Goal: Task Accomplishment & Management: Manage account settings

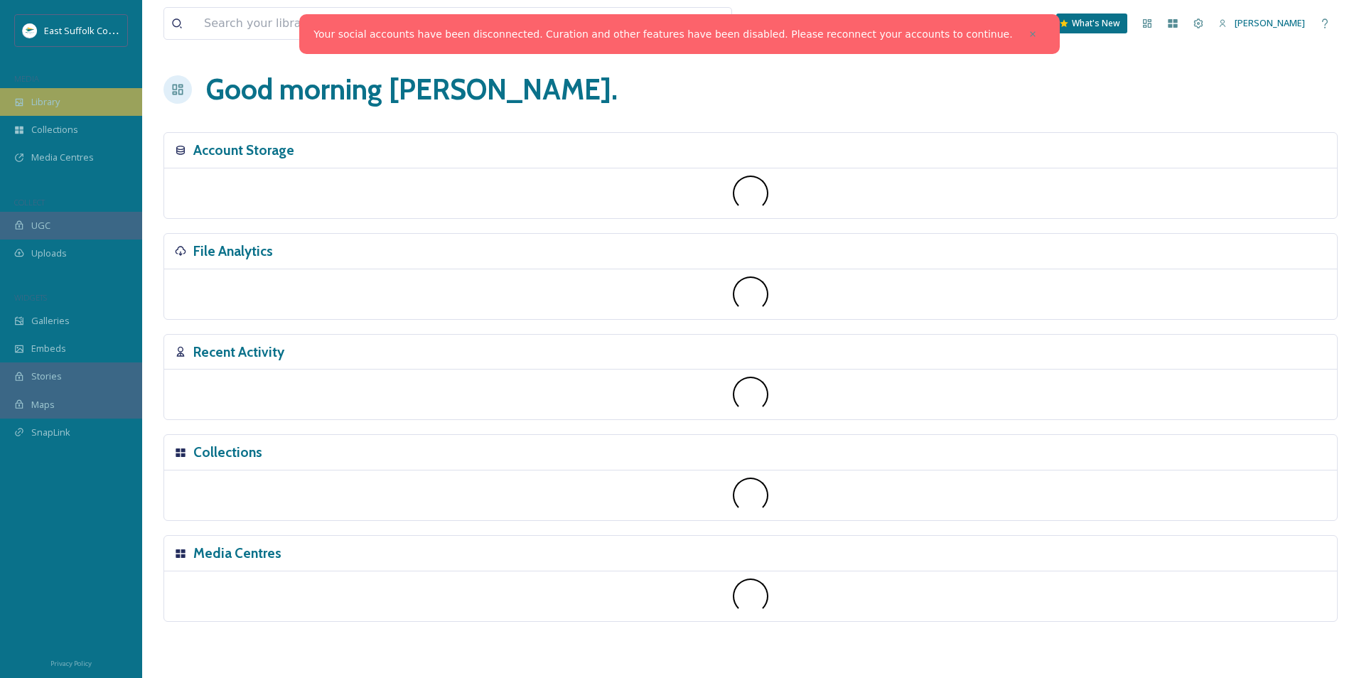
click at [47, 98] on span "Library" at bounding box center [45, 102] width 28 height 14
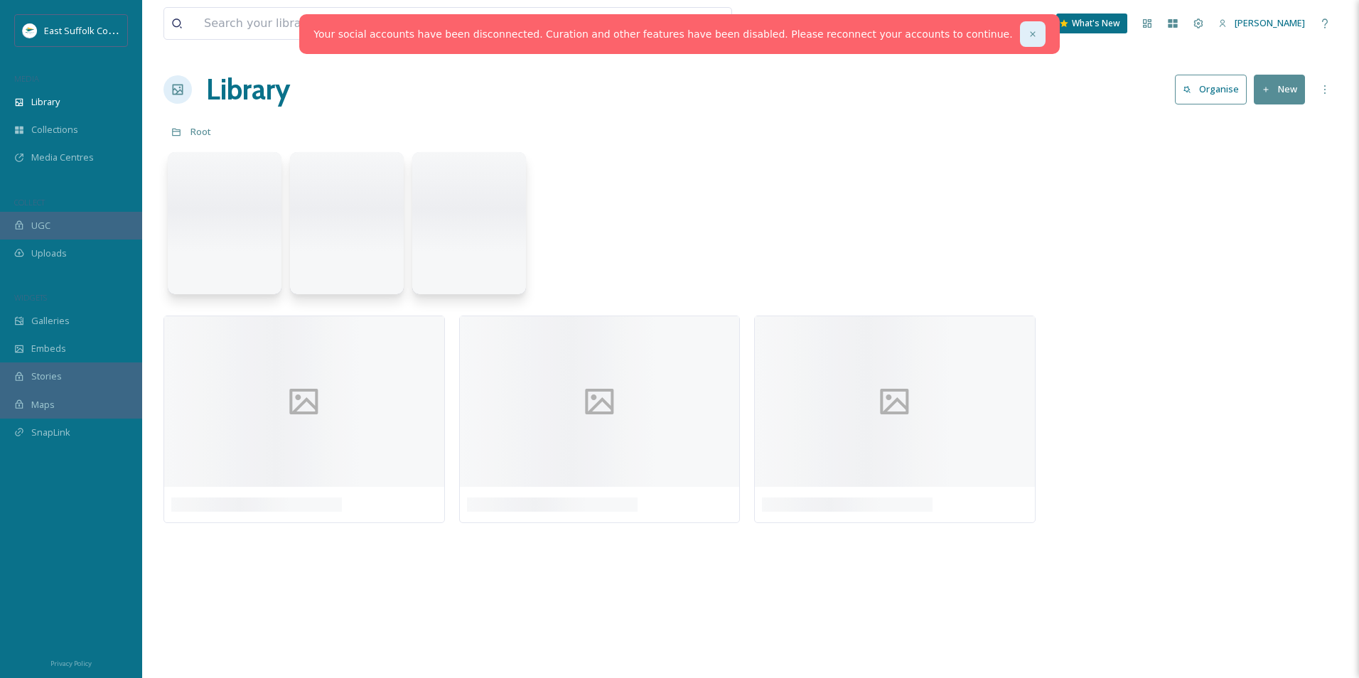
click at [1027, 32] on icon at bounding box center [1032, 34] width 10 height 10
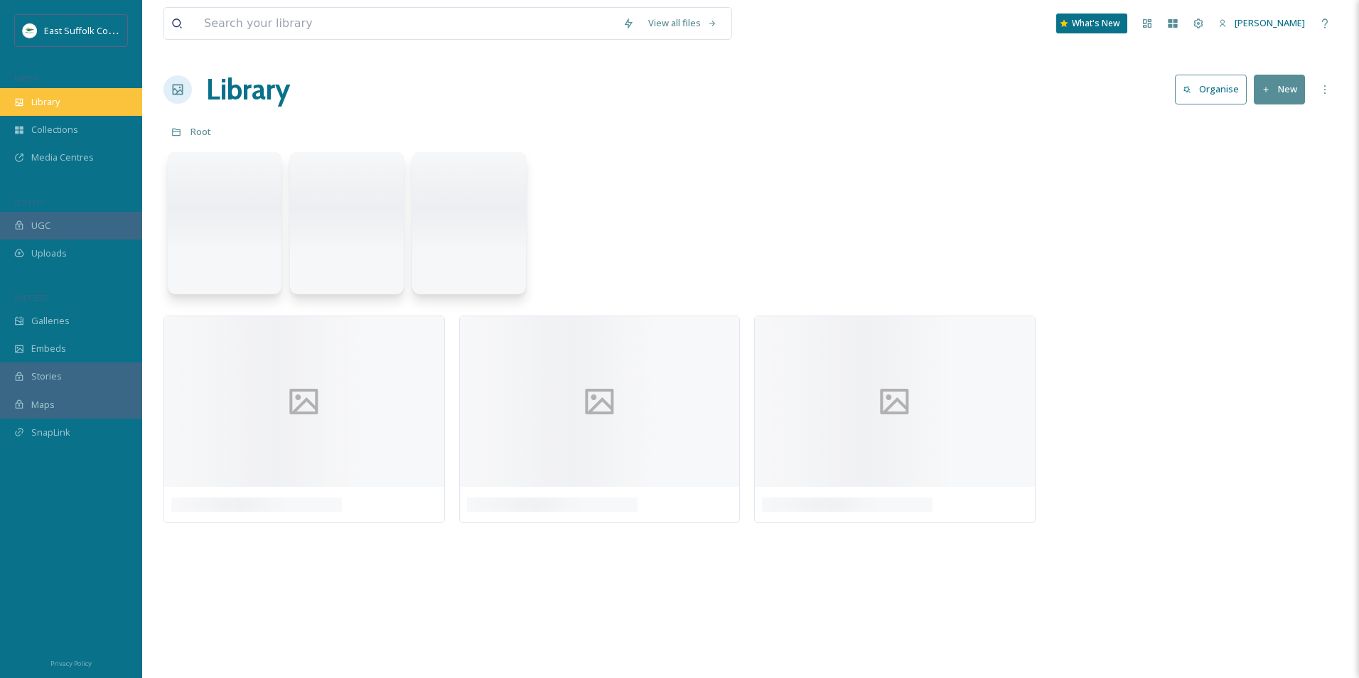
click at [86, 101] on div "Library" at bounding box center [71, 102] width 142 height 28
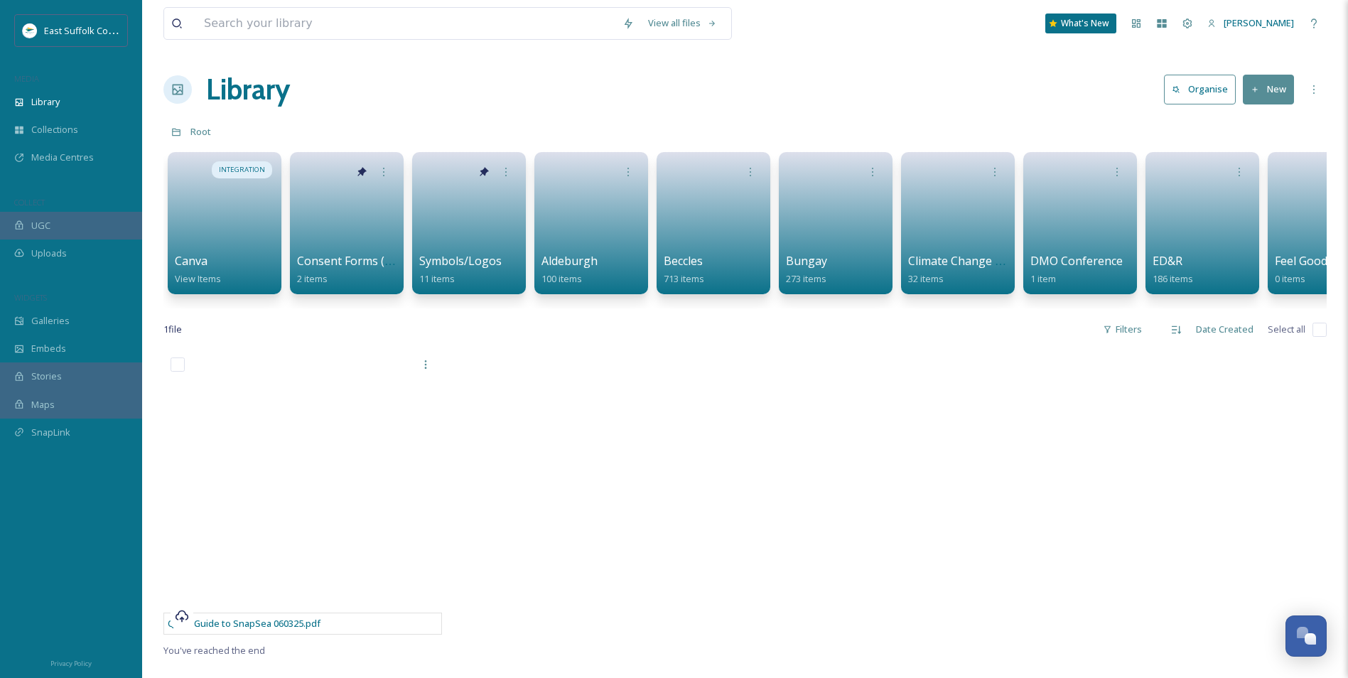
scroll to position [5276, 0]
click at [1216, 194] on link at bounding box center [1203, 218] width 102 height 69
click at [1188, 197] on link at bounding box center [1203, 218] width 102 height 69
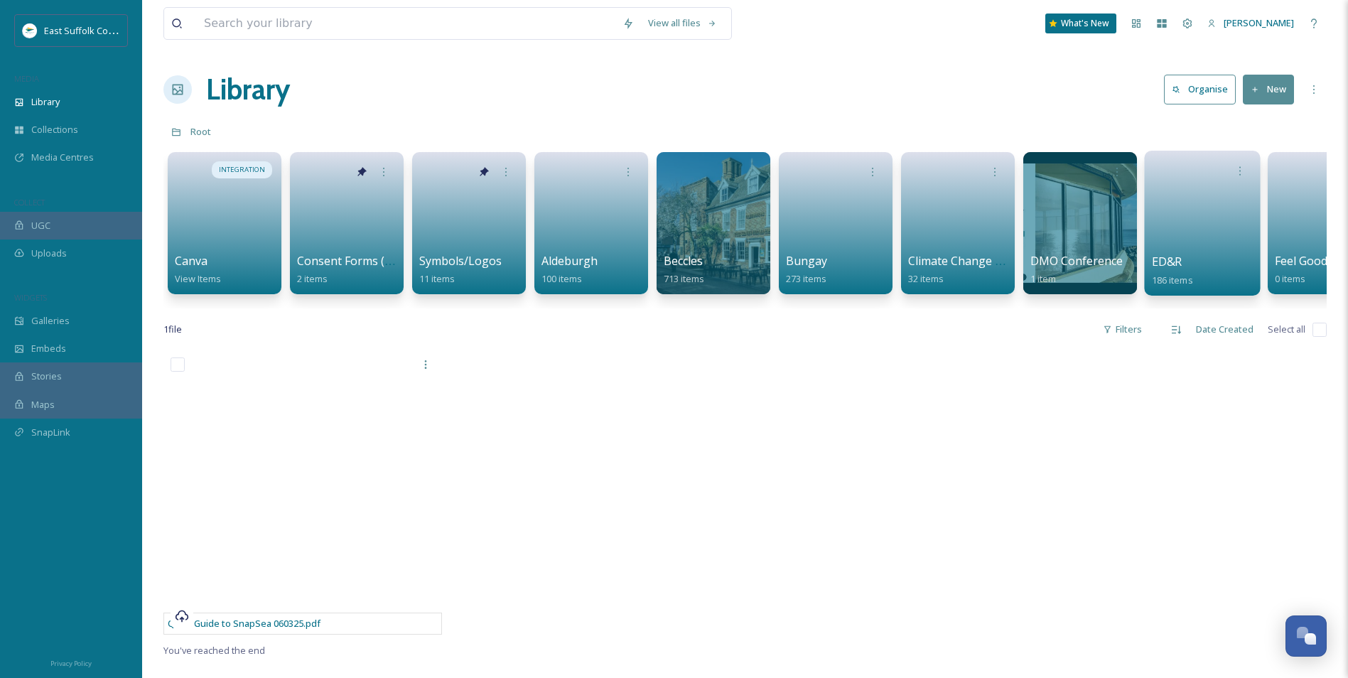
click at [1178, 226] on link at bounding box center [1203, 218] width 102 height 69
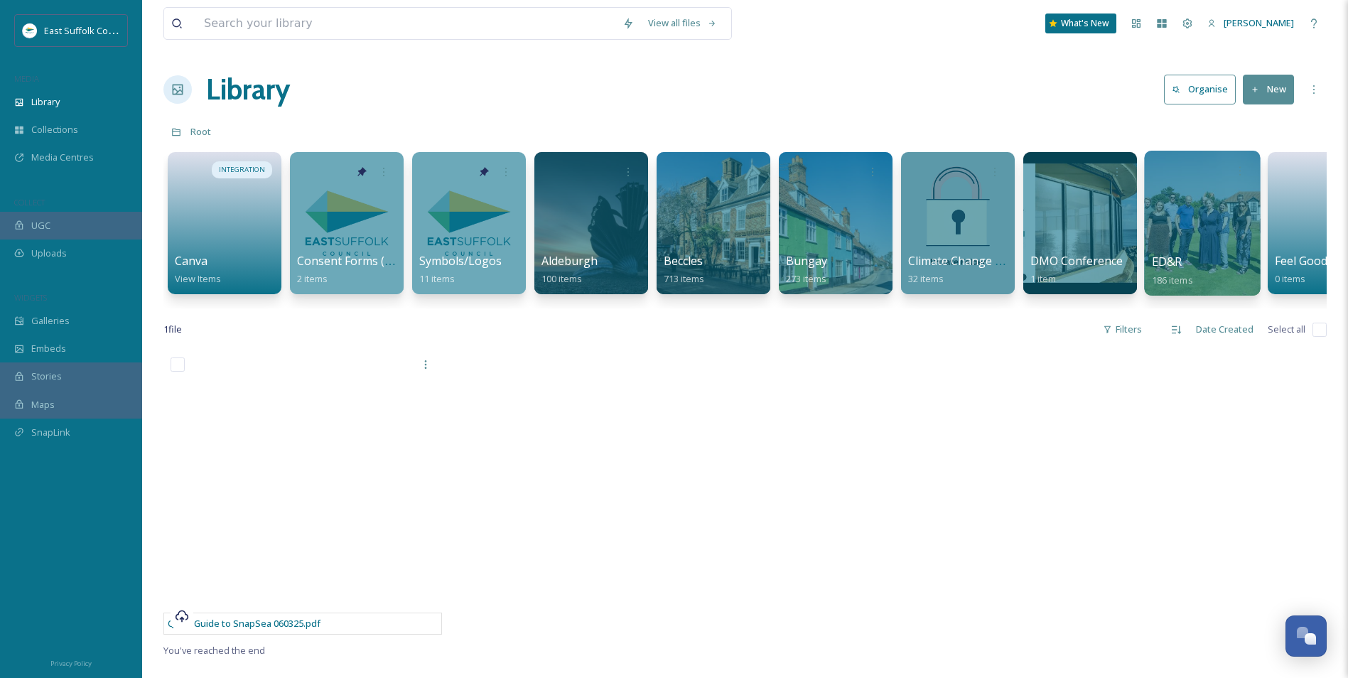
click at [1180, 227] on div at bounding box center [1202, 223] width 116 height 145
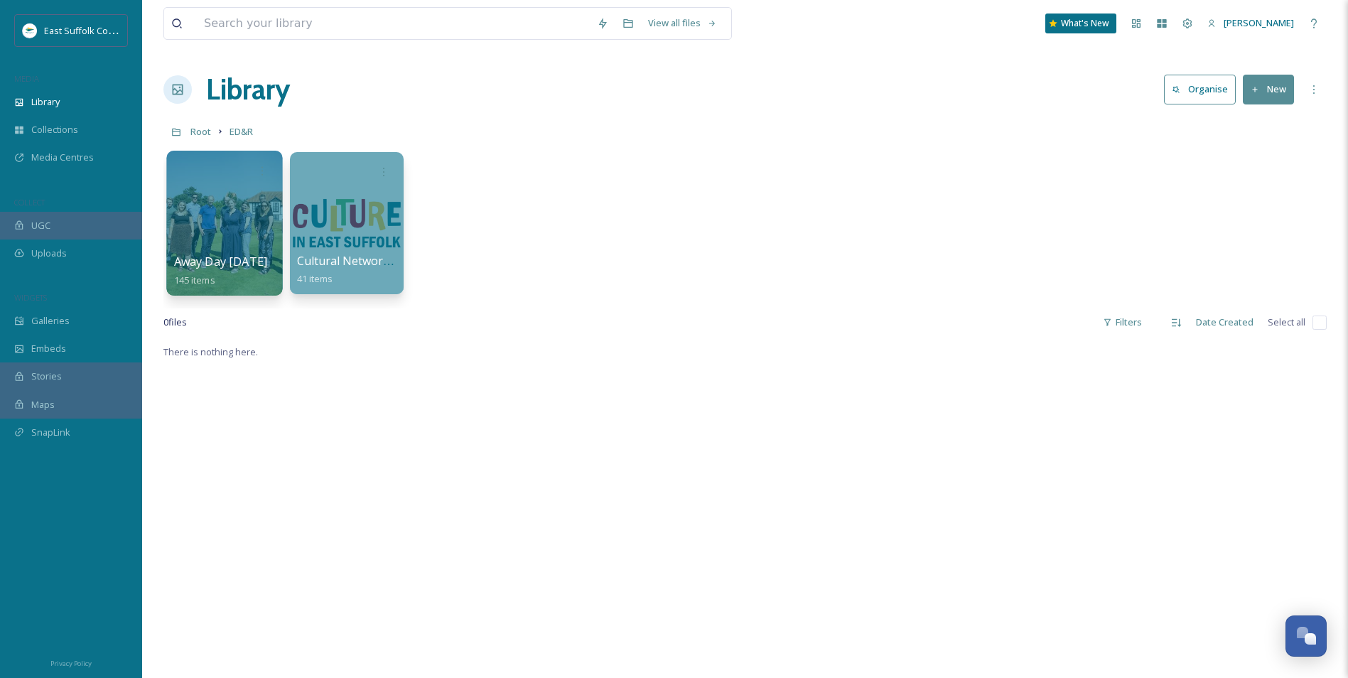
click at [225, 200] on div at bounding box center [224, 223] width 116 height 145
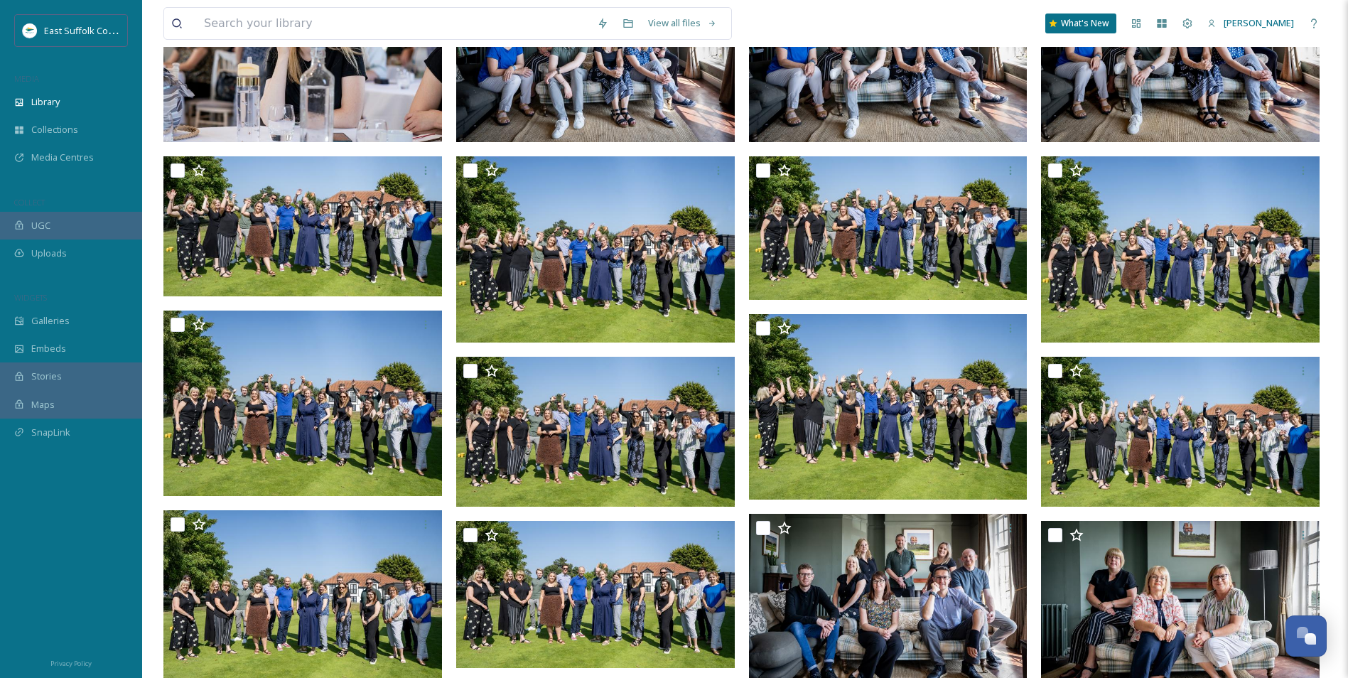
scroll to position [554, 0]
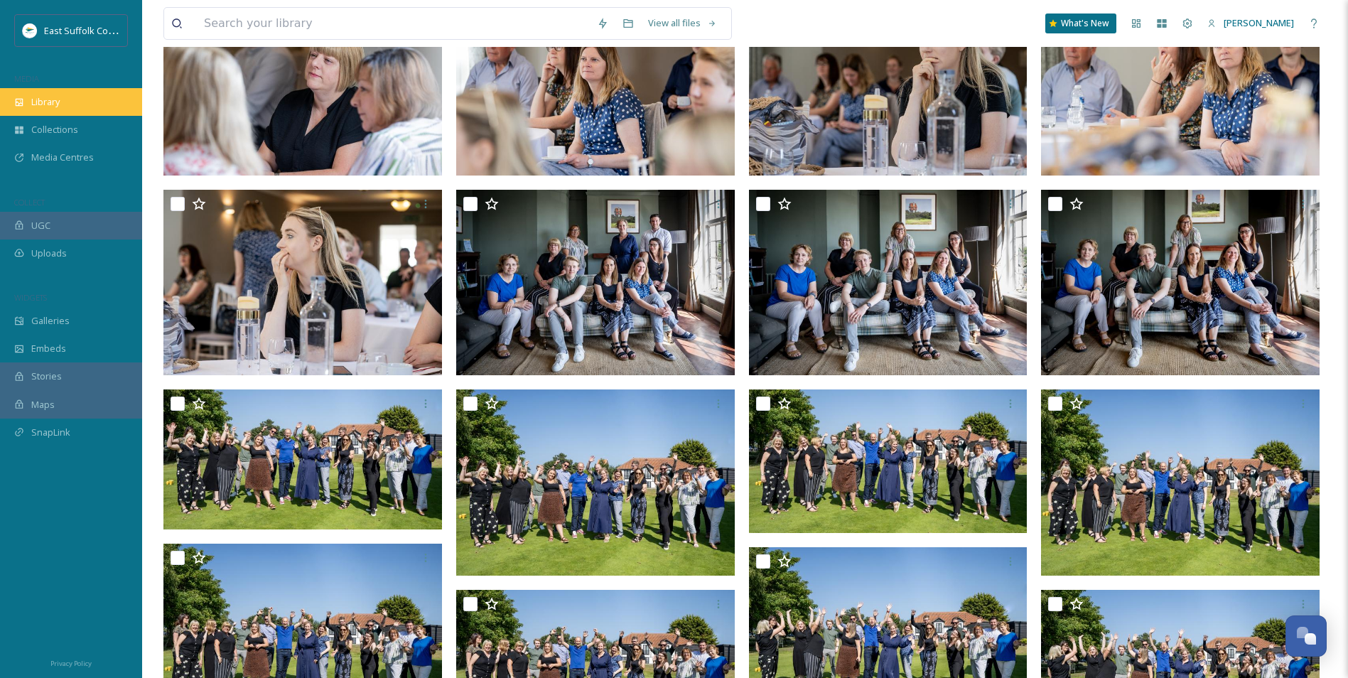
click at [56, 114] on div "Library" at bounding box center [71, 102] width 142 height 28
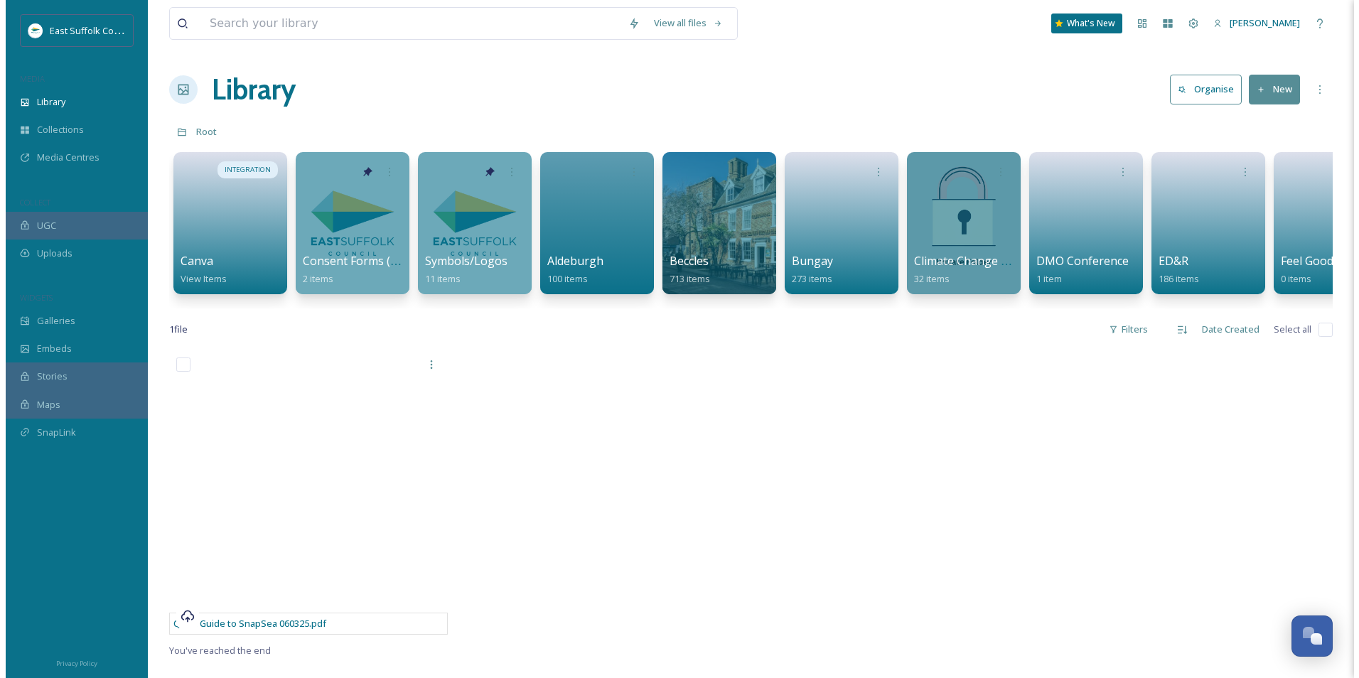
scroll to position [0, 2014]
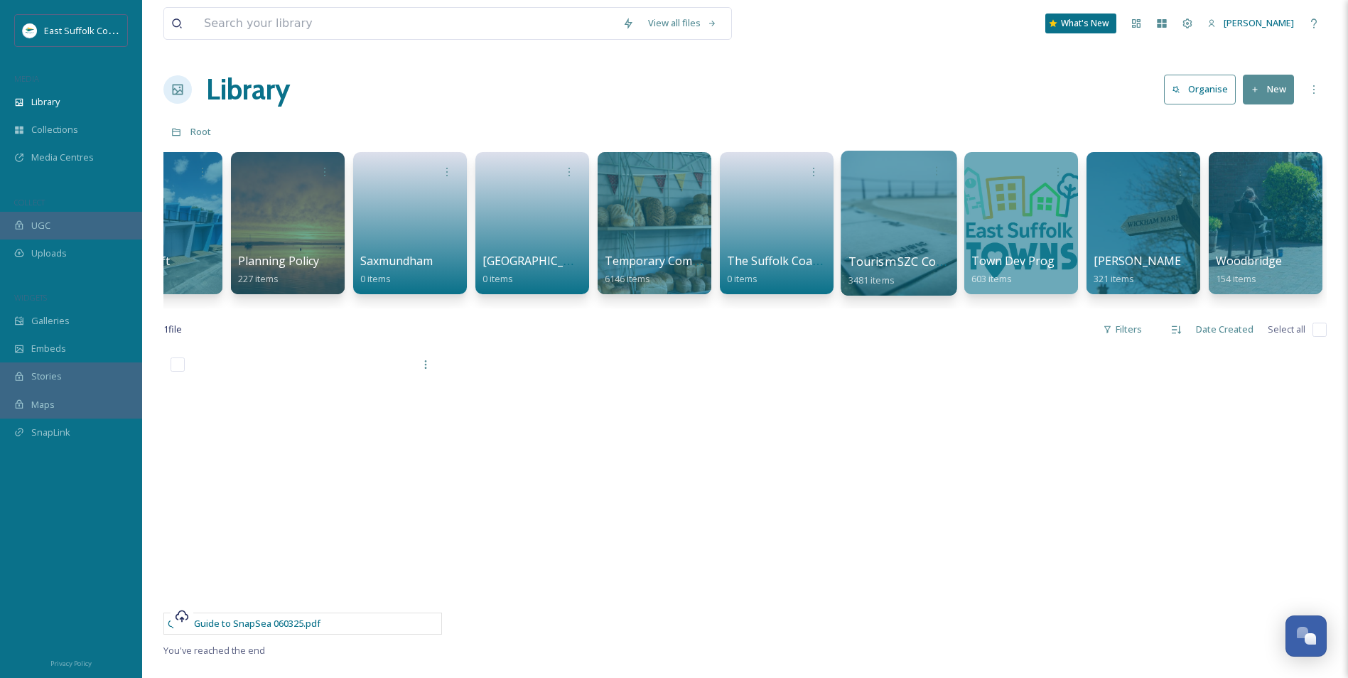
click at [862, 217] on div at bounding box center [899, 223] width 116 height 145
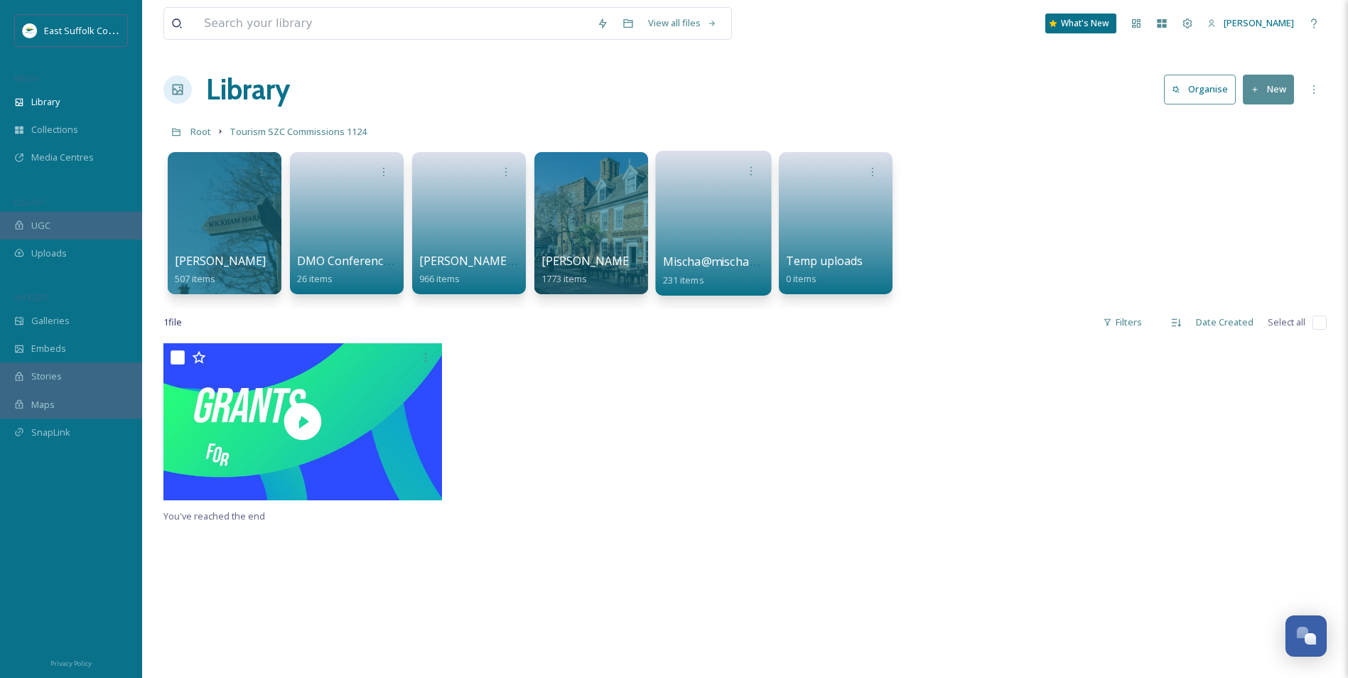
click at [690, 222] on link at bounding box center [714, 218] width 102 height 69
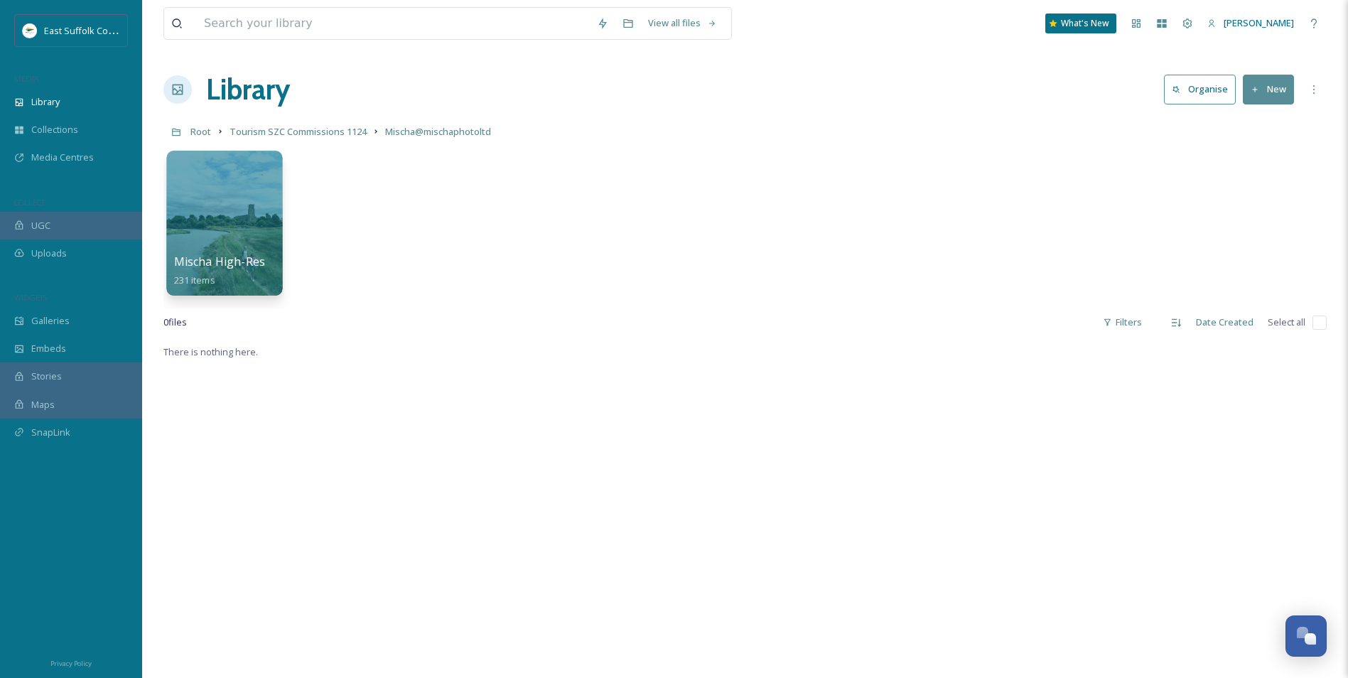
click at [180, 217] on div at bounding box center [224, 223] width 116 height 145
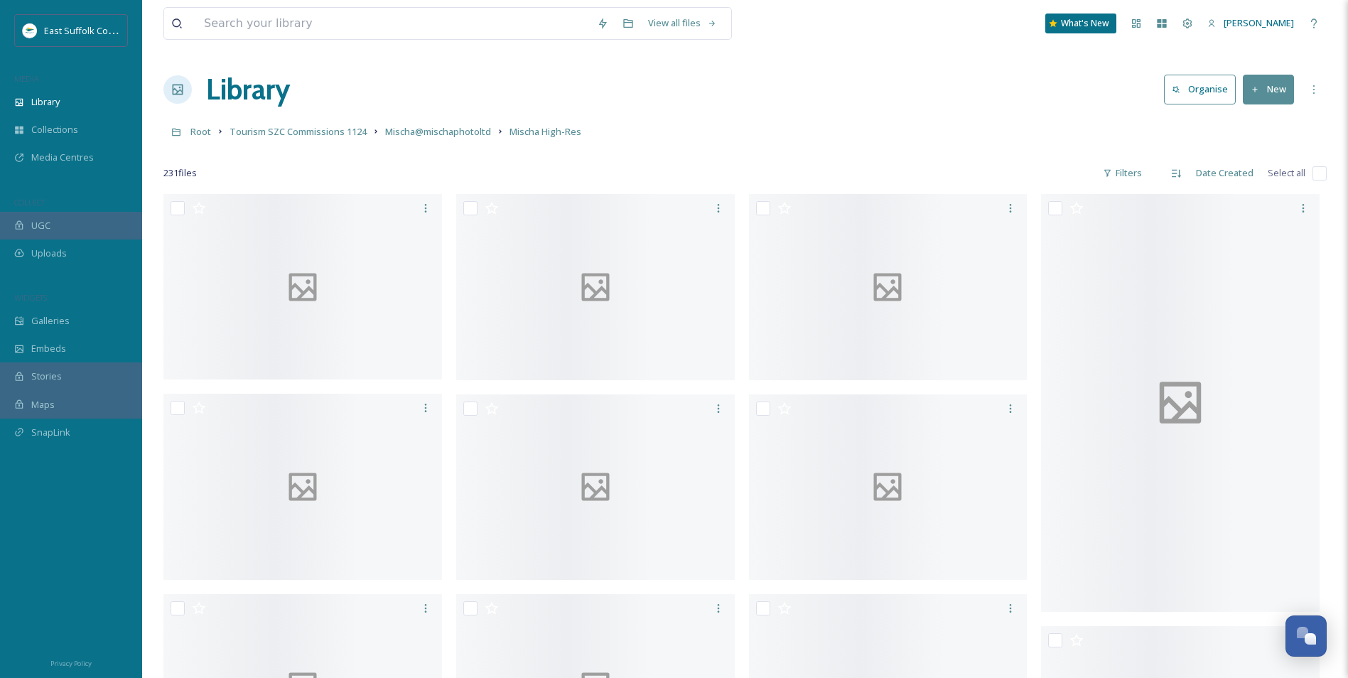
click at [558, 271] on div at bounding box center [595, 286] width 279 height 185
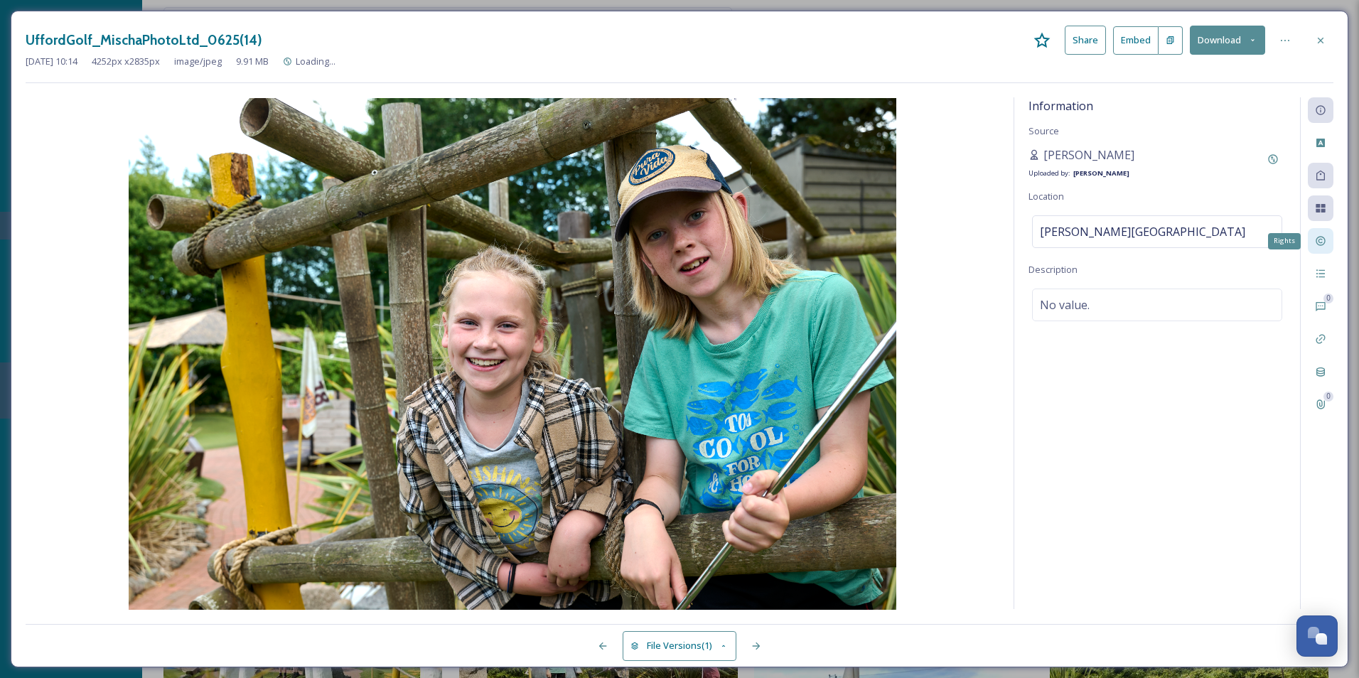
click at [1318, 243] on icon at bounding box center [1319, 240] width 11 height 11
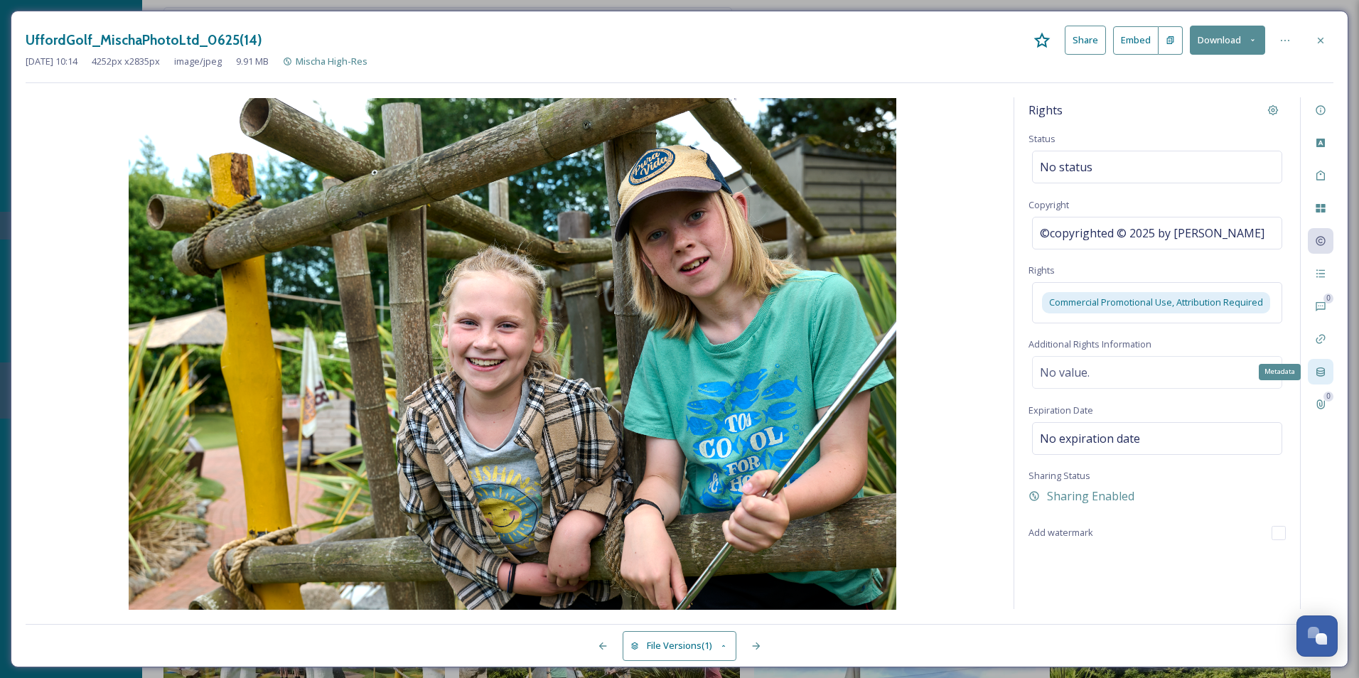
click at [1321, 370] on icon at bounding box center [1319, 371] width 11 height 11
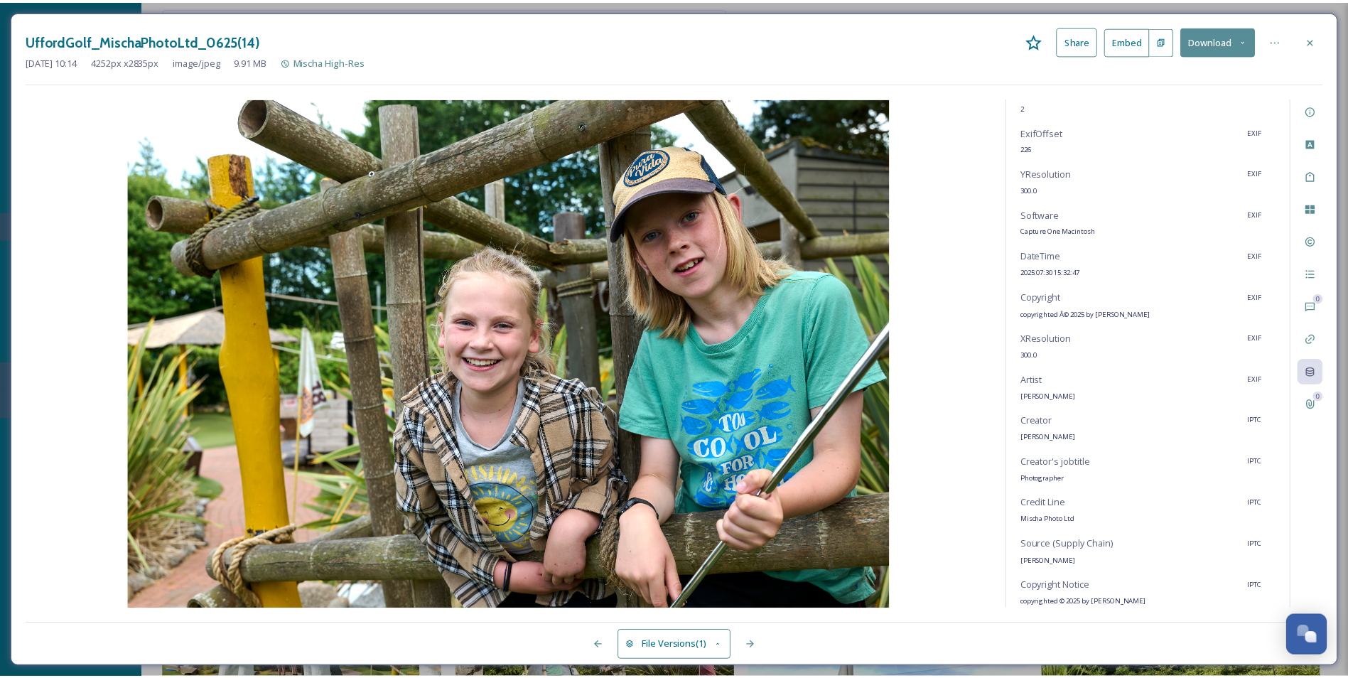
scroll to position [118, 0]
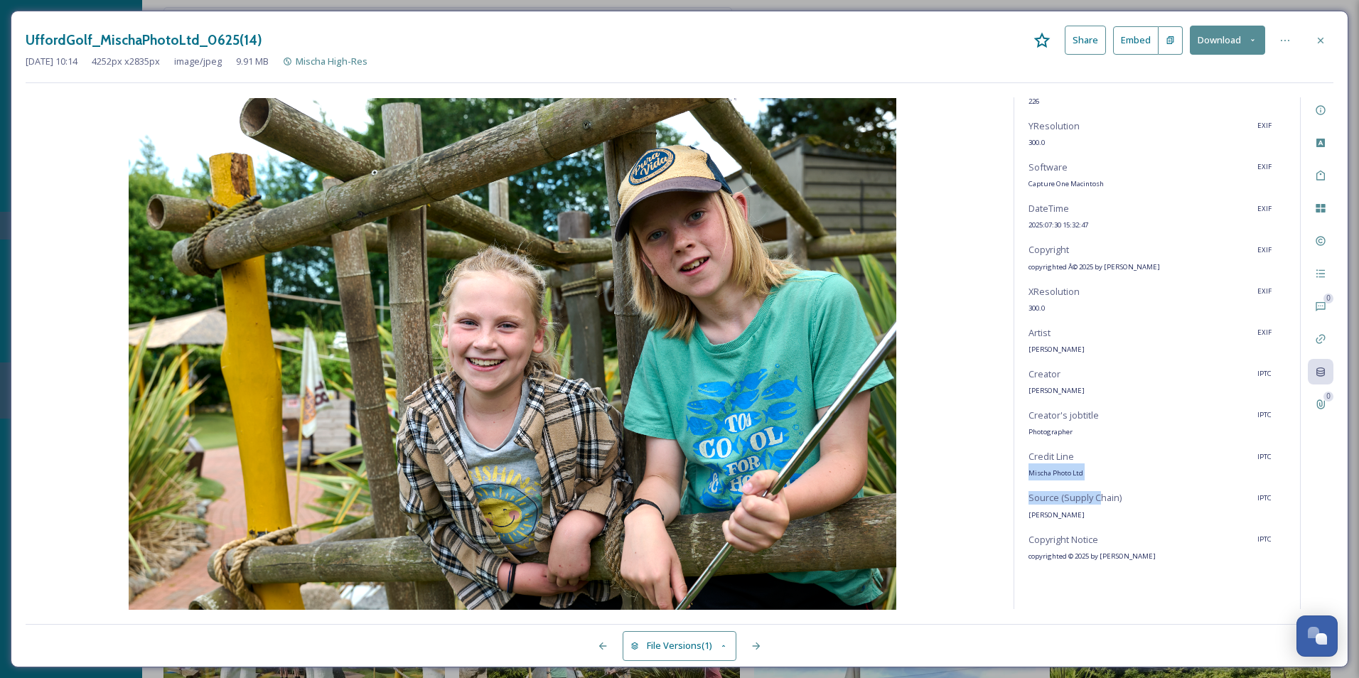
drag, startPoint x: 1027, startPoint y: 475, endPoint x: 1097, endPoint y: 481, distance: 69.9
click at [1097, 481] on div "Metadata EXIF, IPTC tags that are automatically collected on upload. Resolution…" at bounding box center [1157, 353] width 286 height 512
click at [1319, 33] on div at bounding box center [1320, 41] width 26 height 26
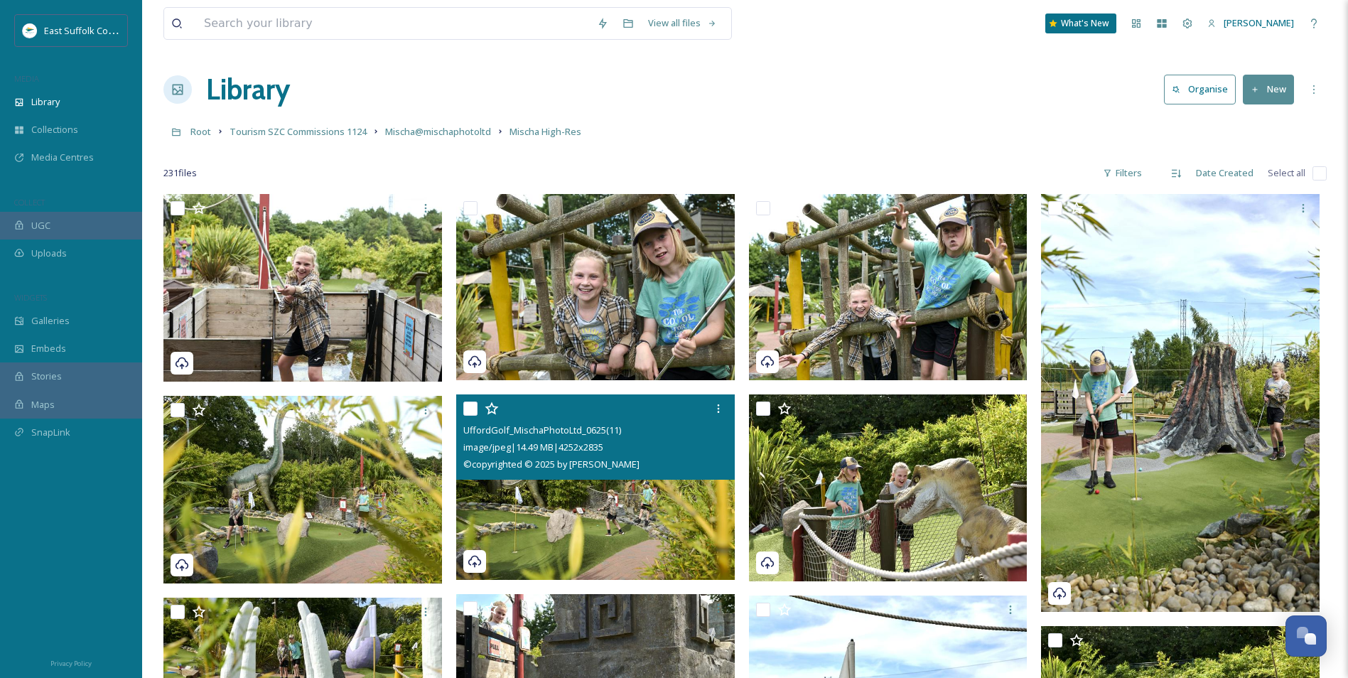
click at [497, 487] on img at bounding box center [595, 487] width 279 height 186
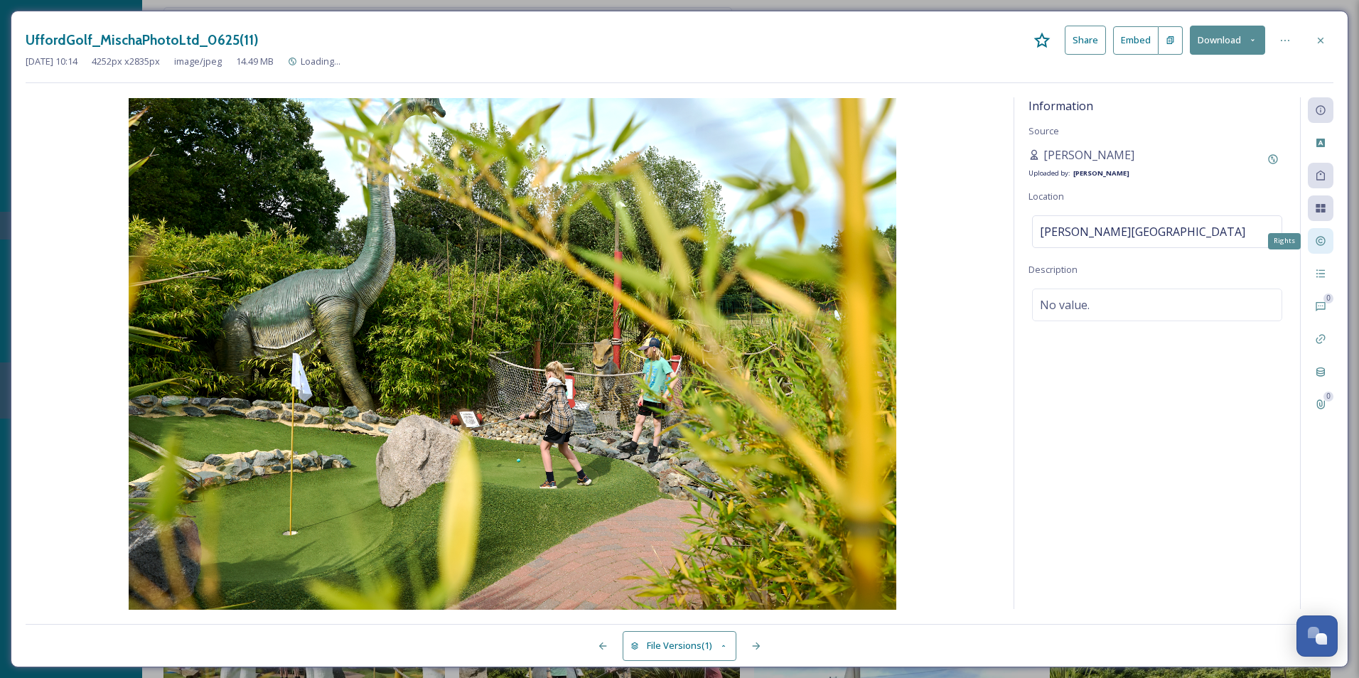
click at [1320, 248] on div "Rights" at bounding box center [1320, 241] width 26 height 26
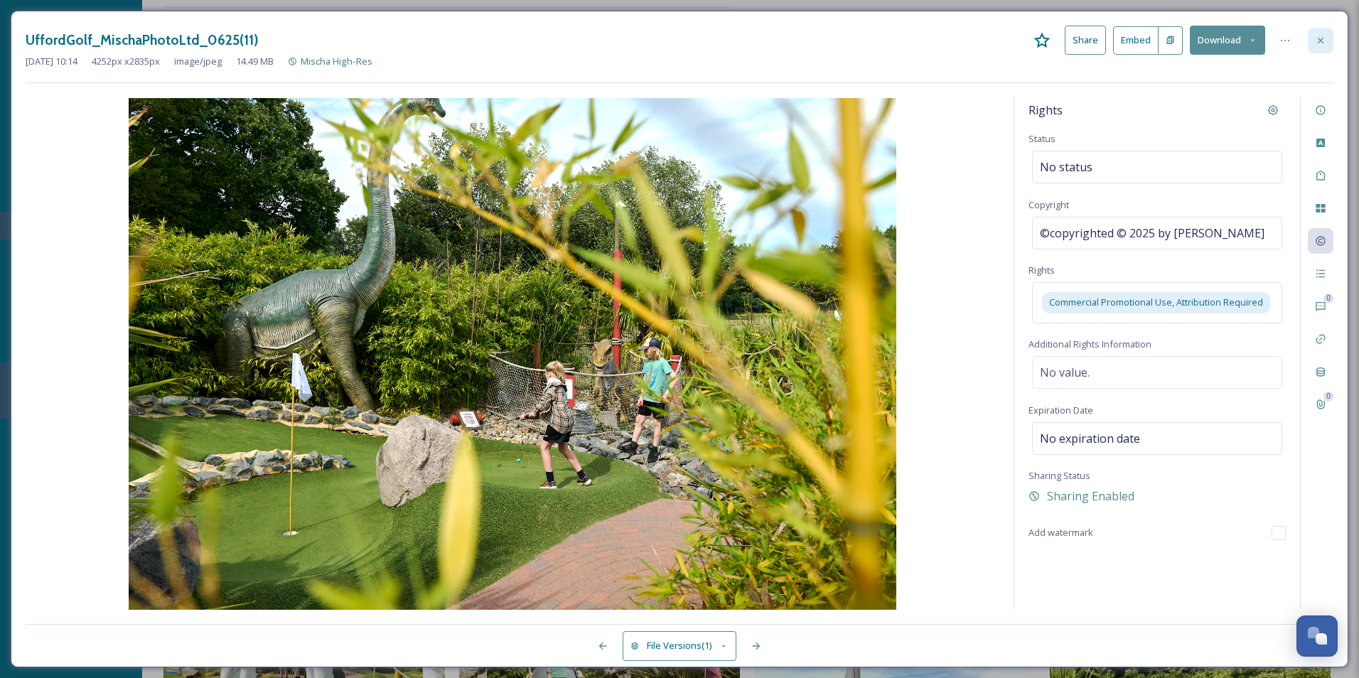
click at [1327, 46] on div at bounding box center [1320, 41] width 26 height 26
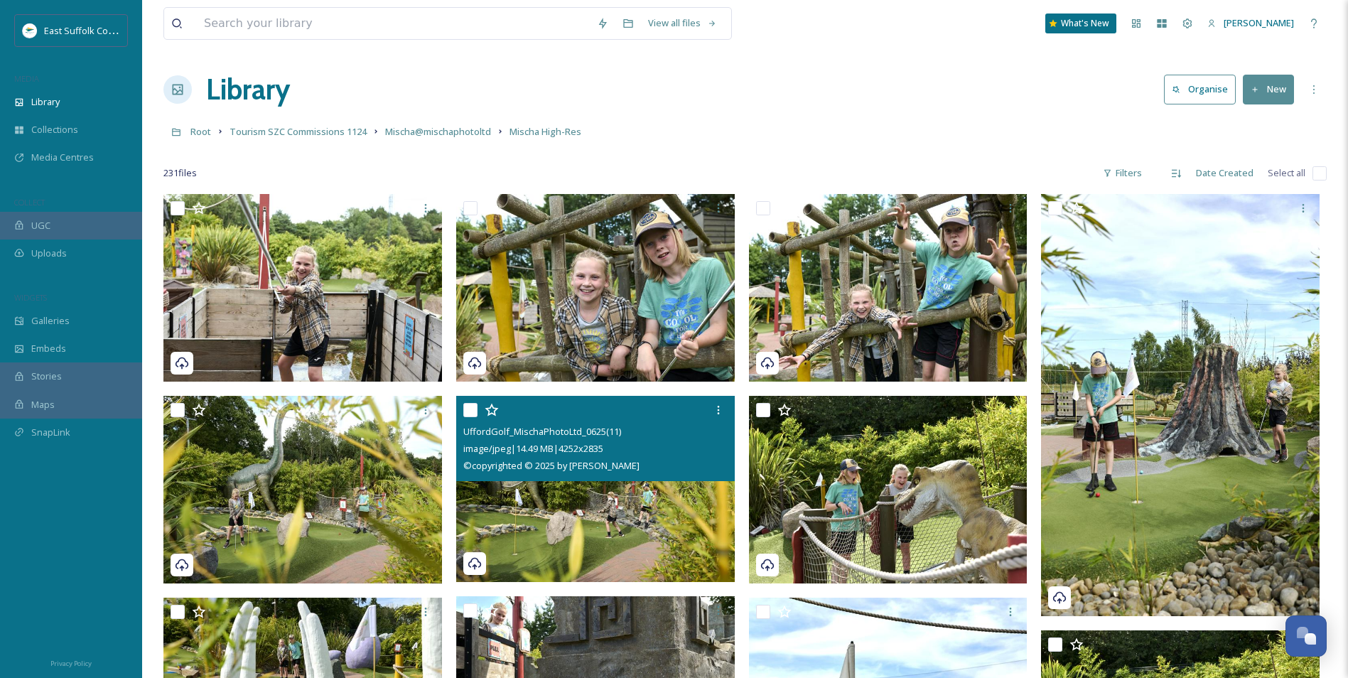
click at [1321, 166] on input "checkbox" at bounding box center [1319, 173] width 14 height 14
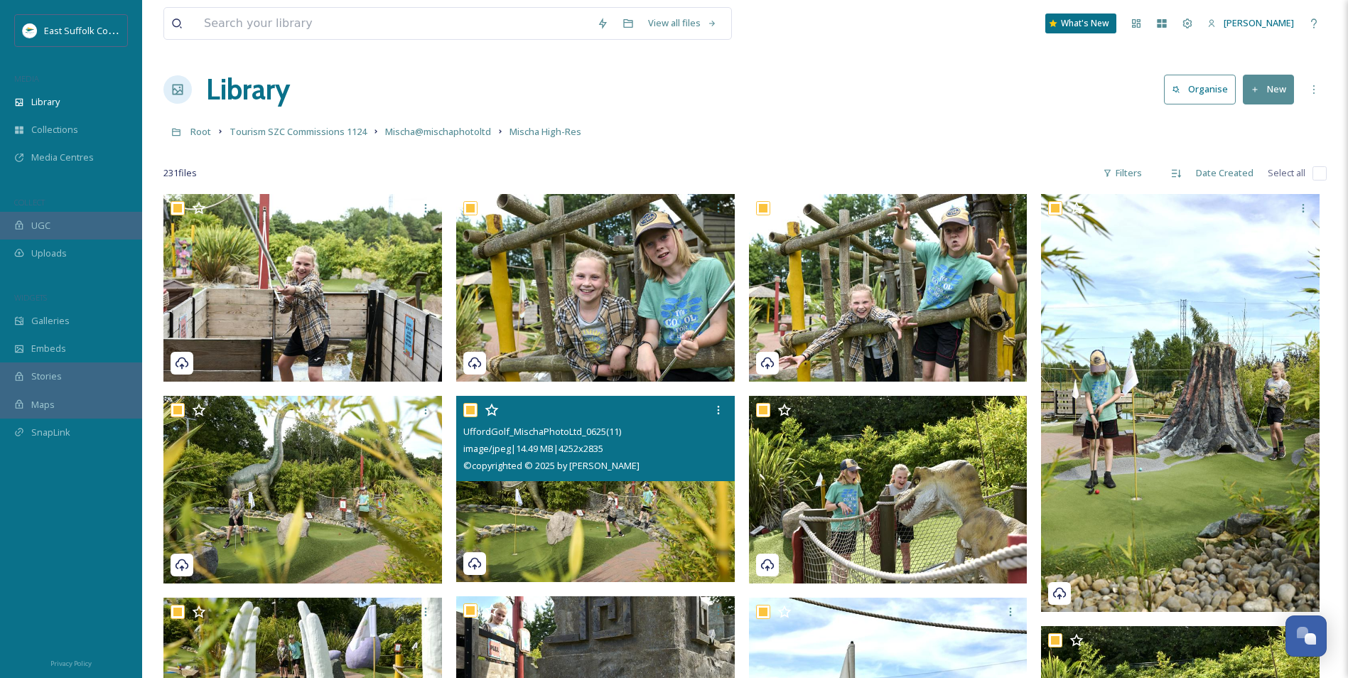
checkbox input "true"
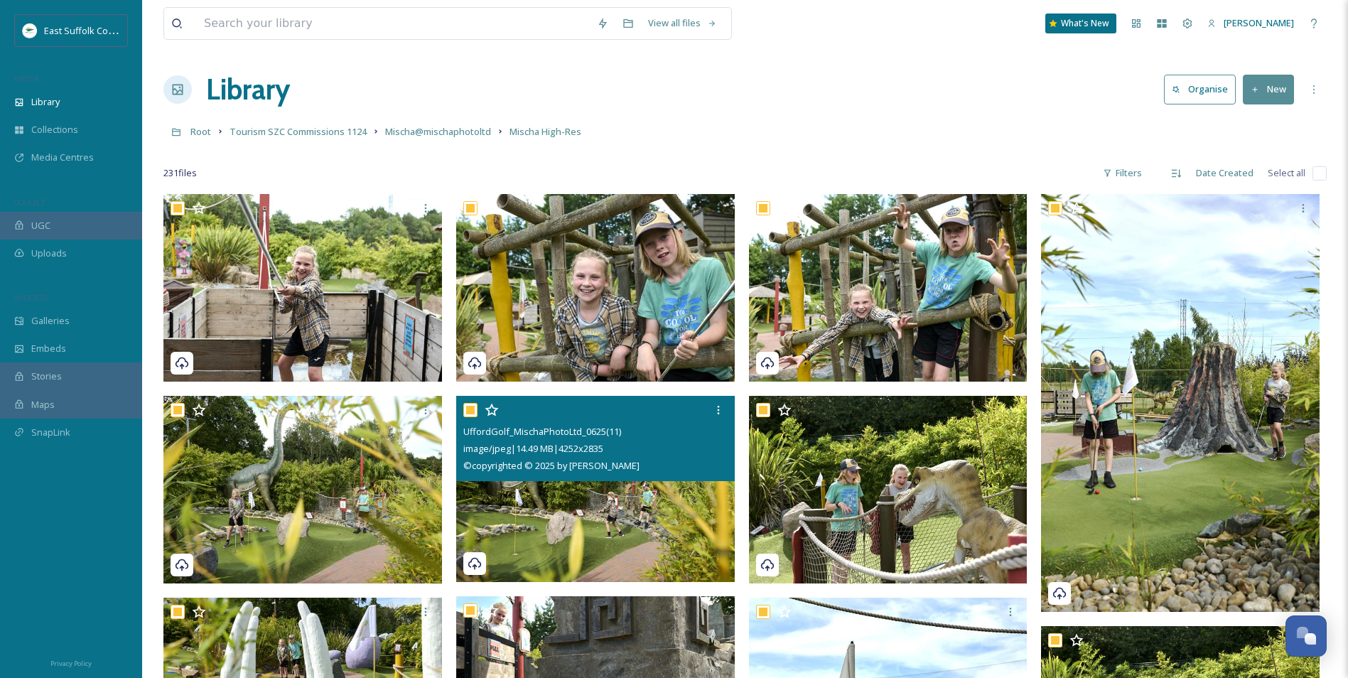
checkbox input "true"
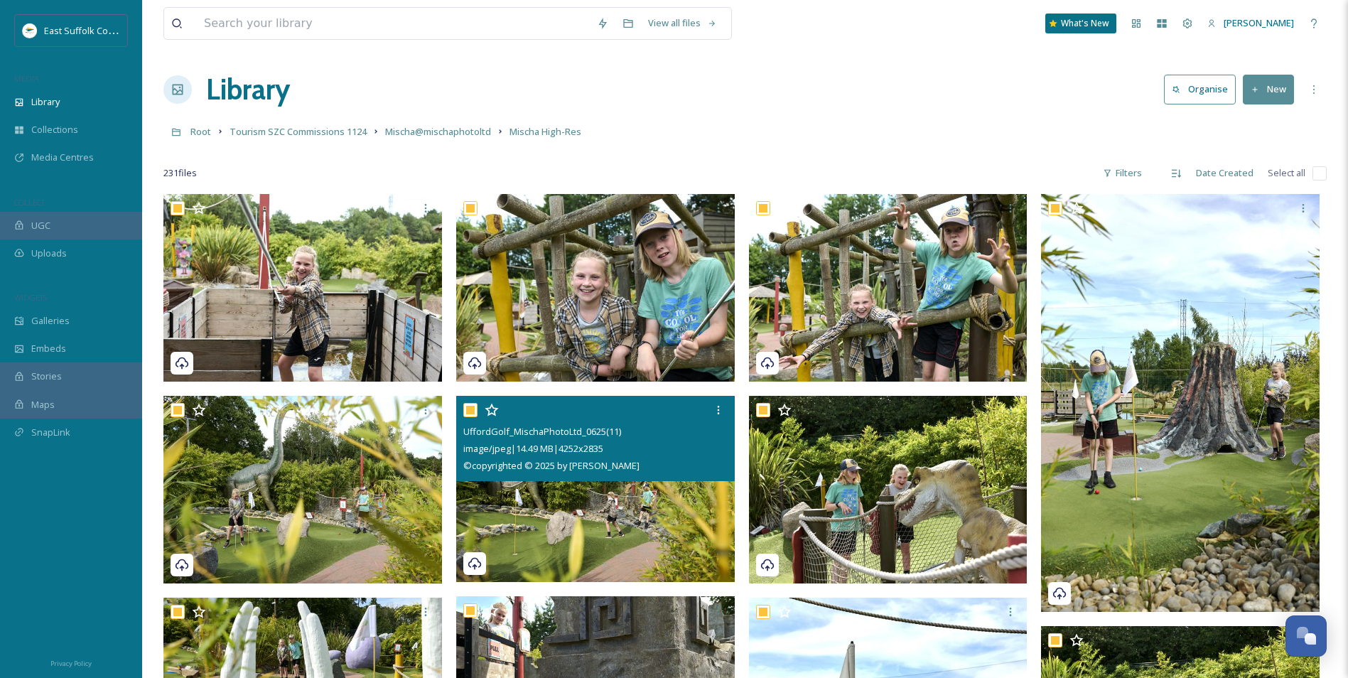
checkbox input "true"
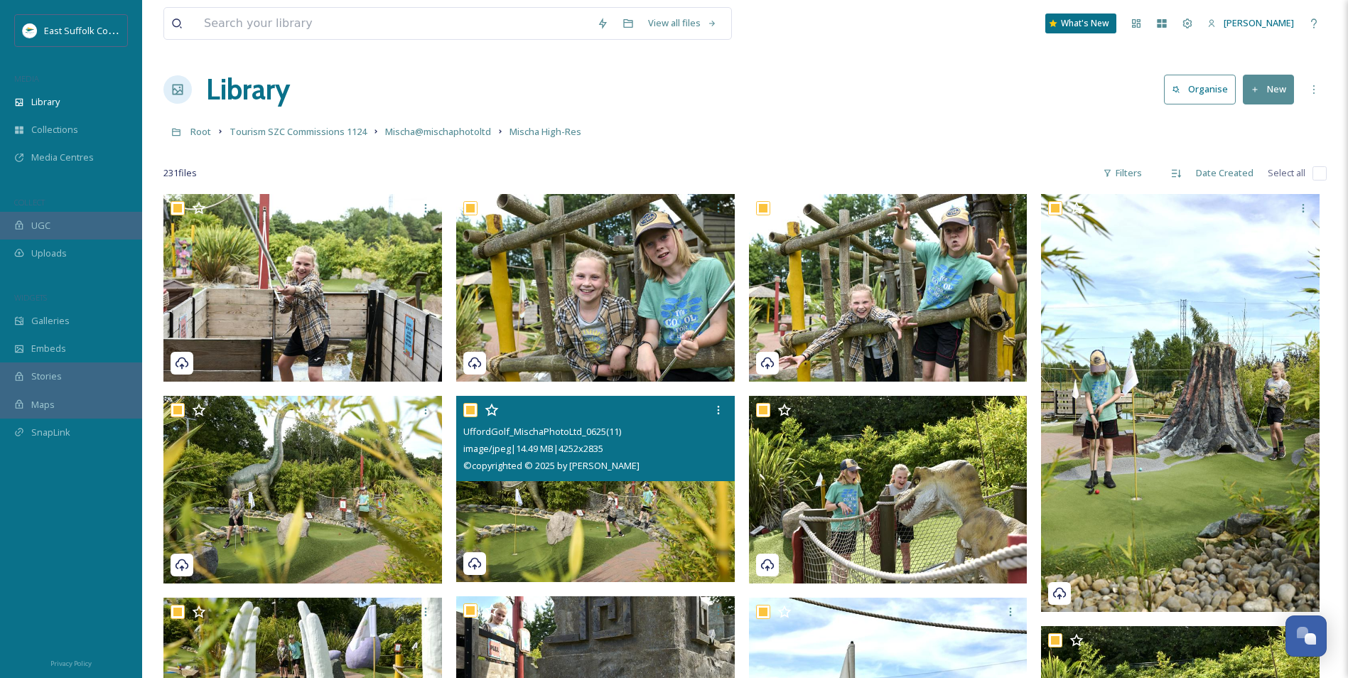
checkbox input "true"
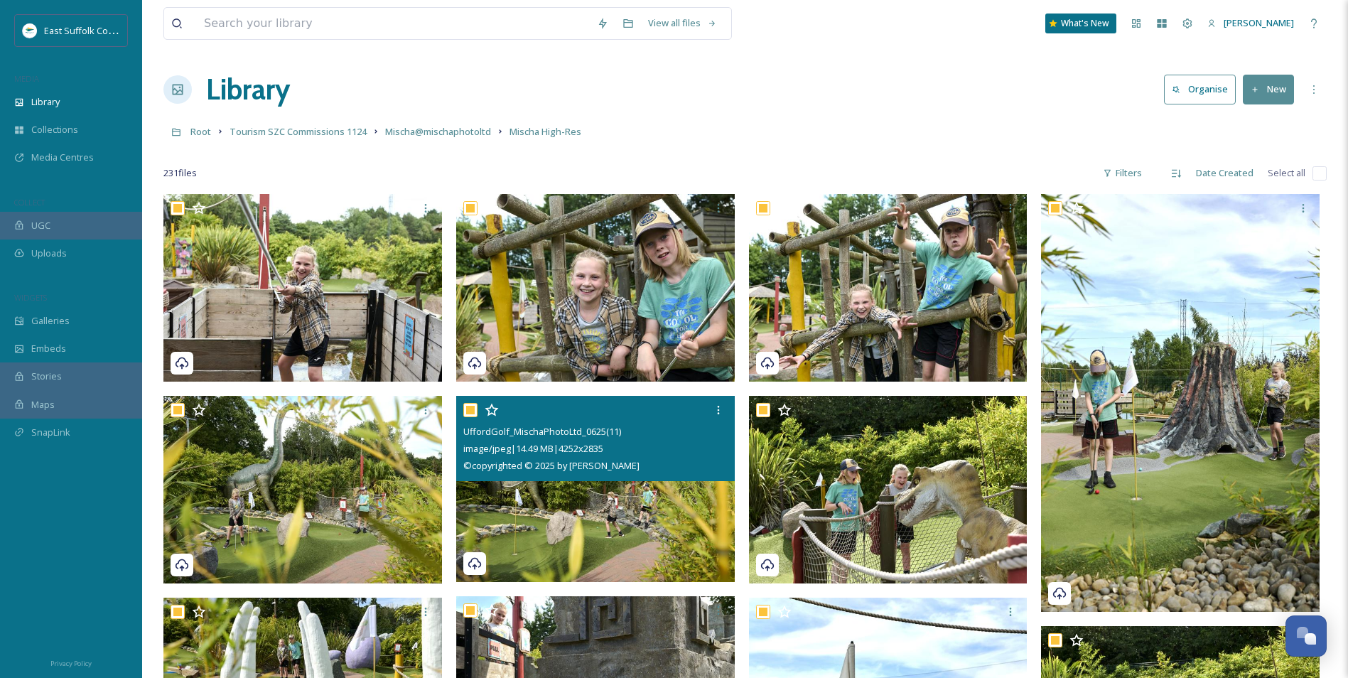
checkbox input "true"
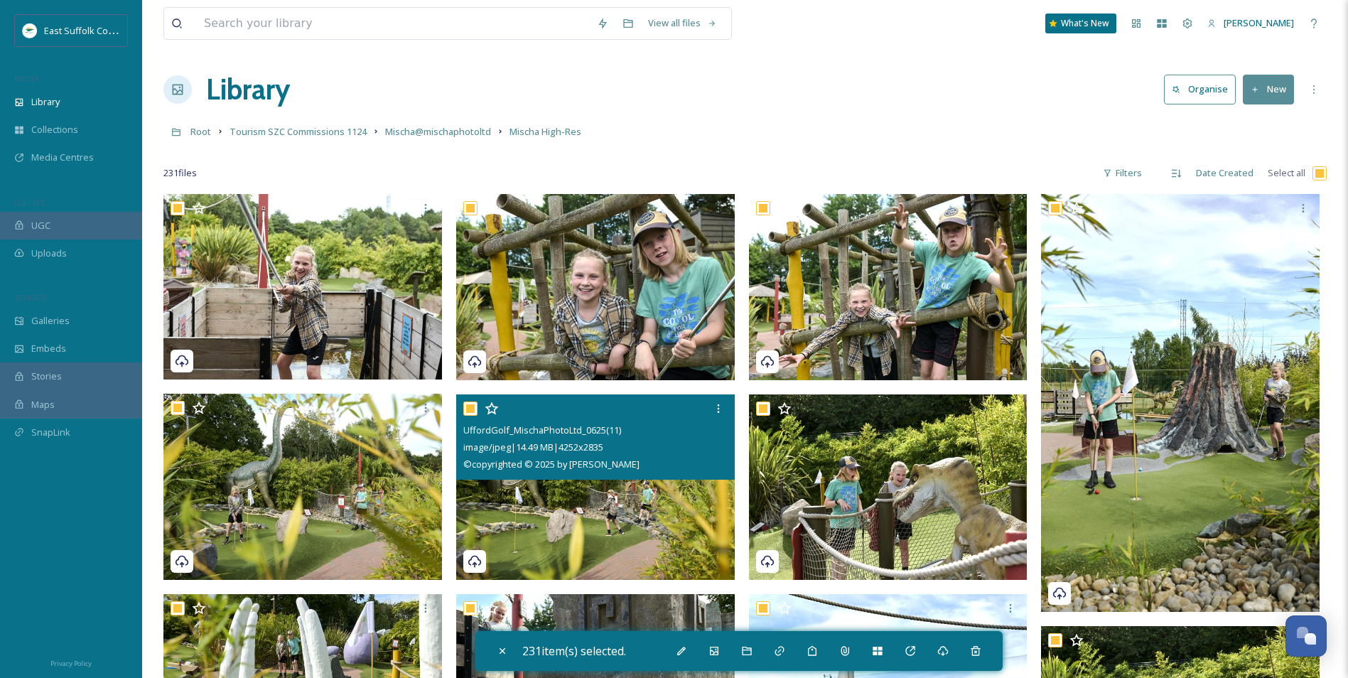
click at [671, 658] on div "231 item(s) selected." at bounding box center [738, 651] width 527 height 40
click at [675, 657] on div "Bulk Edit" at bounding box center [682, 651] width 26 height 26
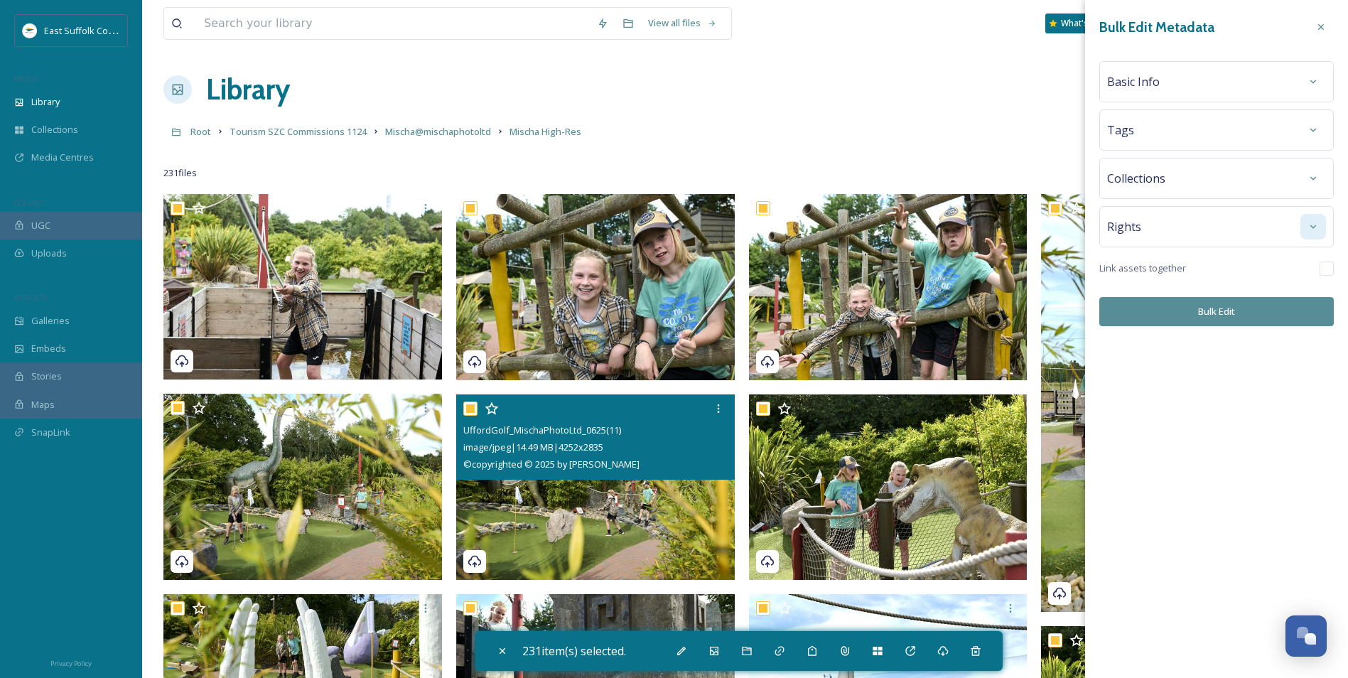
click at [1322, 227] on div at bounding box center [1313, 227] width 26 height 26
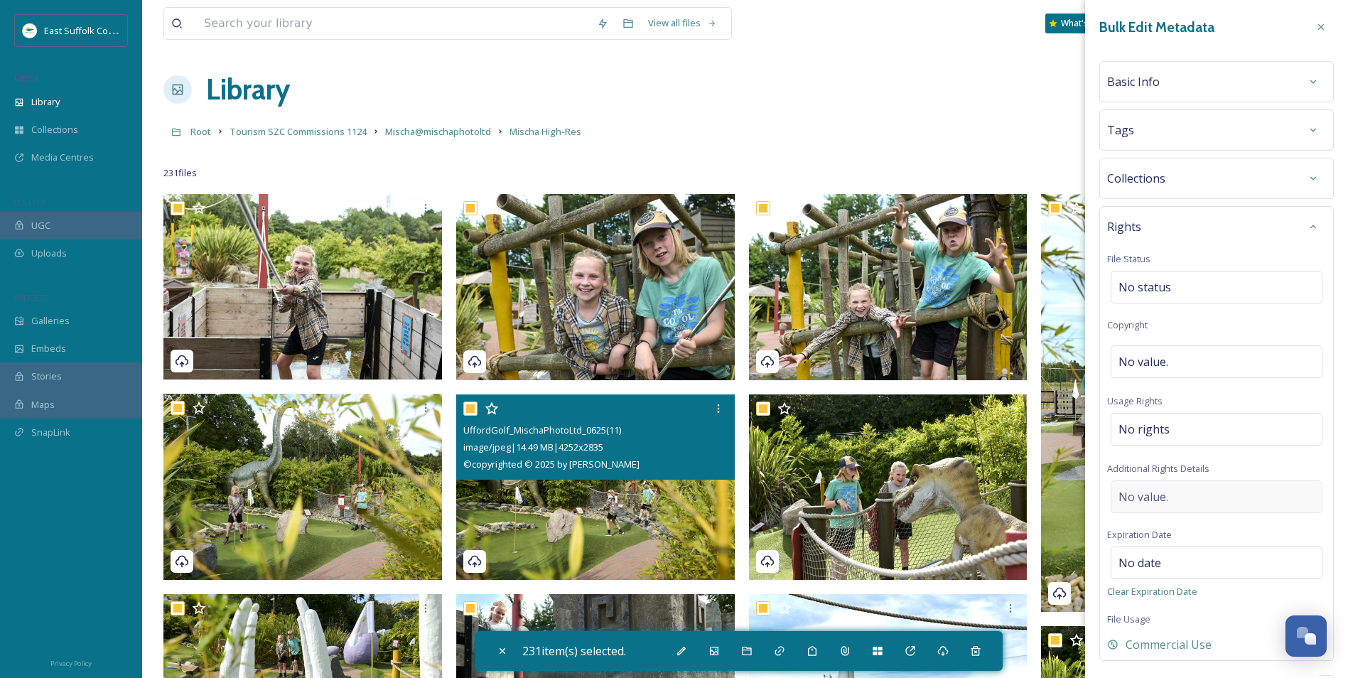
click at [1151, 504] on span "No value." at bounding box center [1143, 496] width 50 height 17
click at [1151, 504] on textarea at bounding box center [1216, 539] width 219 height 118
type textarea "Credit Line: Mischa Photo Ltd"
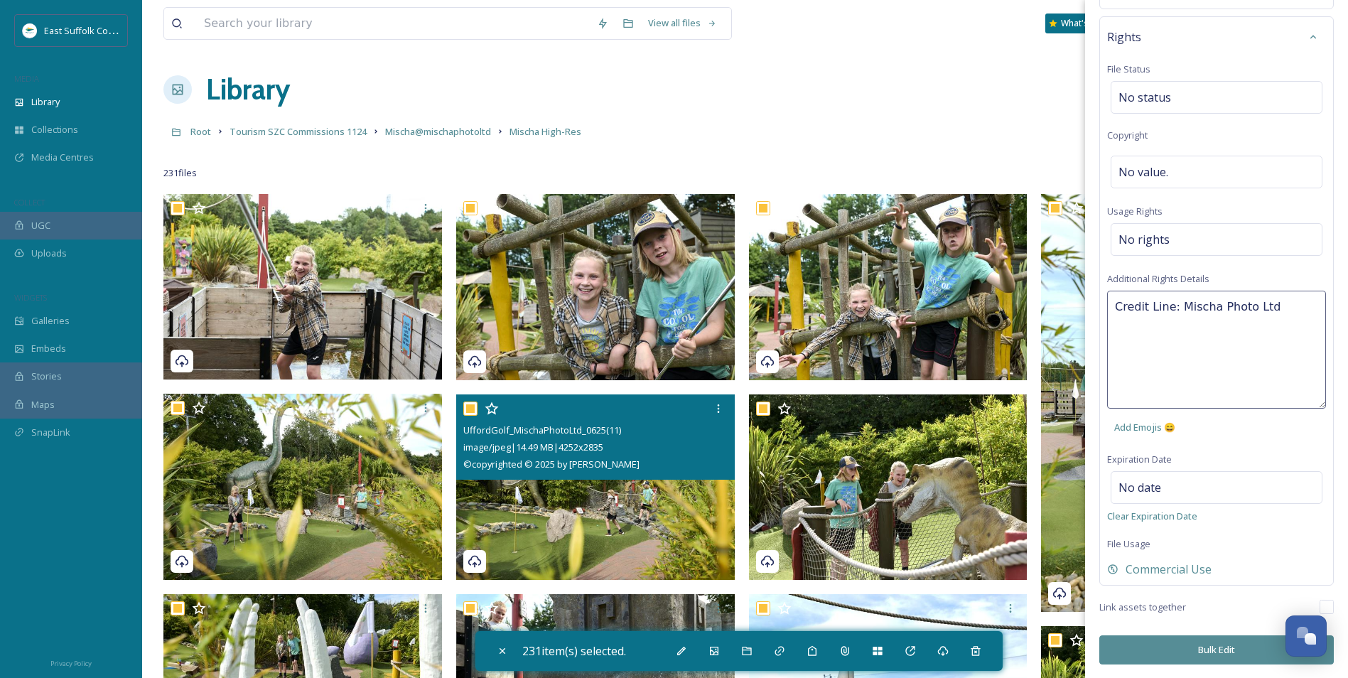
click at [1201, 642] on button "Bulk Edit" at bounding box center [1216, 649] width 234 height 29
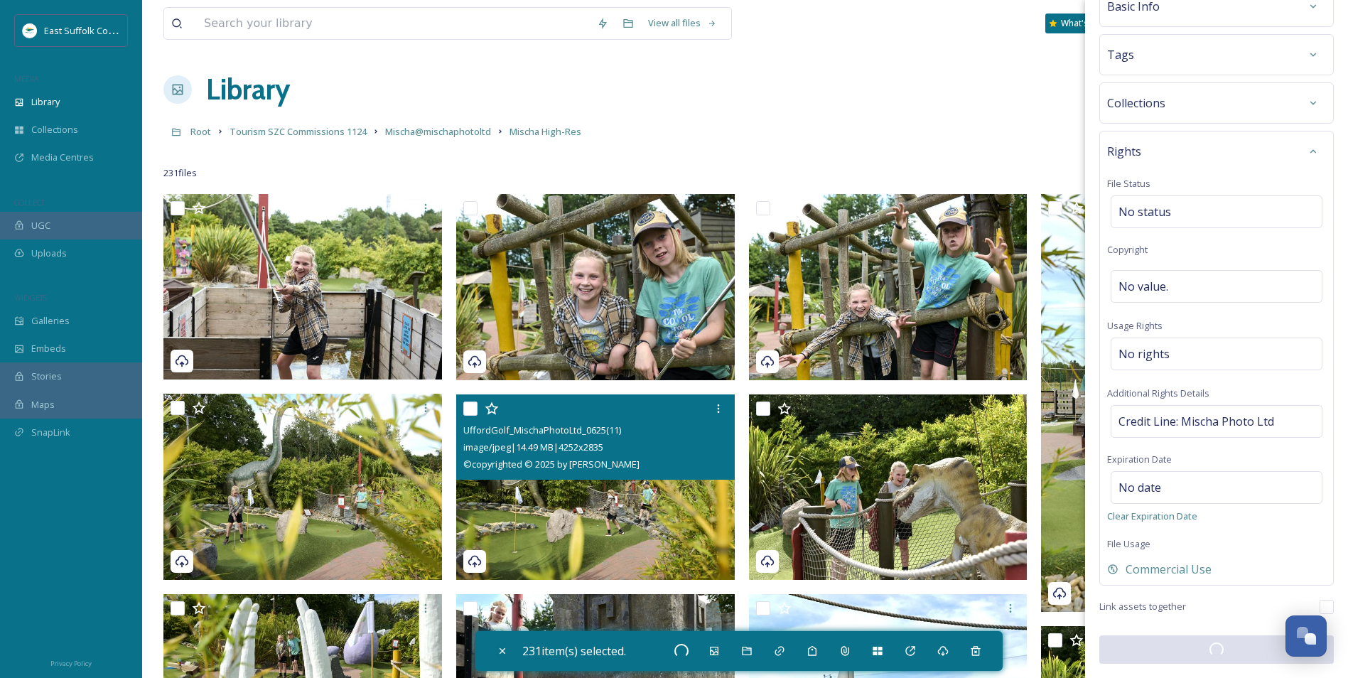
checkbox input "false"
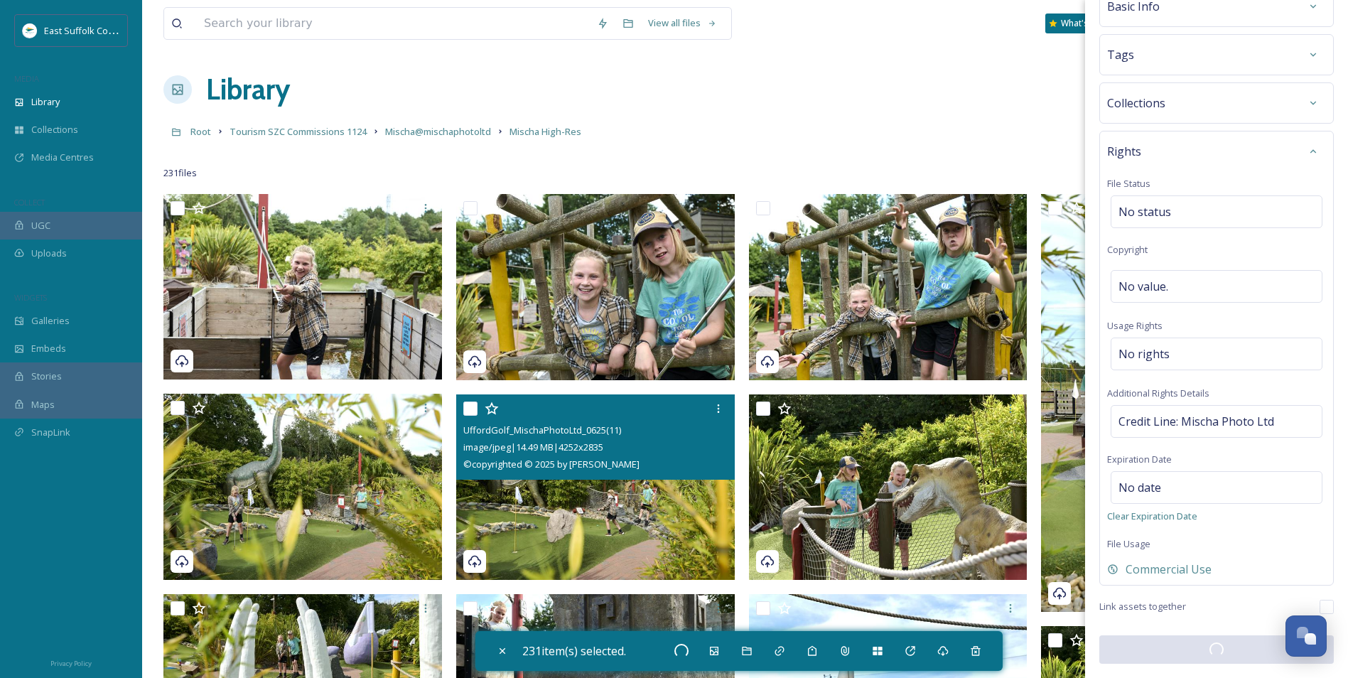
checkbox input "false"
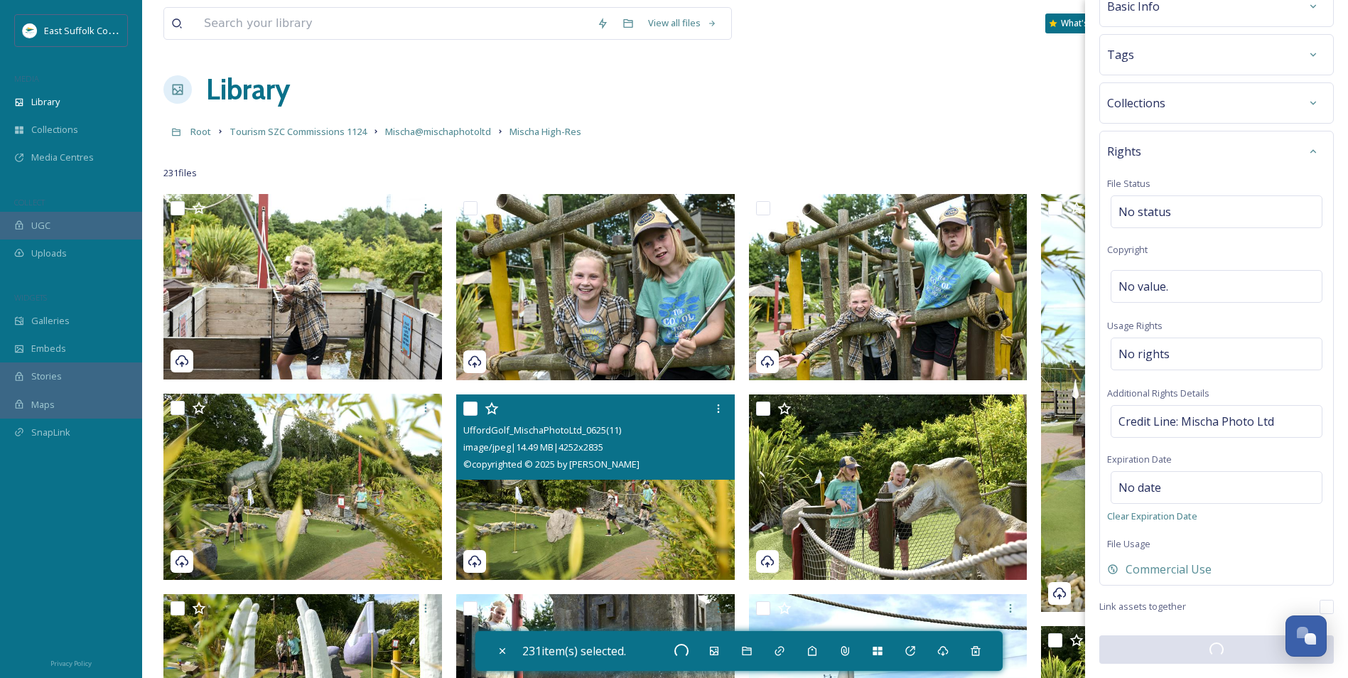
checkbox input "false"
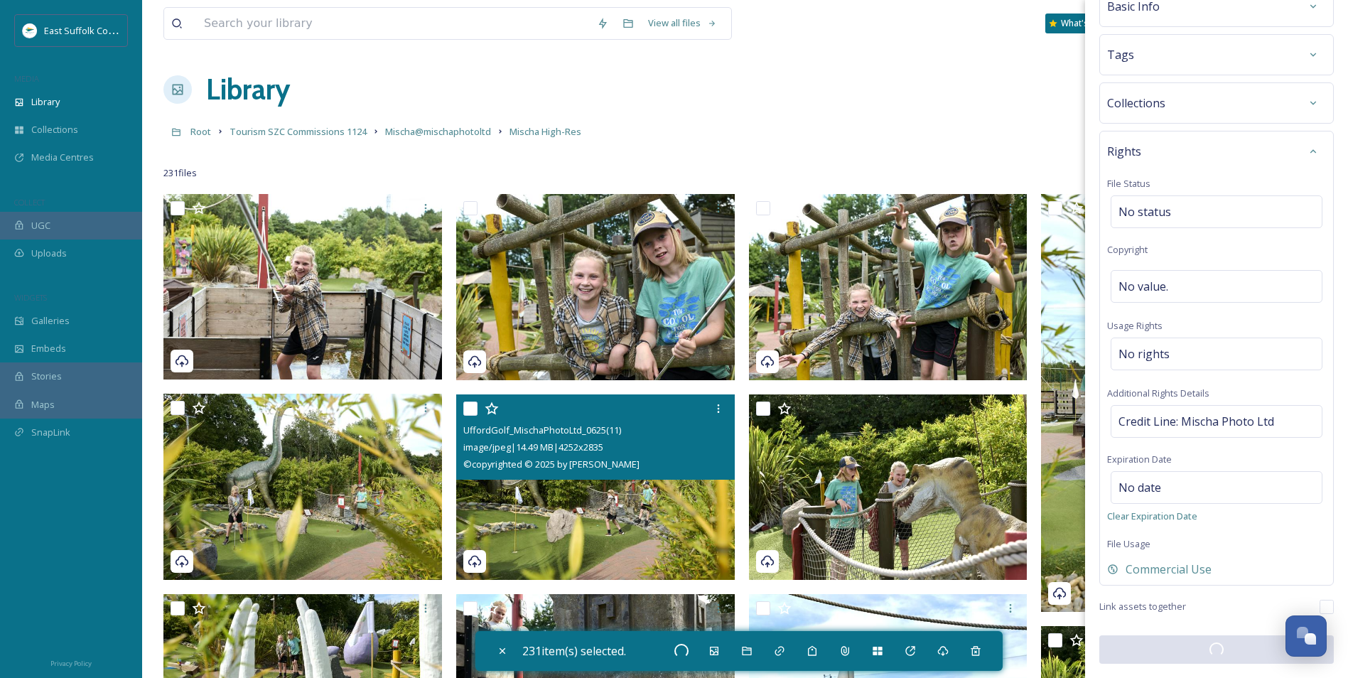
checkbox input "false"
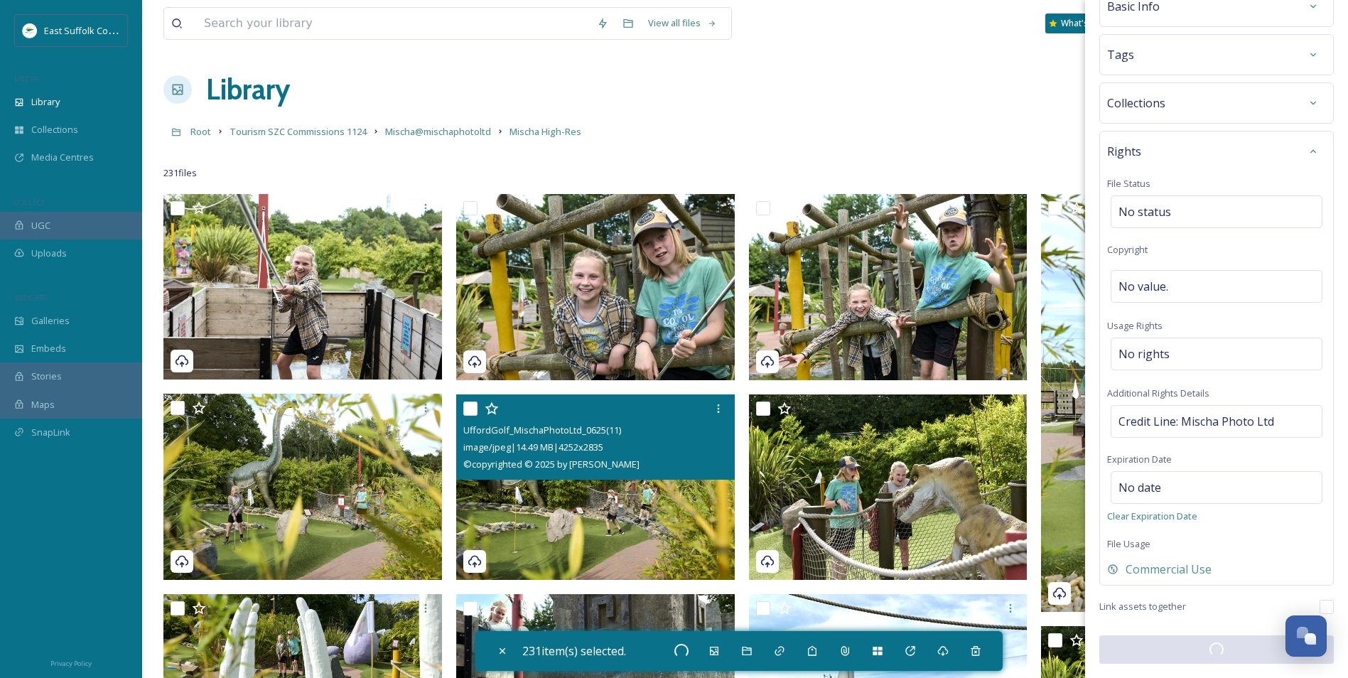
checkbox input "false"
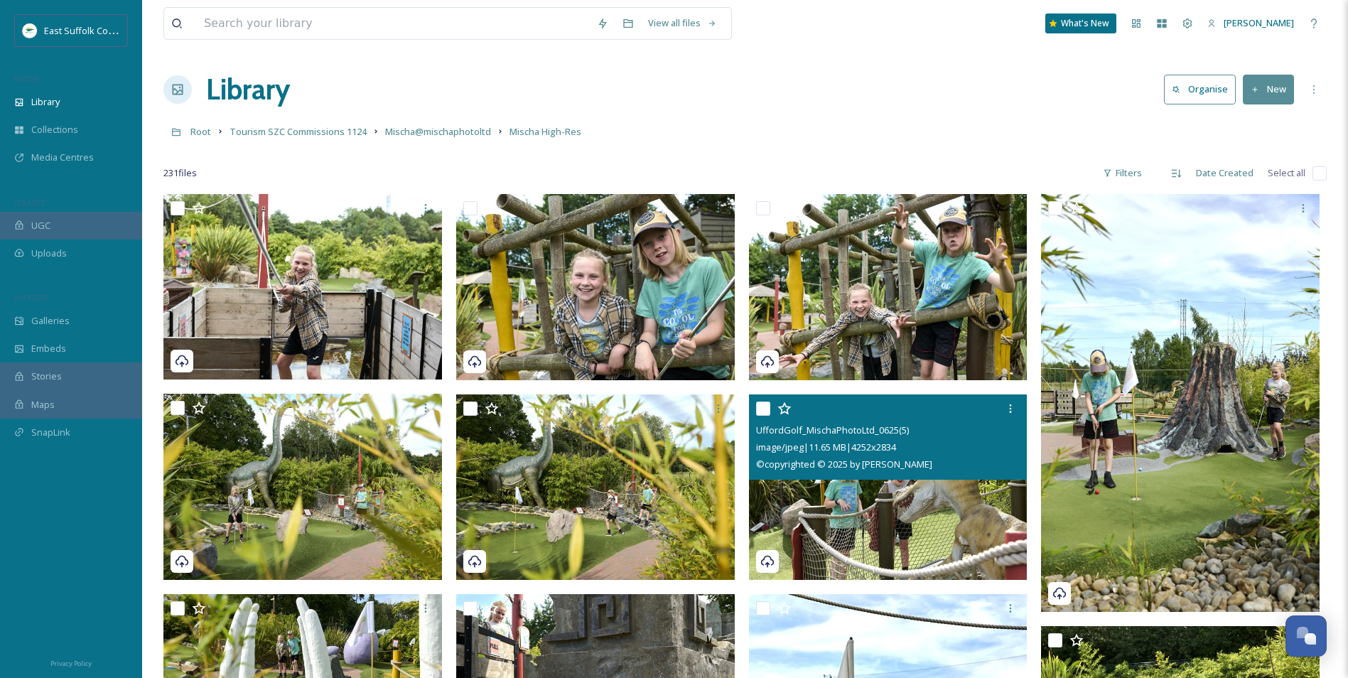
click at [920, 530] on img at bounding box center [888, 487] width 279 height 186
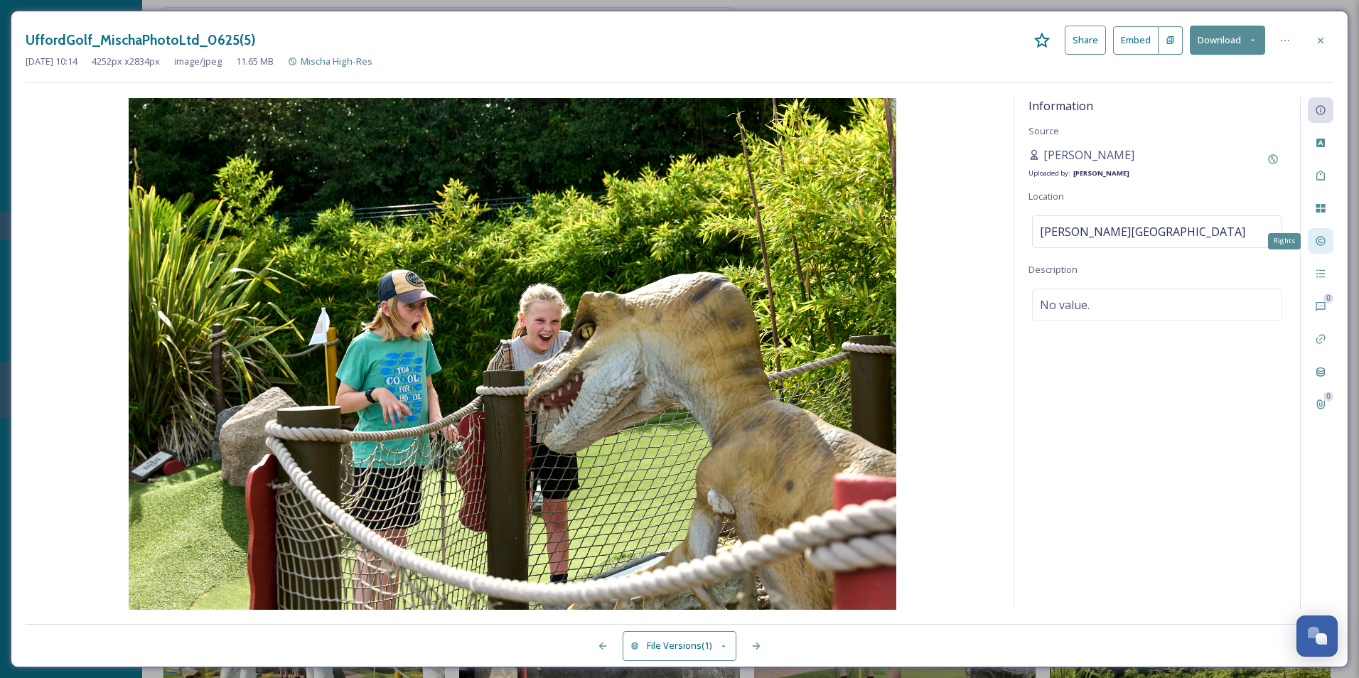
click at [1314, 239] on icon at bounding box center [1319, 240] width 11 height 11
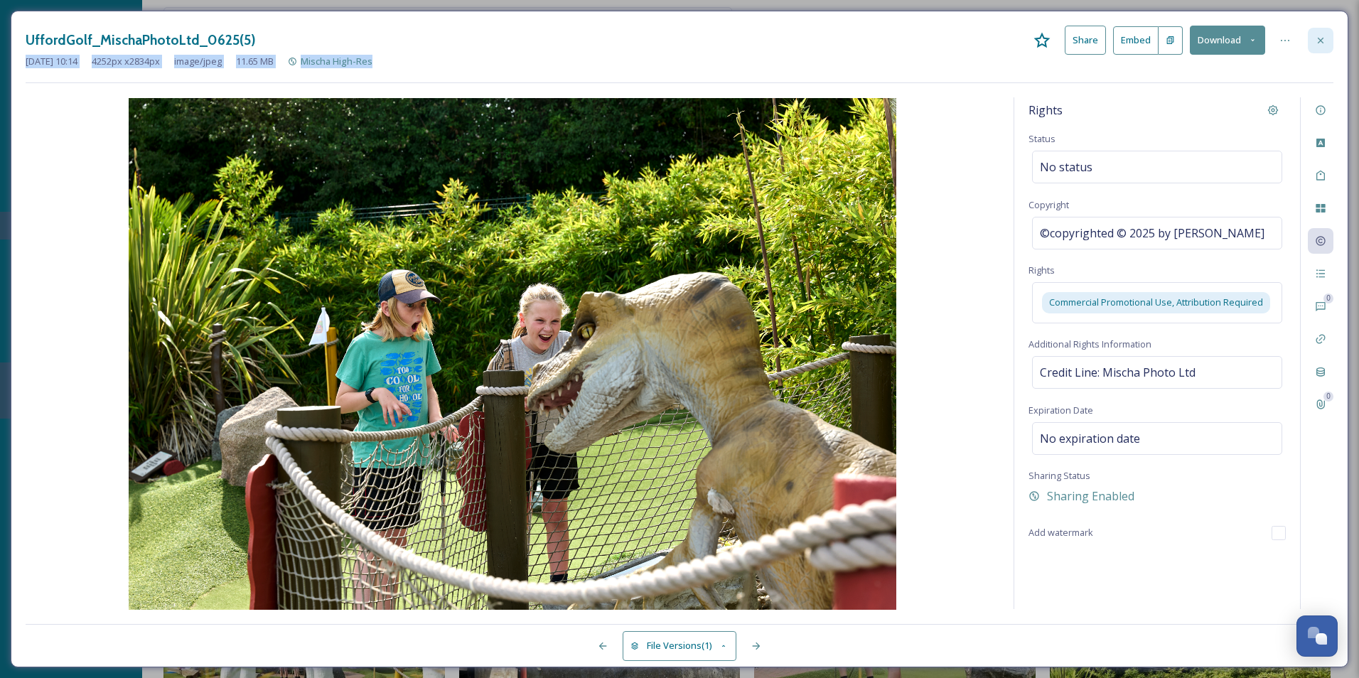
click at [1317, 53] on div "UffordGolf_MischaPhotoLtd_0625(5) Share Embed Download [DATE] 10:14 4252 px x 2…" at bounding box center [679, 55] width 1307 height 58
click at [1314, 48] on div at bounding box center [1320, 41] width 26 height 26
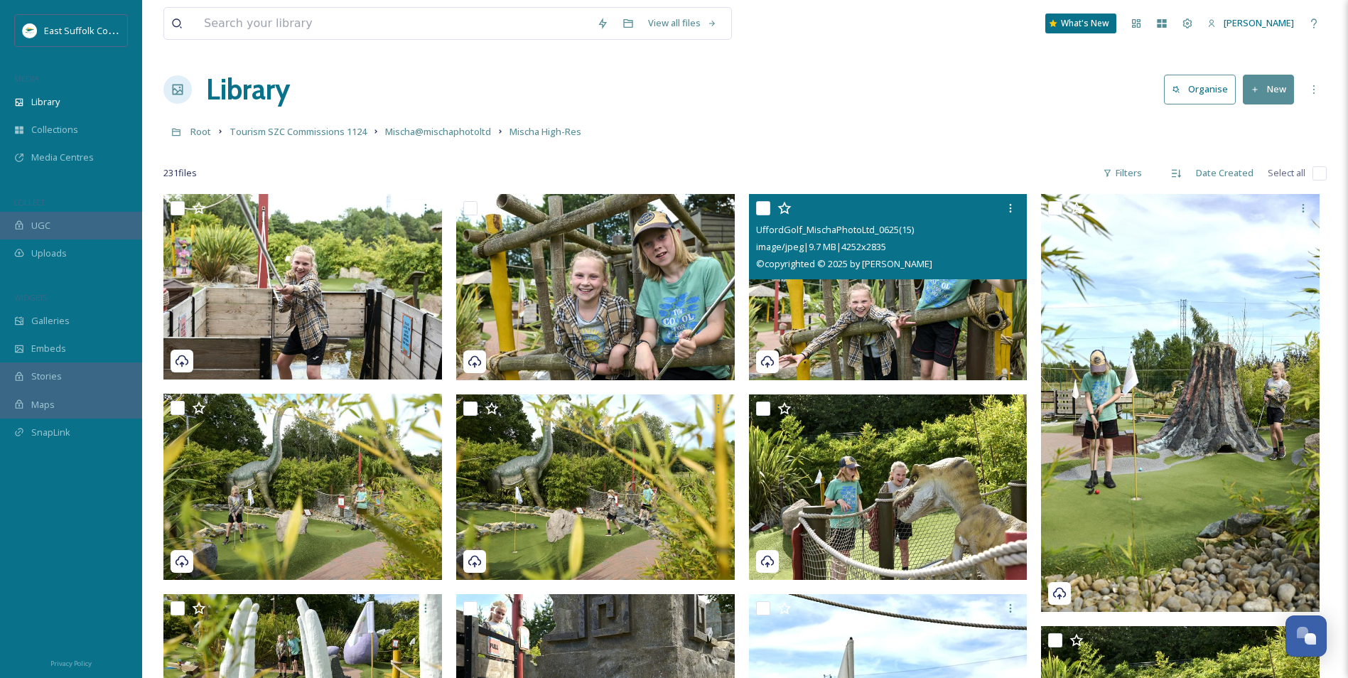
drag, startPoint x: 915, startPoint y: 561, endPoint x: 868, endPoint y: 241, distance: 323.3
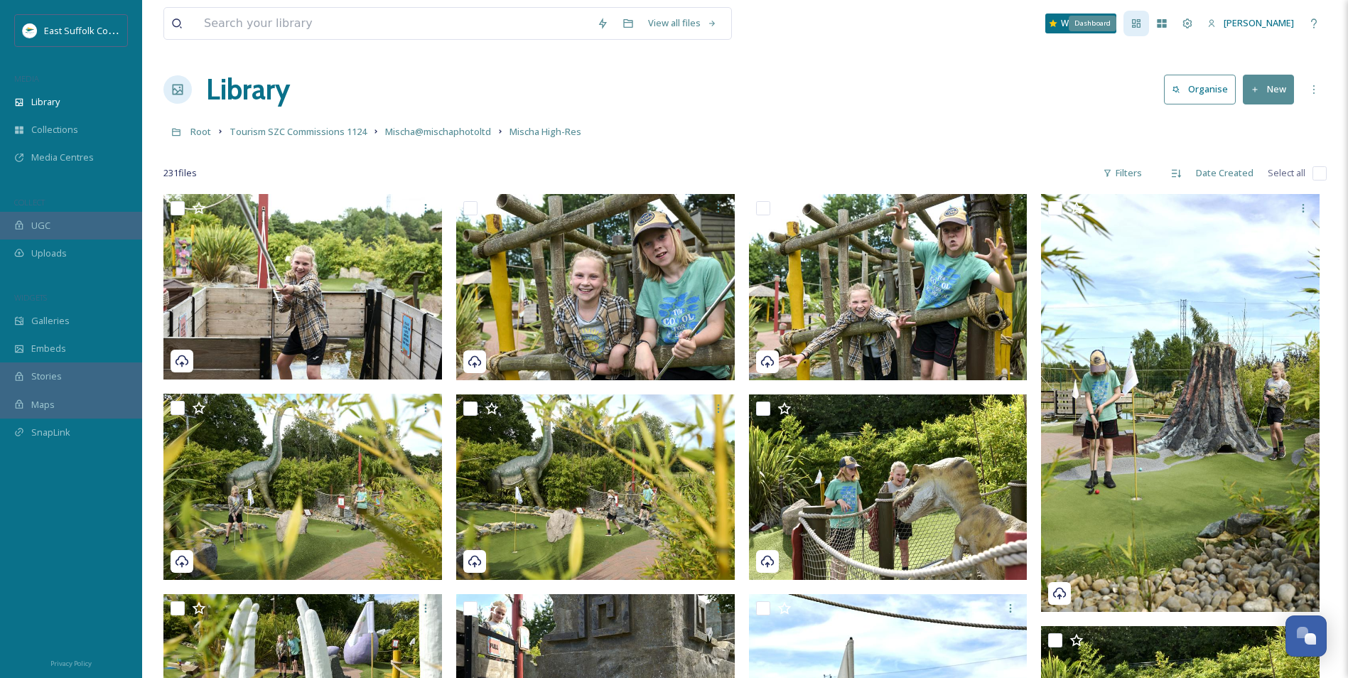
click at [1149, 29] on div "Dashboard" at bounding box center [1136, 24] width 26 height 26
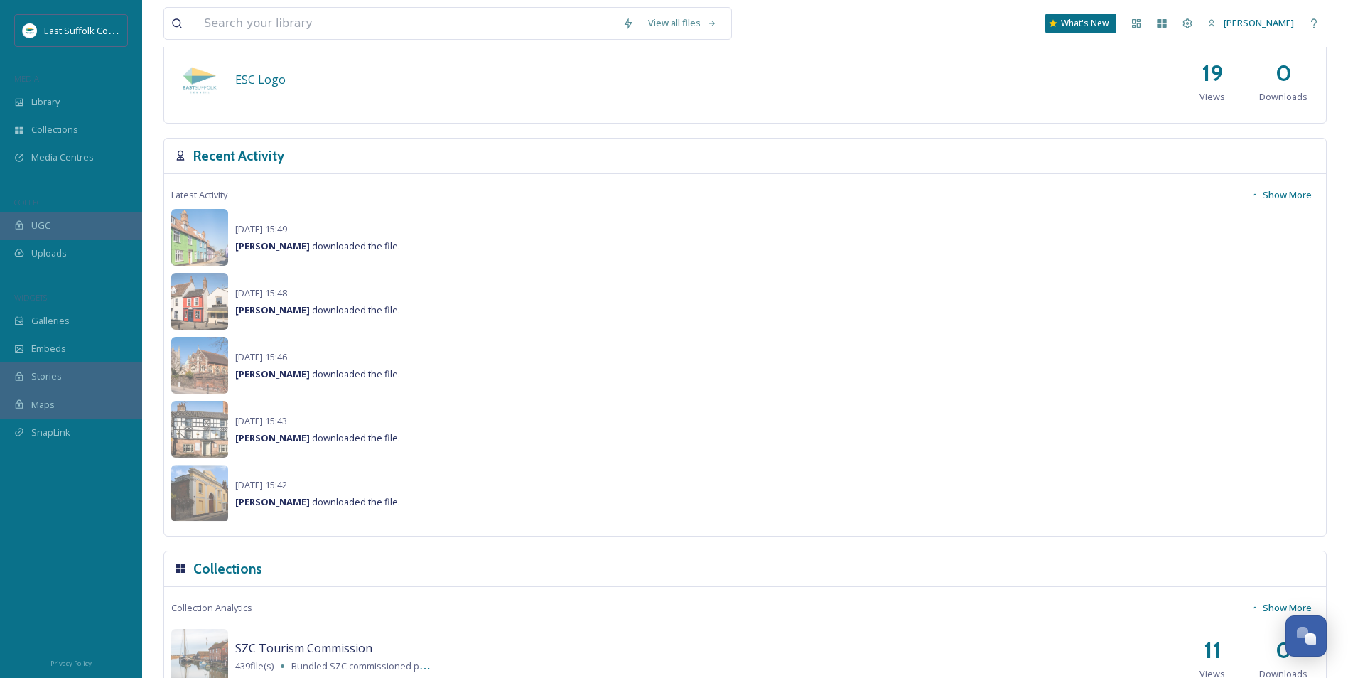
scroll to position [924, 0]
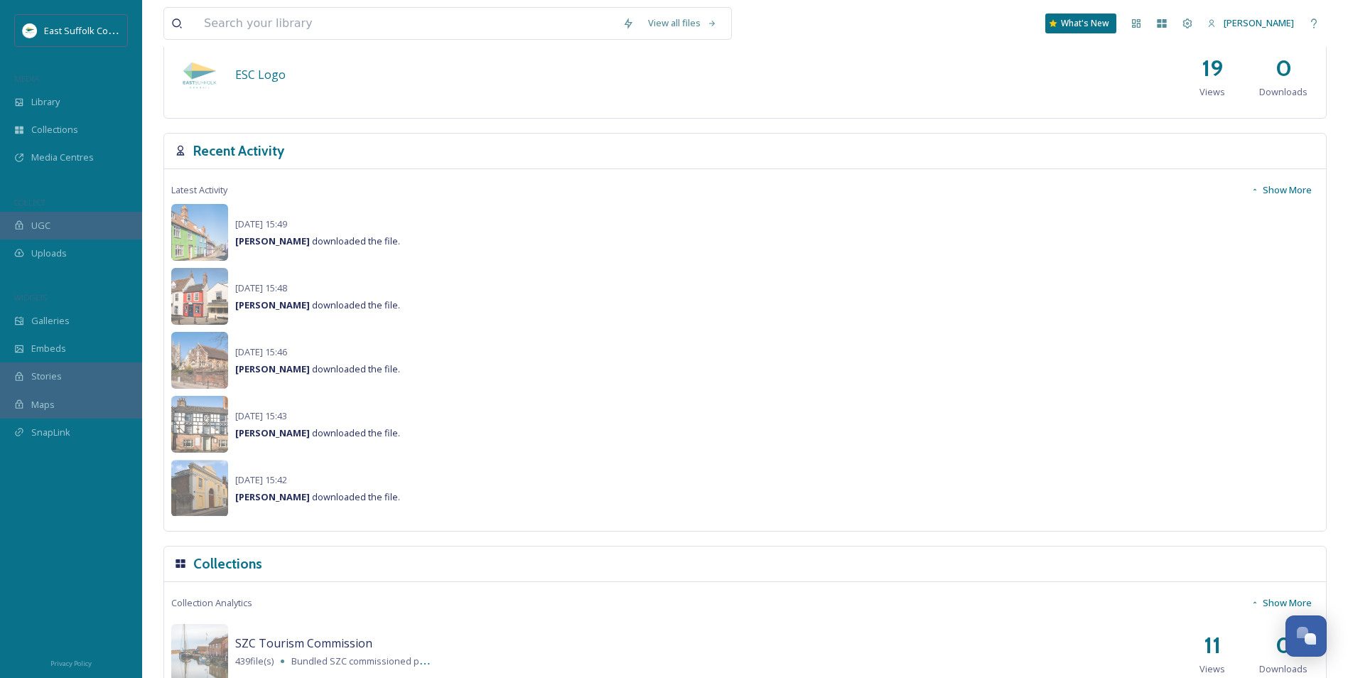
click at [1282, 193] on button "Show More" at bounding box center [1280, 190] width 75 height 28
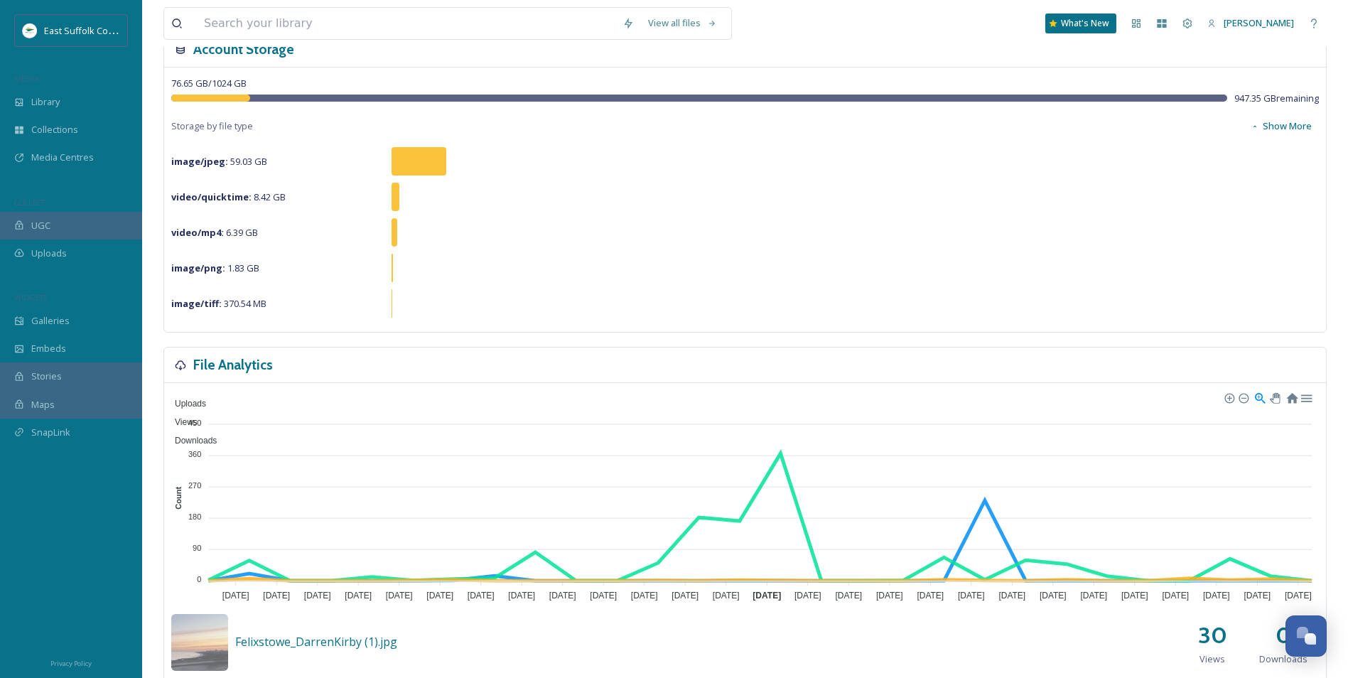
scroll to position [0, 0]
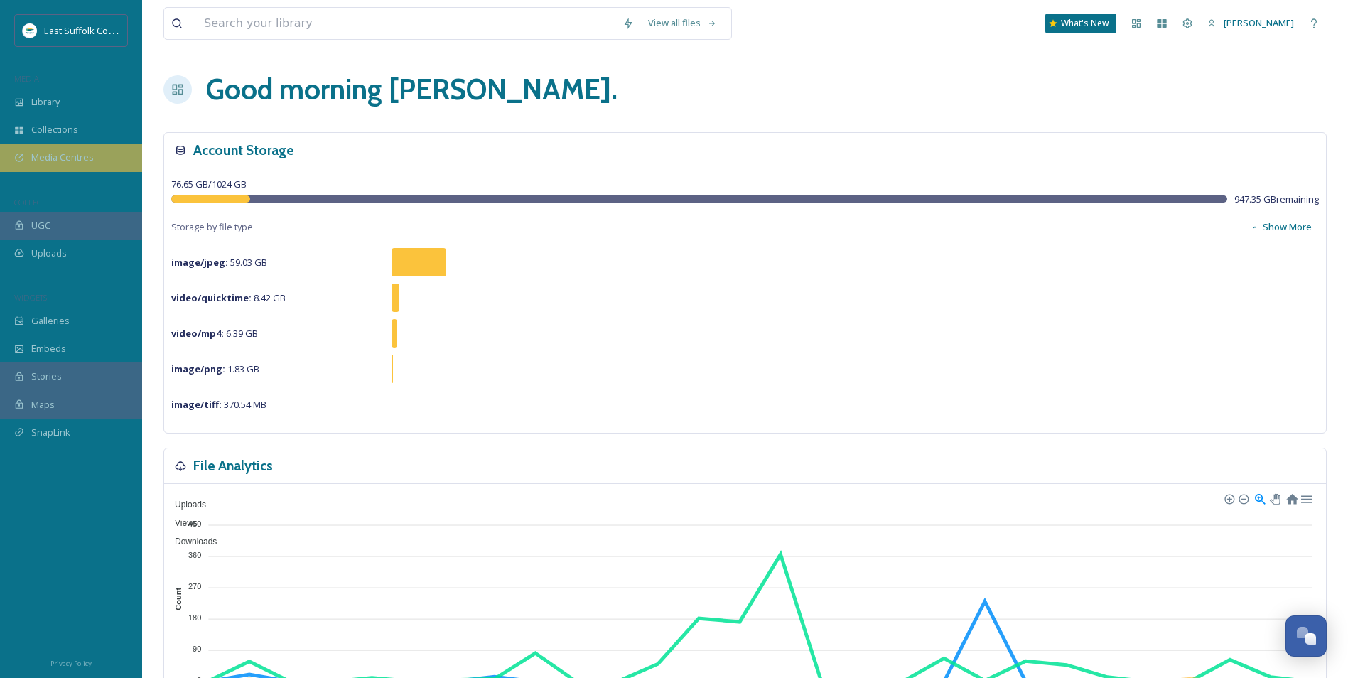
click at [65, 149] on div "Media Centres" at bounding box center [71, 158] width 142 height 28
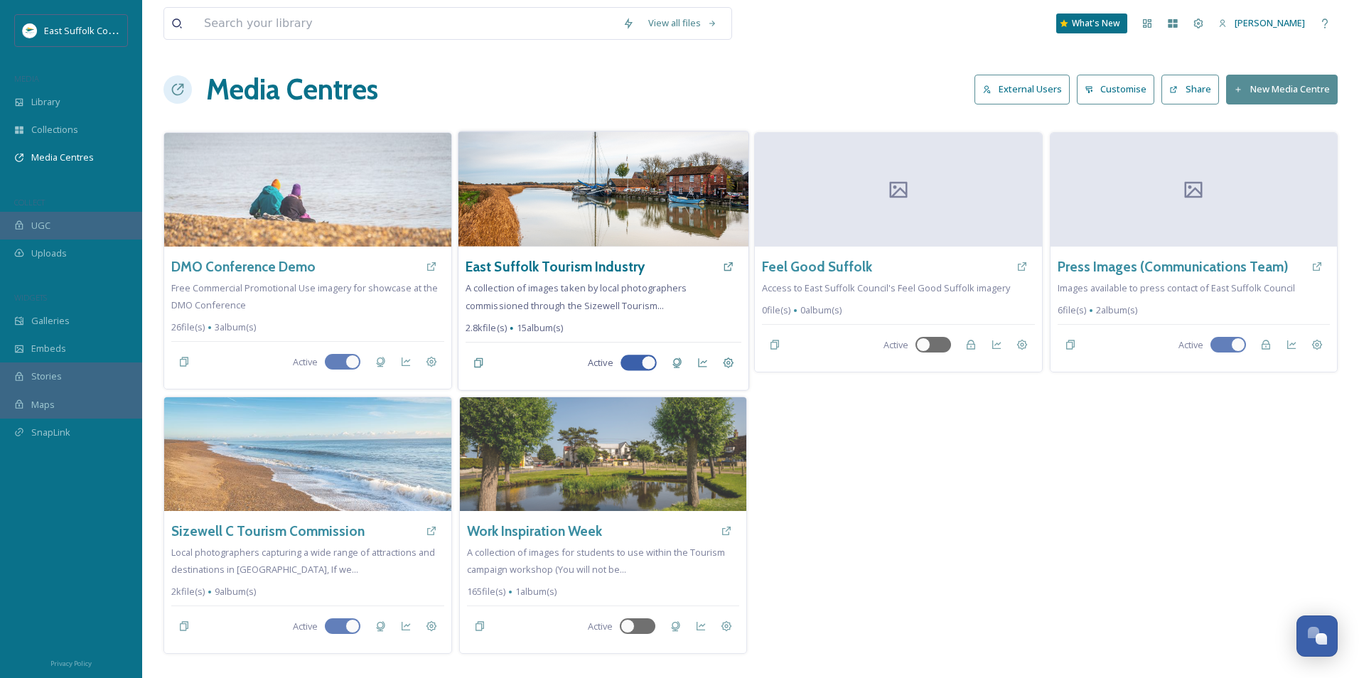
click at [644, 205] on img at bounding box center [603, 188] width 290 height 115
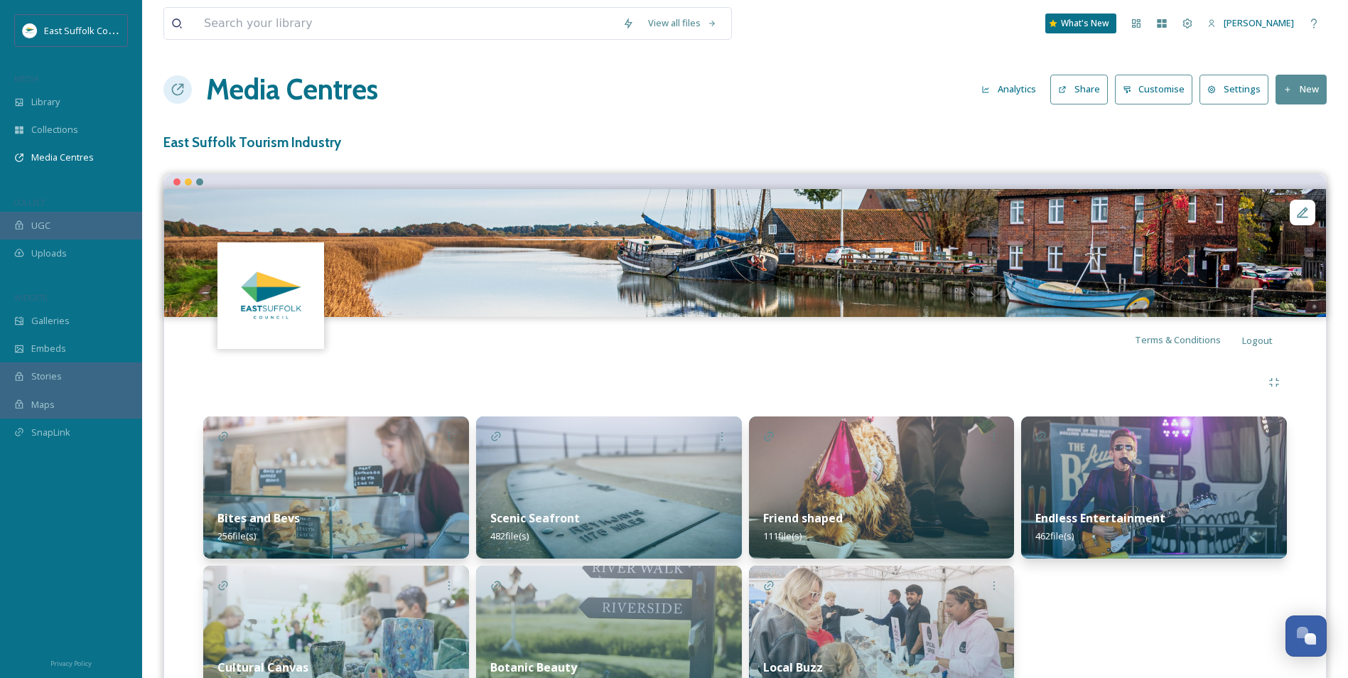
click at [987, 90] on icon at bounding box center [986, 89] width 7 height 7
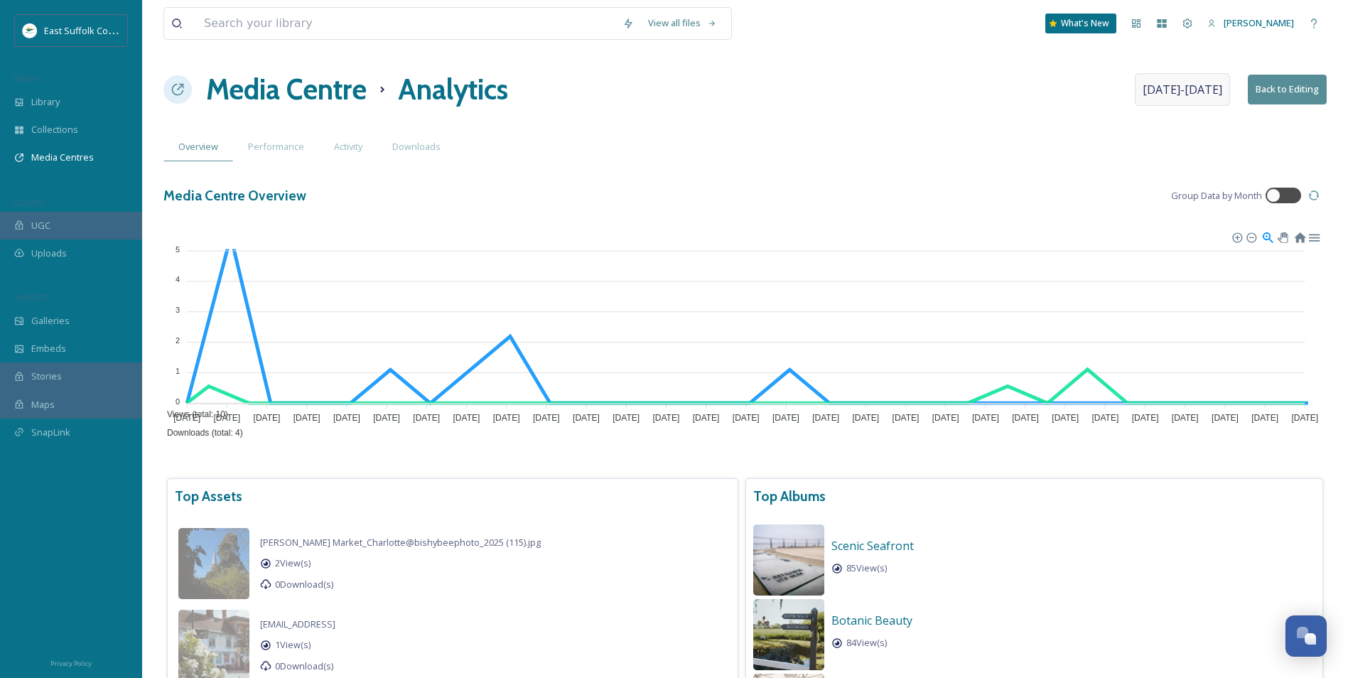
click at [1170, 97] on span "[DATE] - [DATE]" at bounding box center [1183, 89] width 80 height 17
select select "6"
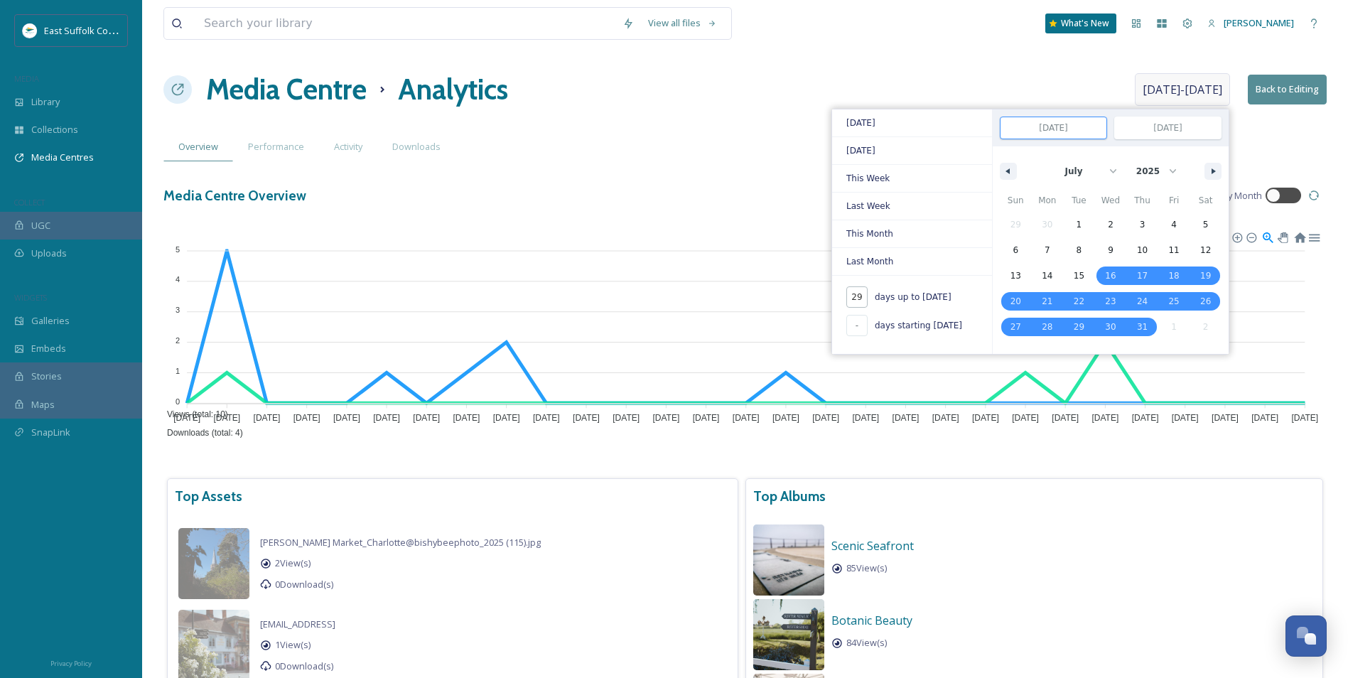
drag, startPoint x: 865, startPoint y: 295, endPoint x: 833, endPoint y: 301, distance: 32.6
click at [833, 301] on div "29 days up to [DATE]" at bounding box center [912, 297] width 160 height 28
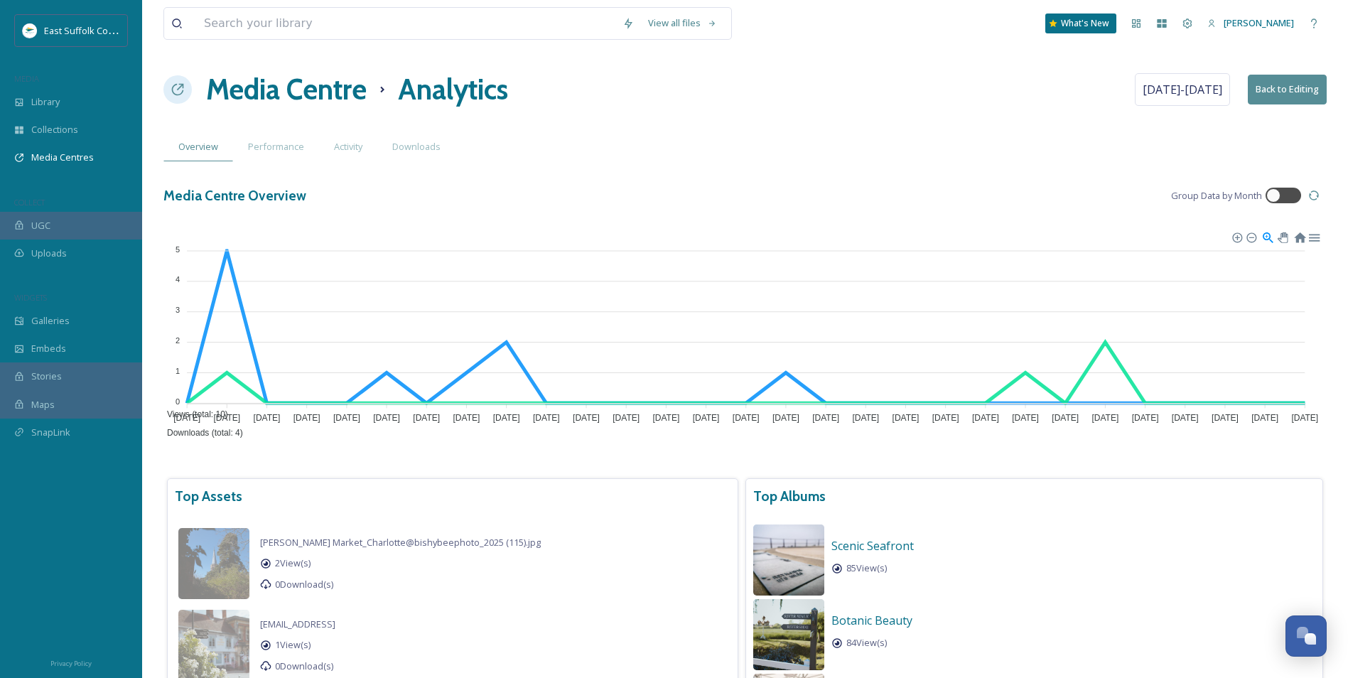
click at [723, 145] on div "Overview Performance Activity Downloads" at bounding box center [744, 146] width 1163 height 29
click at [322, 90] on h1 "Media Centre" at bounding box center [286, 89] width 161 height 43
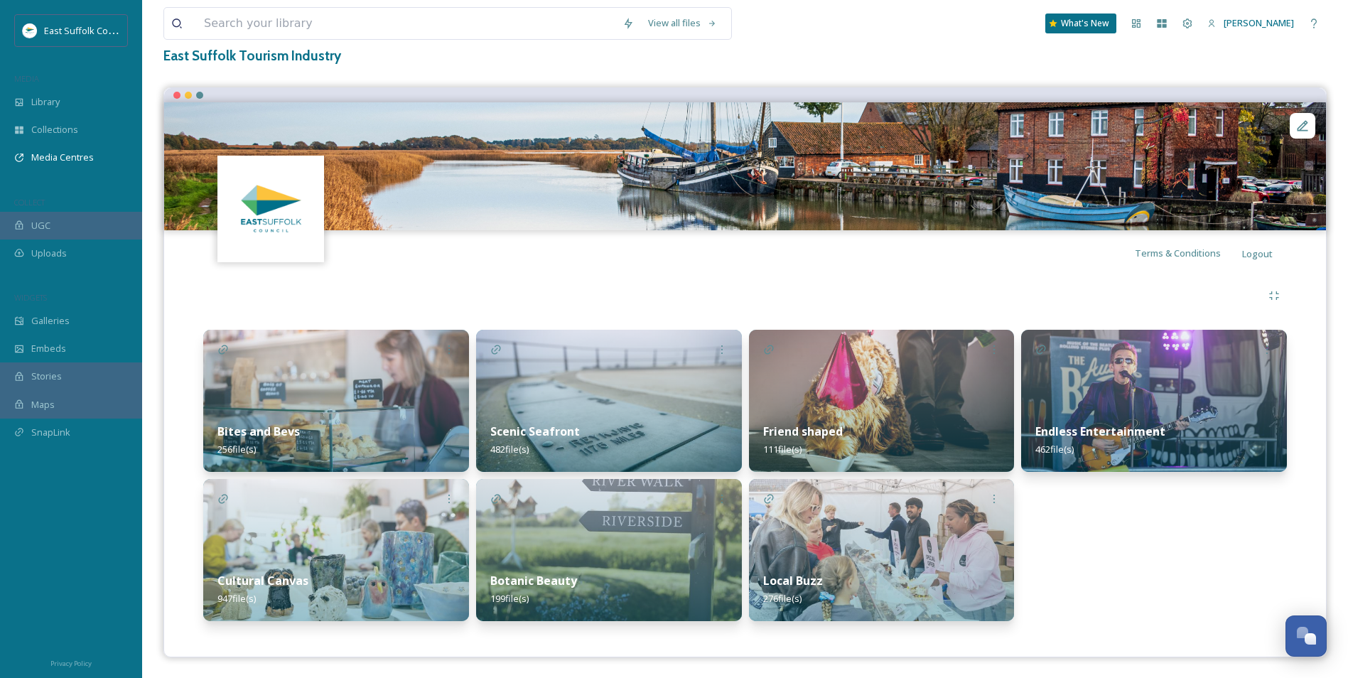
scroll to position [87, 0]
click at [47, 98] on span "Library" at bounding box center [45, 102] width 28 height 14
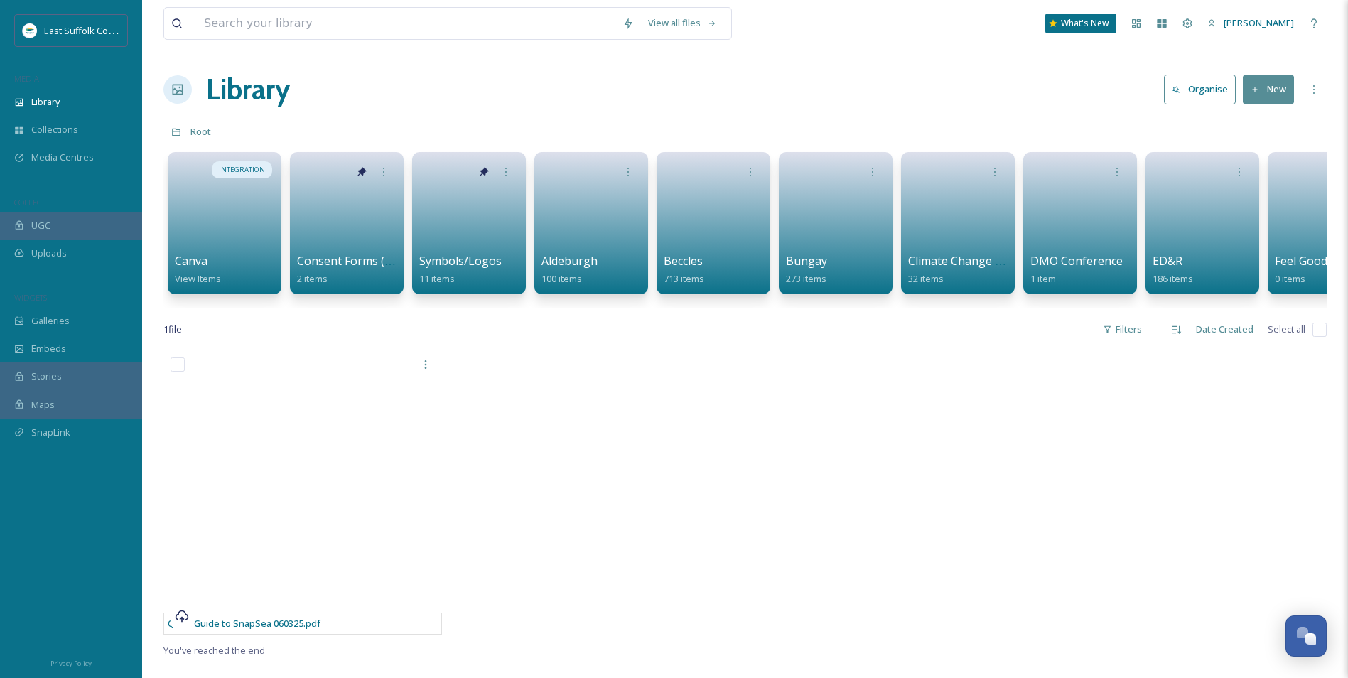
scroll to position [0, 2014]
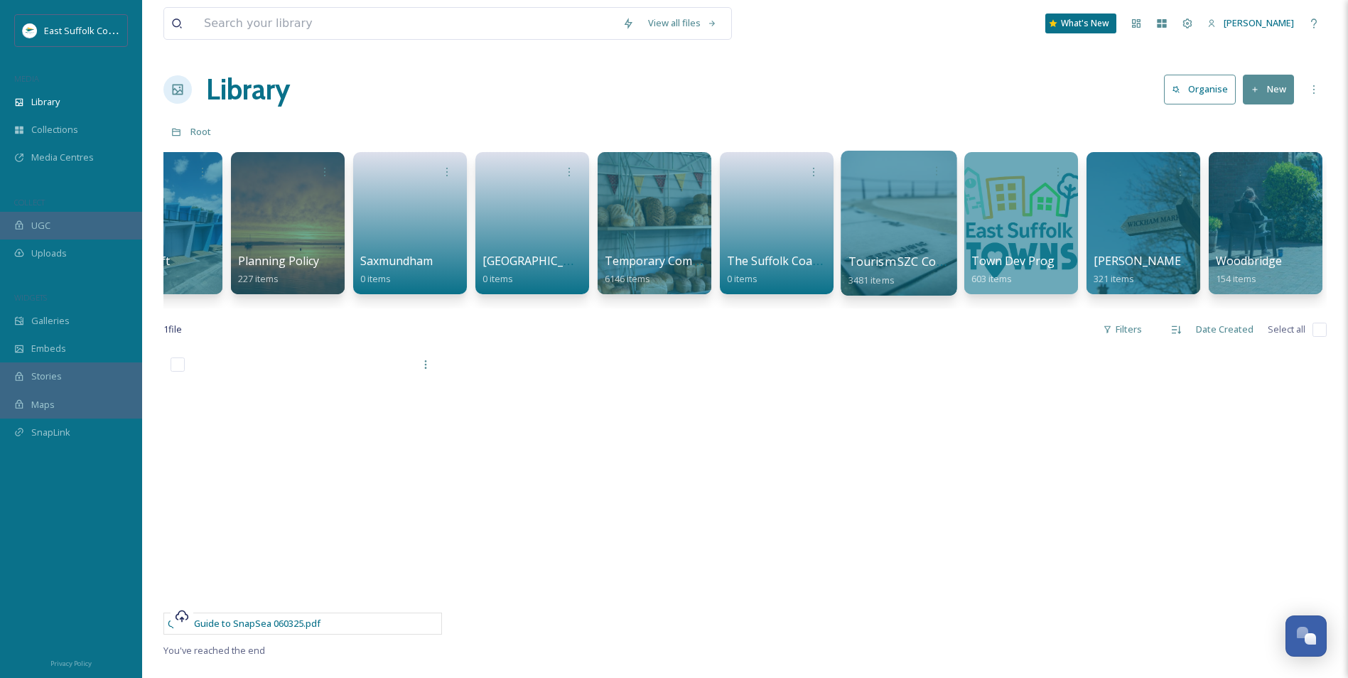
click at [892, 227] on div at bounding box center [899, 223] width 116 height 145
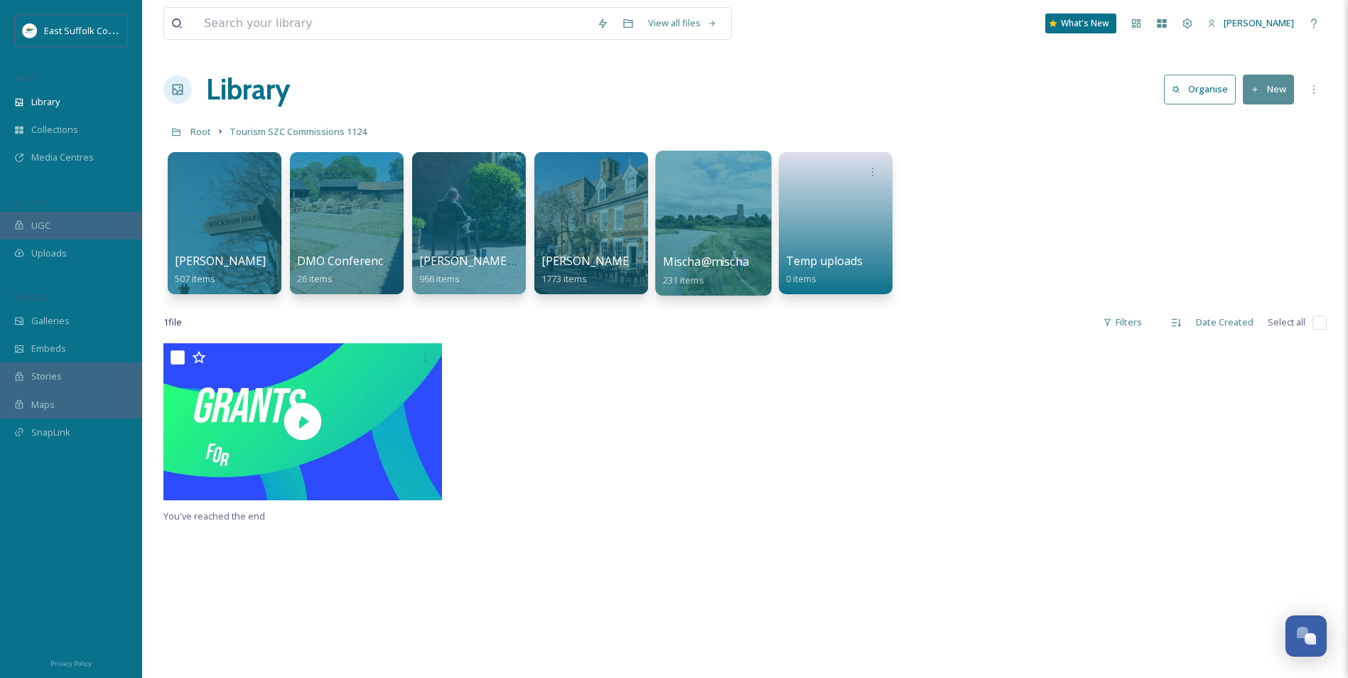
click at [679, 224] on div at bounding box center [713, 223] width 116 height 145
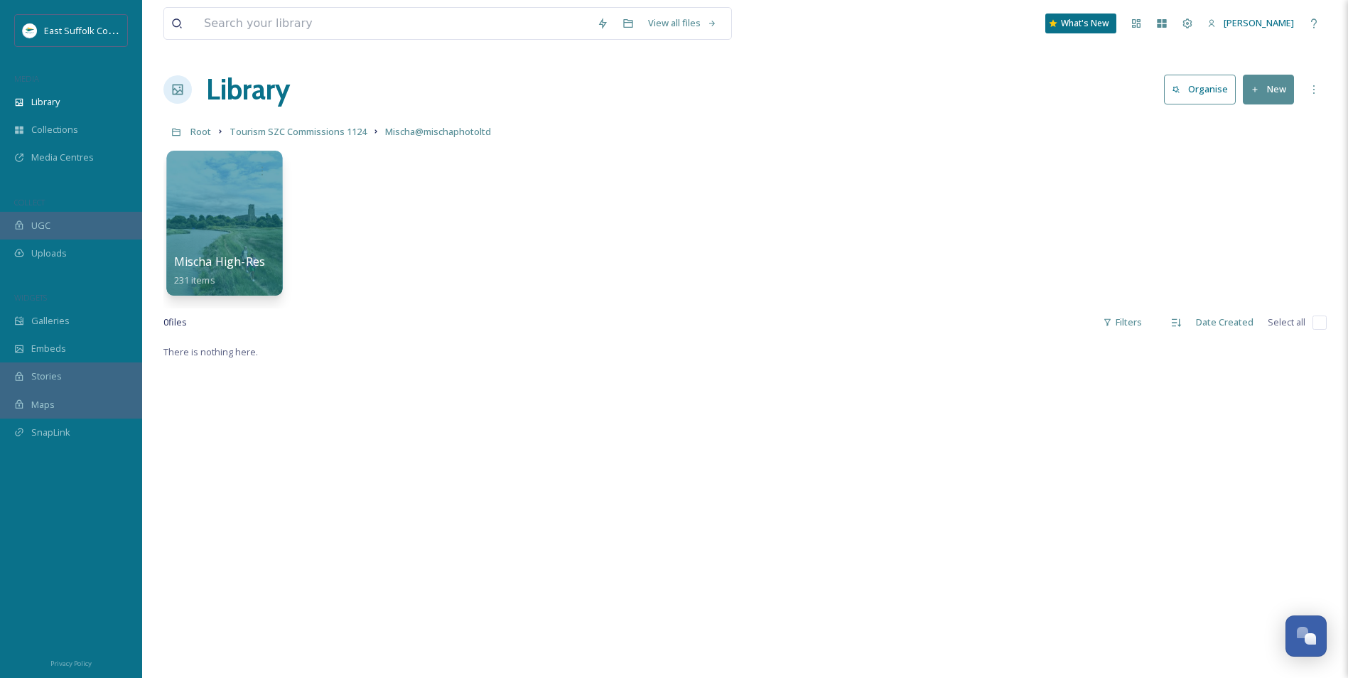
click at [194, 216] on div at bounding box center [224, 223] width 116 height 145
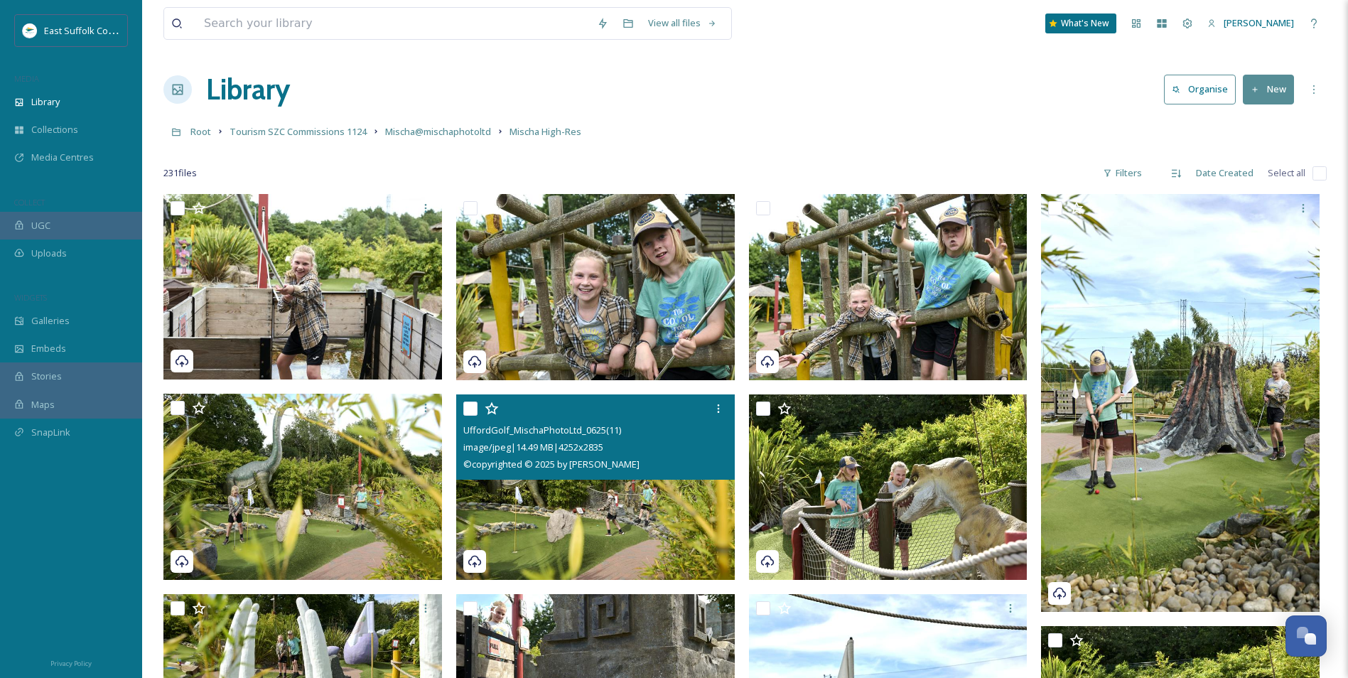
scroll to position [426, 0]
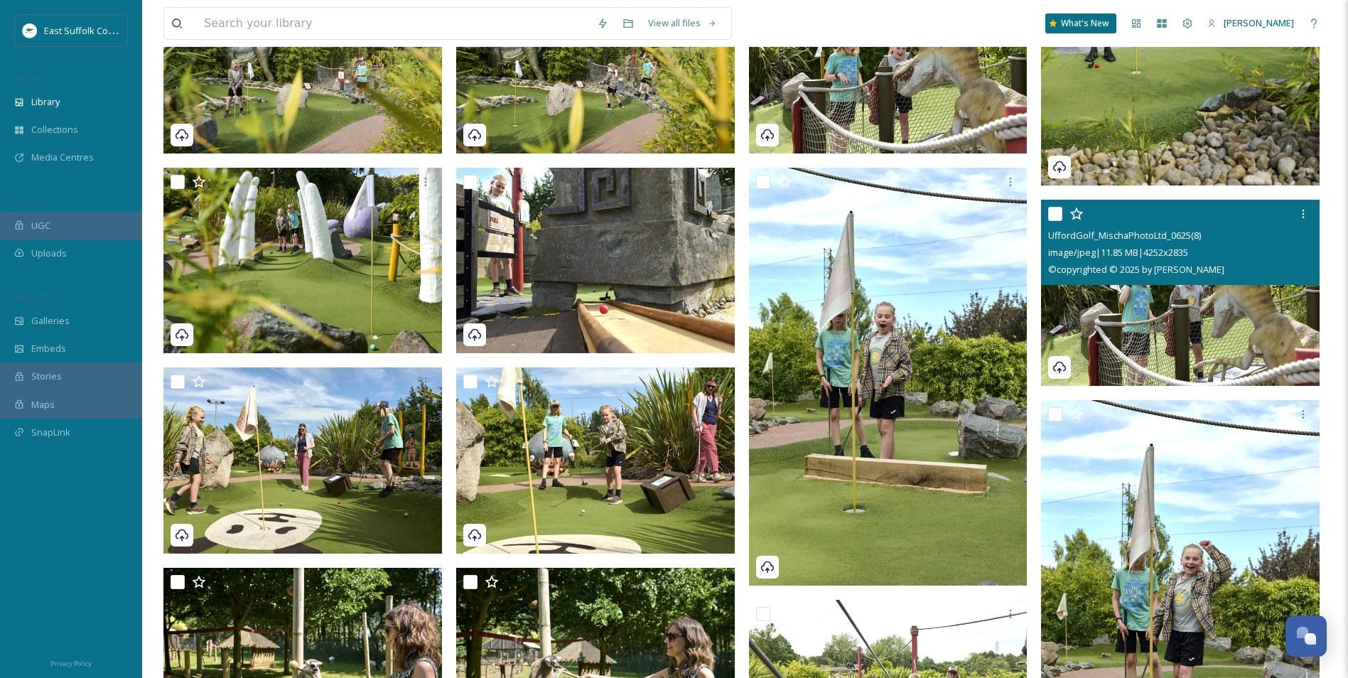
click at [1167, 306] on img at bounding box center [1180, 293] width 279 height 186
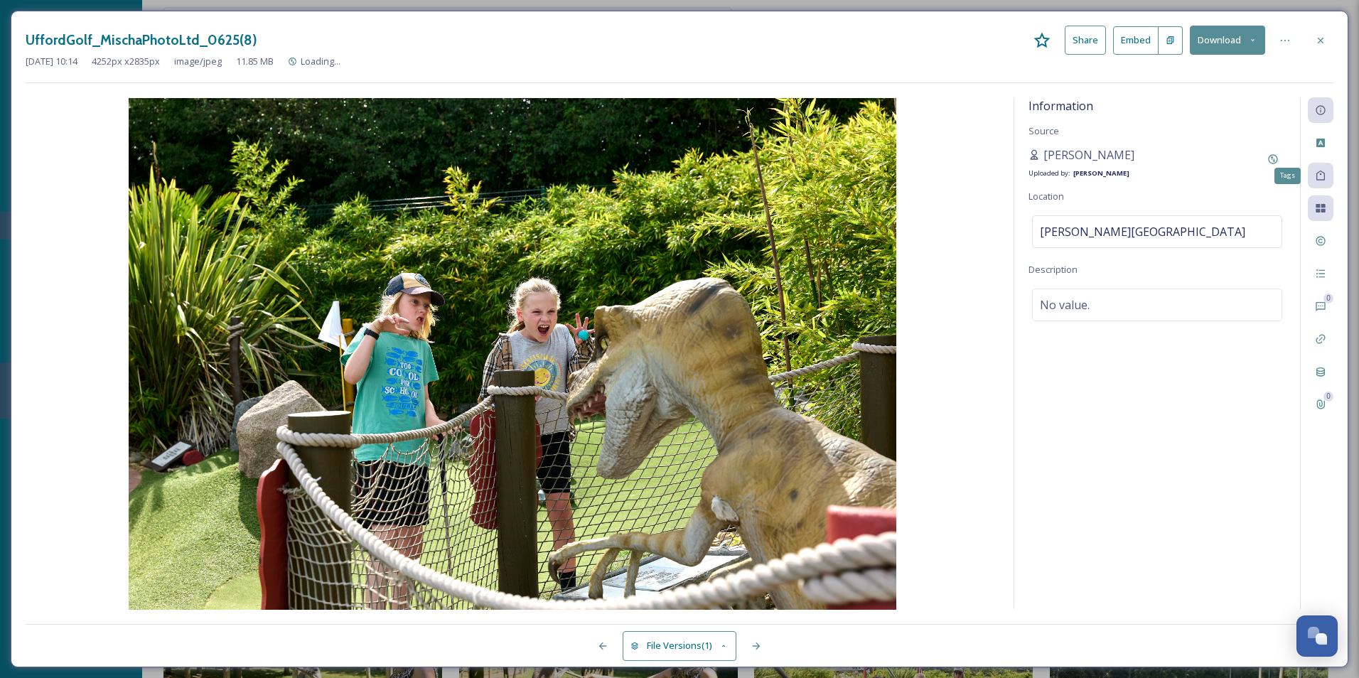
click at [1319, 182] on div "Tags" at bounding box center [1320, 176] width 26 height 26
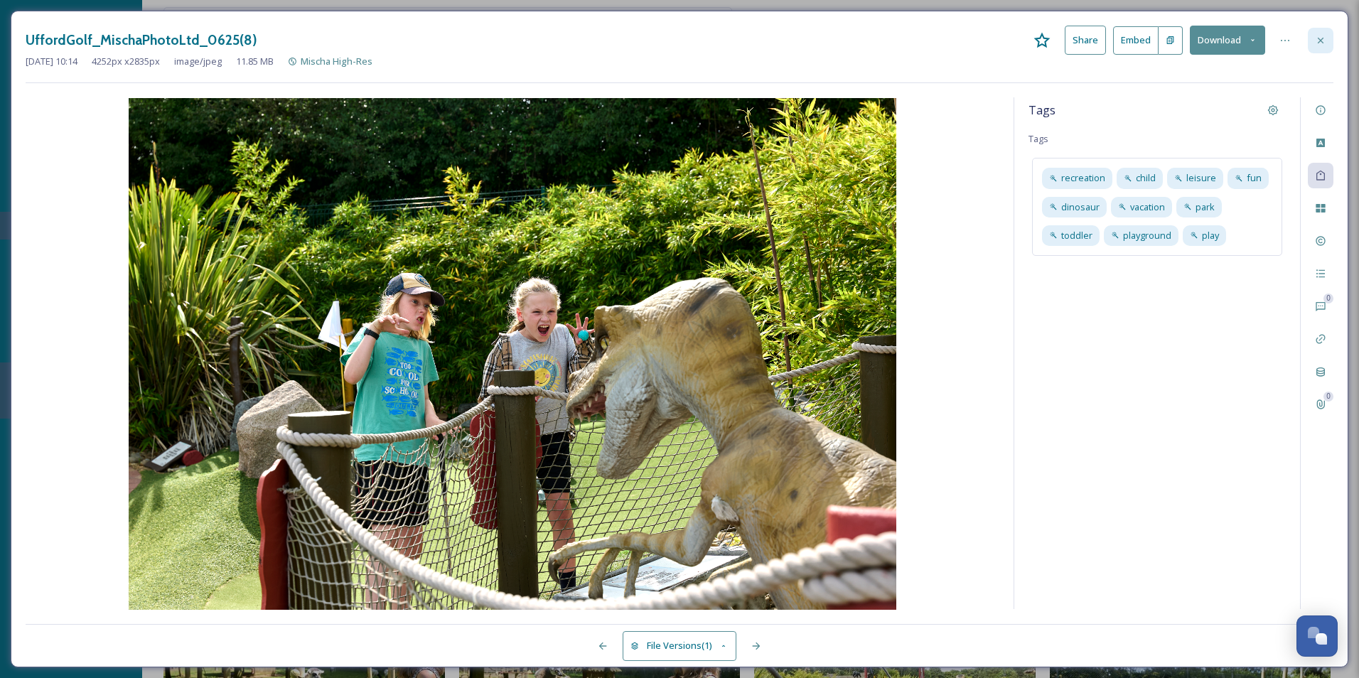
click at [1319, 35] on icon at bounding box center [1319, 40] width 11 height 11
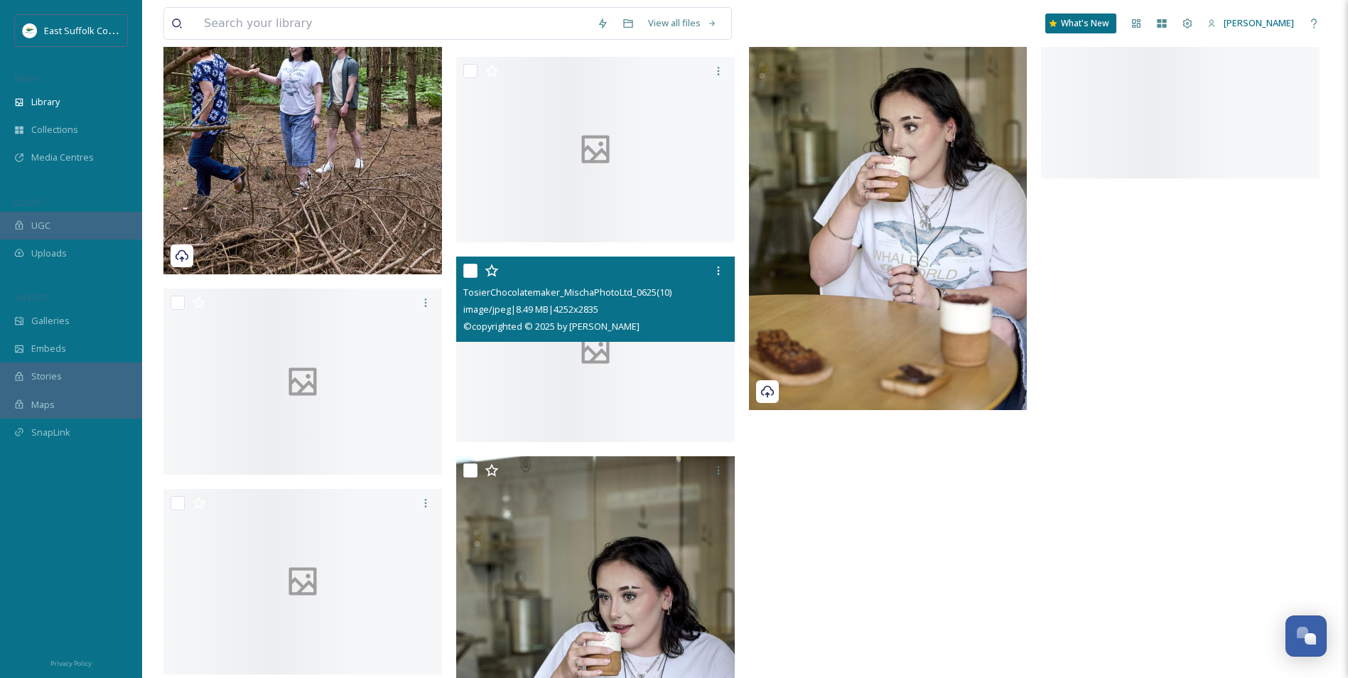
scroll to position [12784, 0]
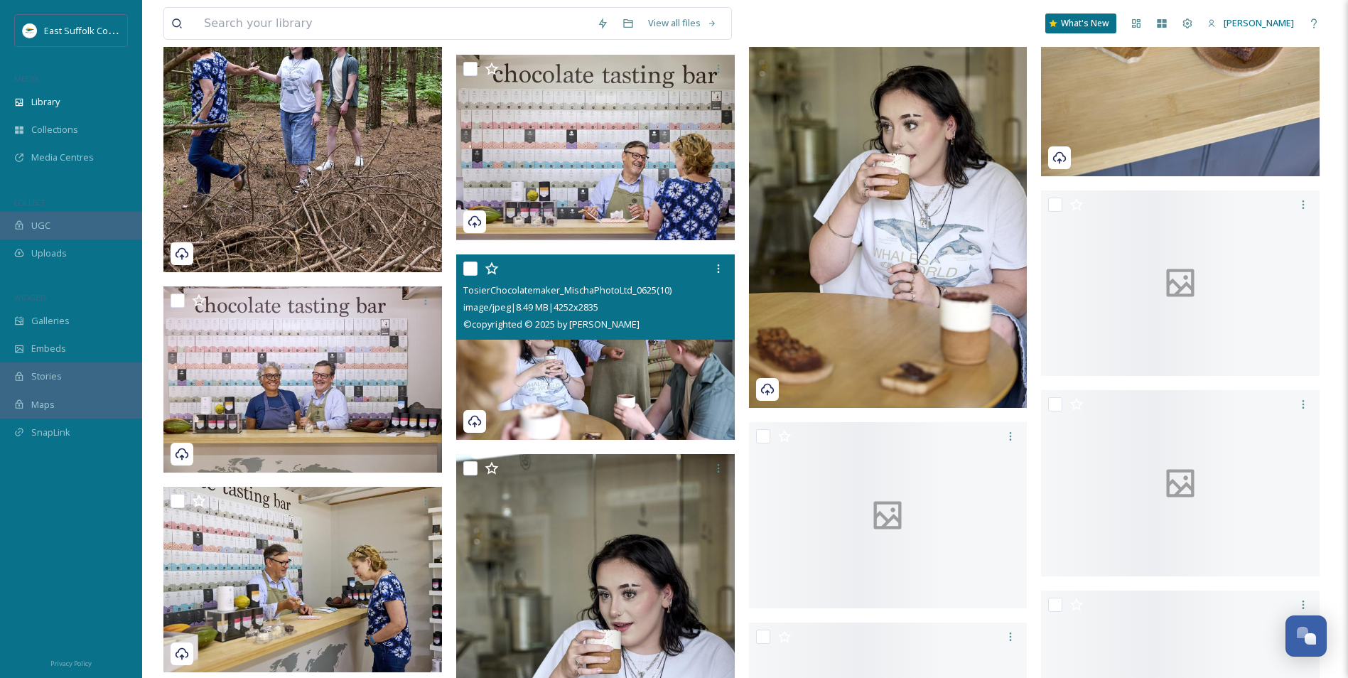
click at [606, 352] on img at bounding box center [595, 347] width 279 height 186
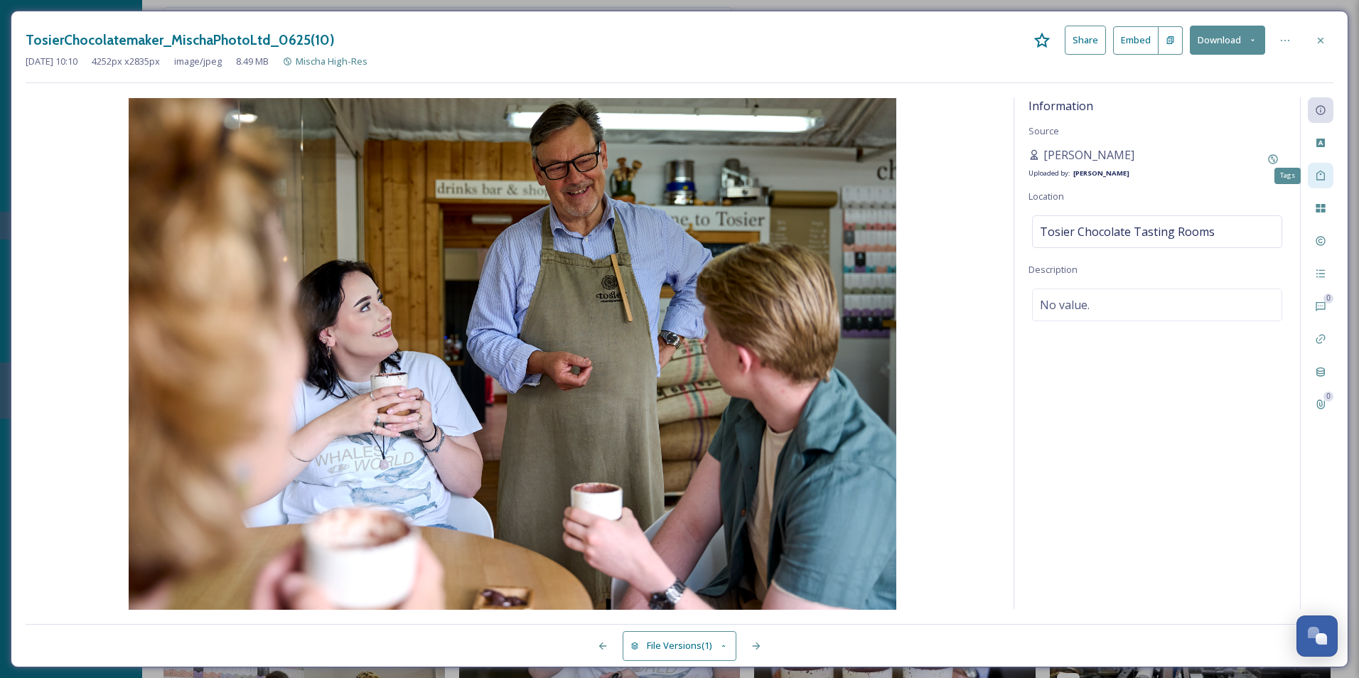
click at [1325, 184] on div "Tags" at bounding box center [1320, 176] width 26 height 26
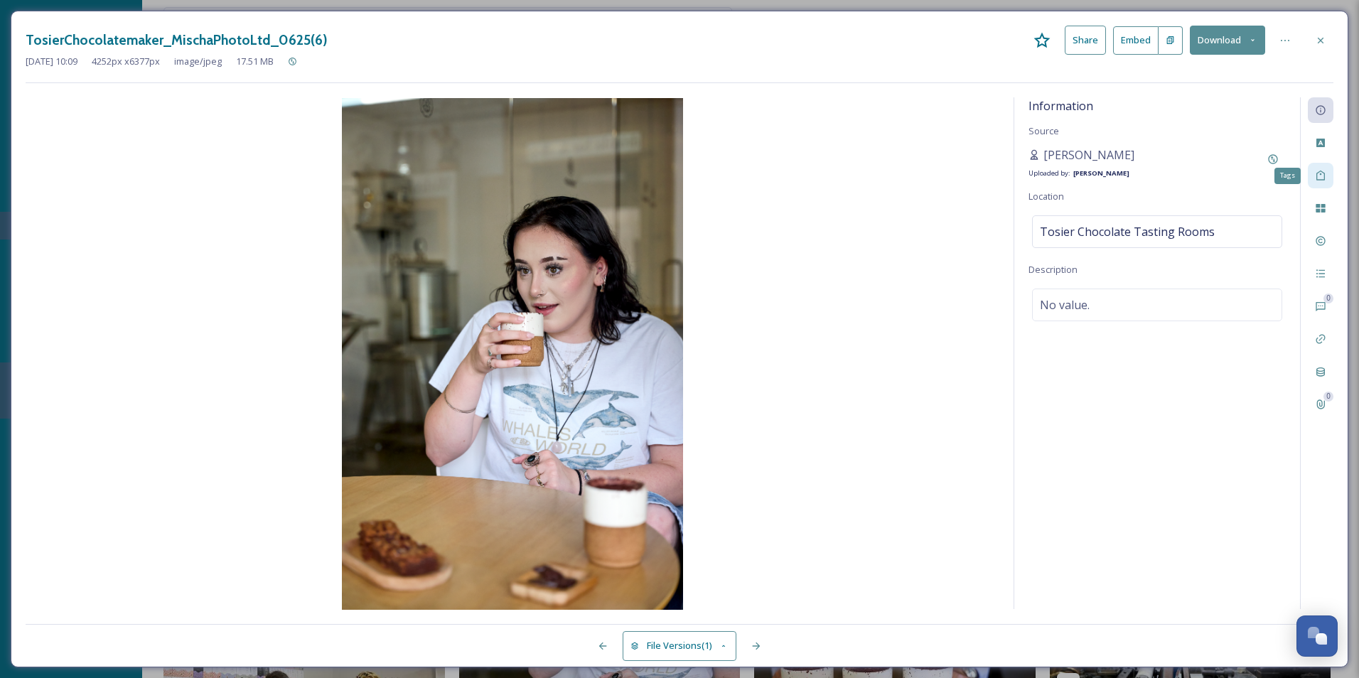
click at [1317, 173] on icon at bounding box center [1320, 176] width 9 height 10
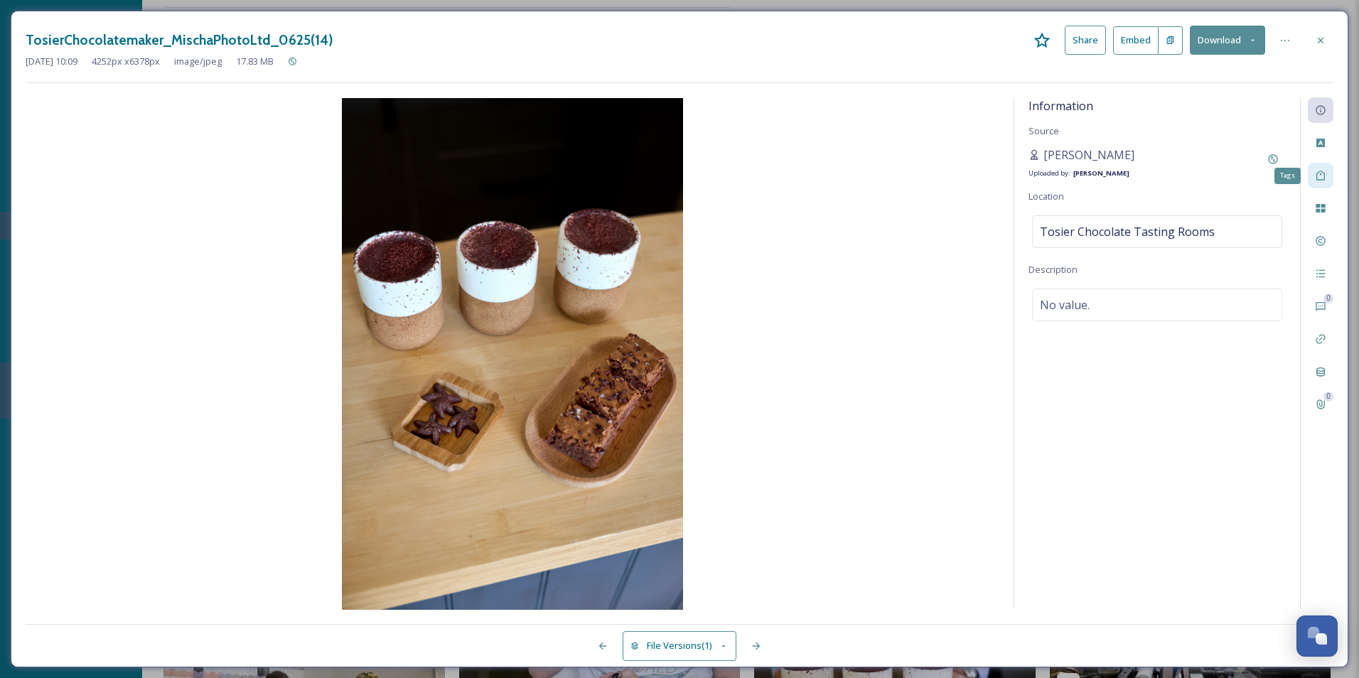
click at [1311, 173] on div "Tags" at bounding box center [1320, 176] width 26 height 26
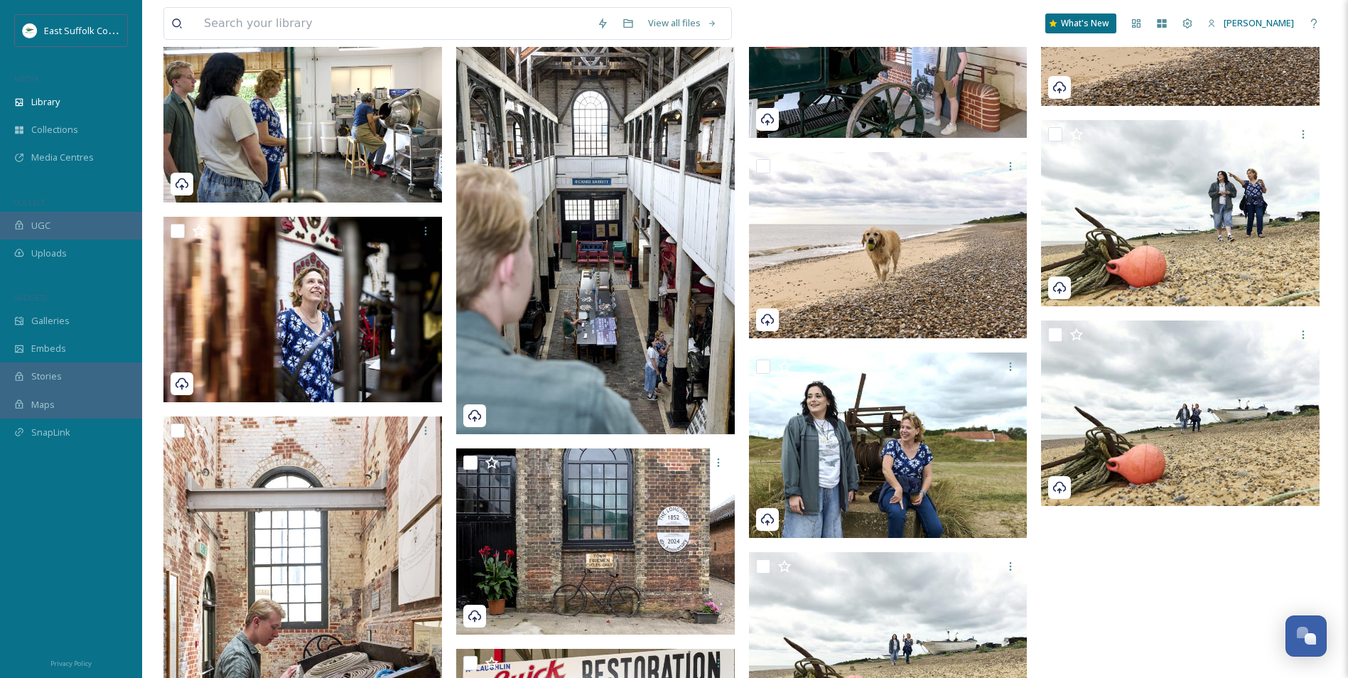
scroll to position [11292, 0]
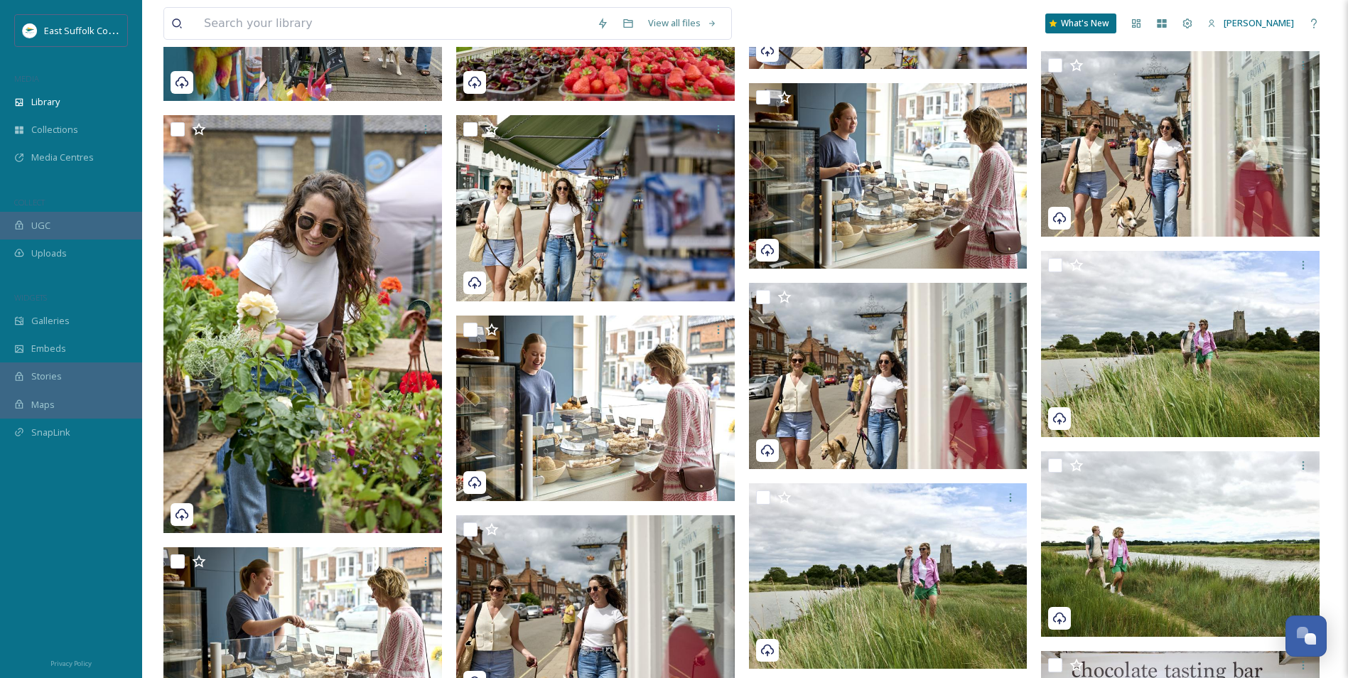
drag, startPoint x: 970, startPoint y: 157, endPoint x: 926, endPoint y: 6, distance: 156.9
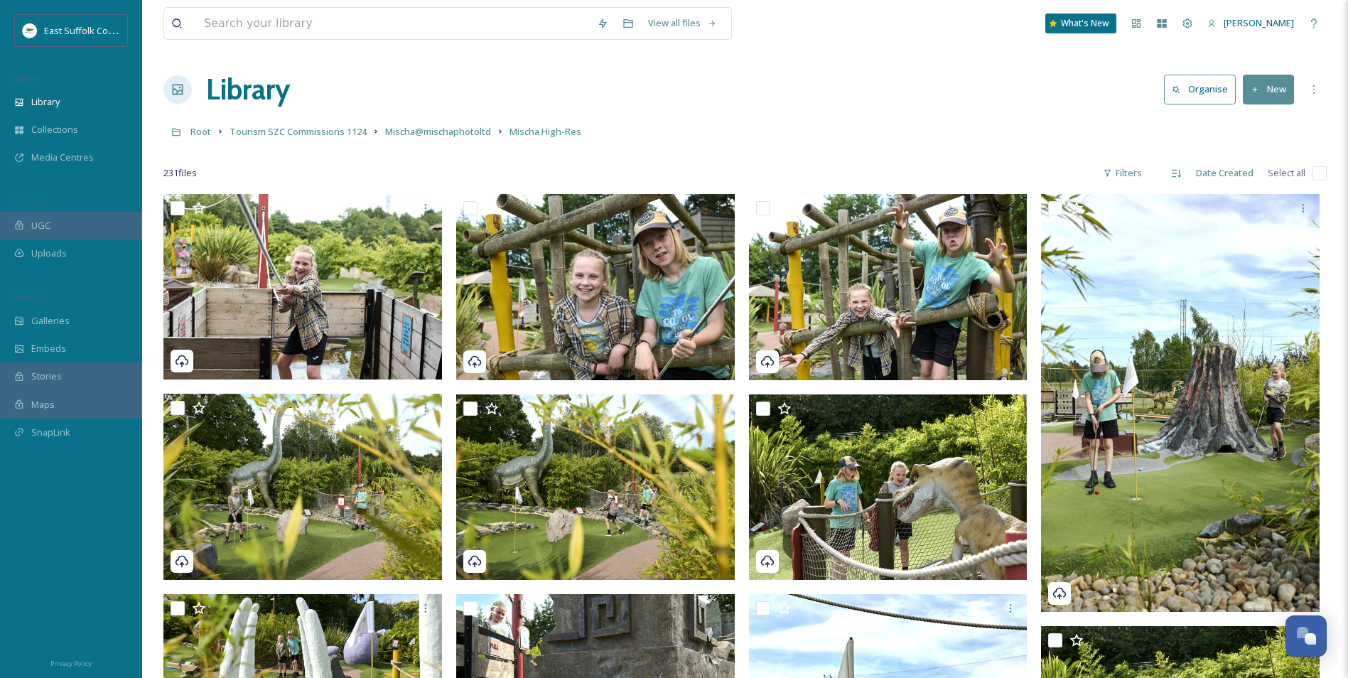
click at [890, 98] on div "Library Organise New" at bounding box center [744, 89] width 1163 height 43
click at [54, 102] on span "Library" at bounding box center [45, 102] width 28 height 14
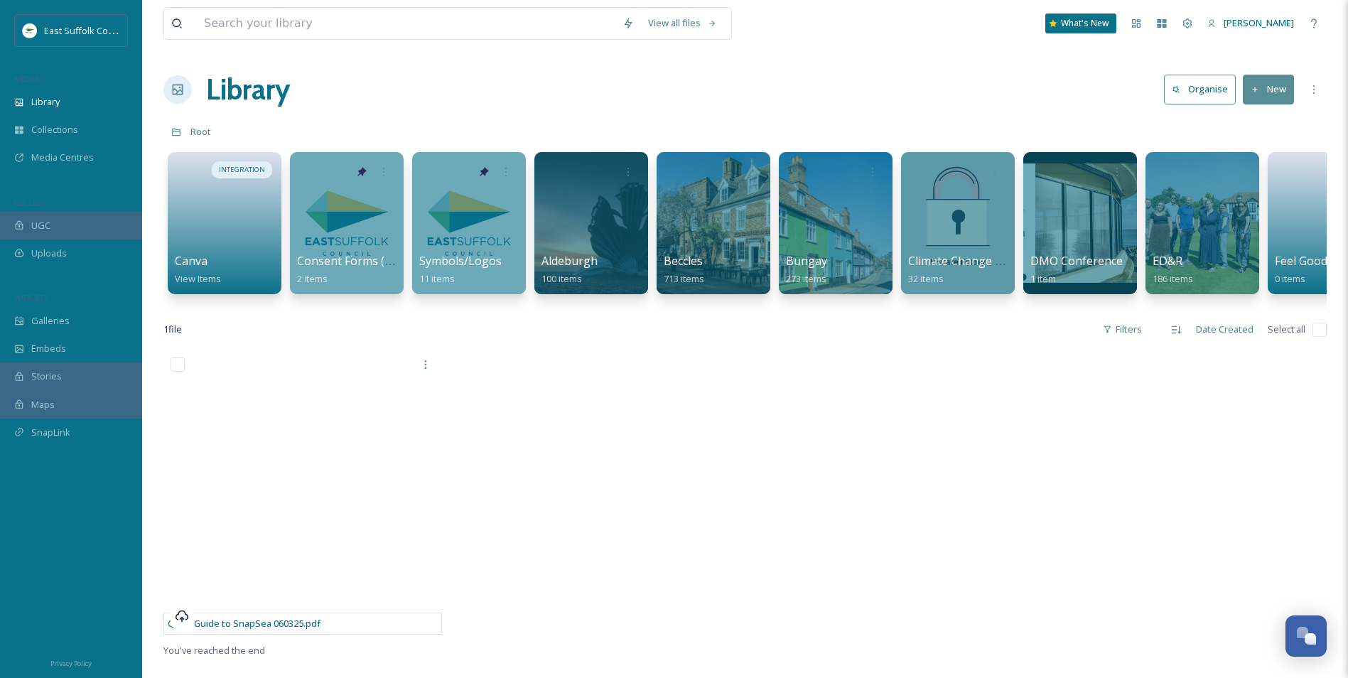
click at [633, 480] on div at bounding box center [599, 495] width 286 height 291
click at [512, 323] on div "View all files What's New [PERSON_NAME] Library Organise New Root Your Selectio…" at bounding box center [745, 514] width 1206 height 1028
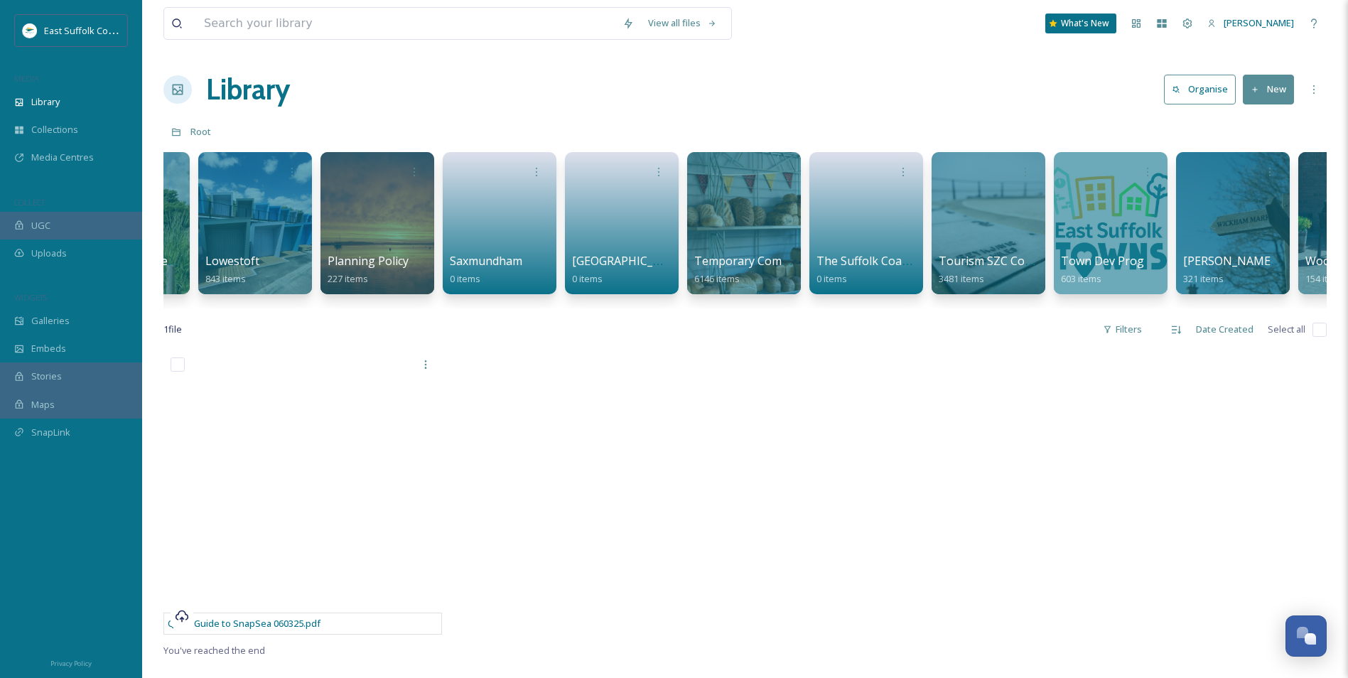
scroll to position [0, 2014]
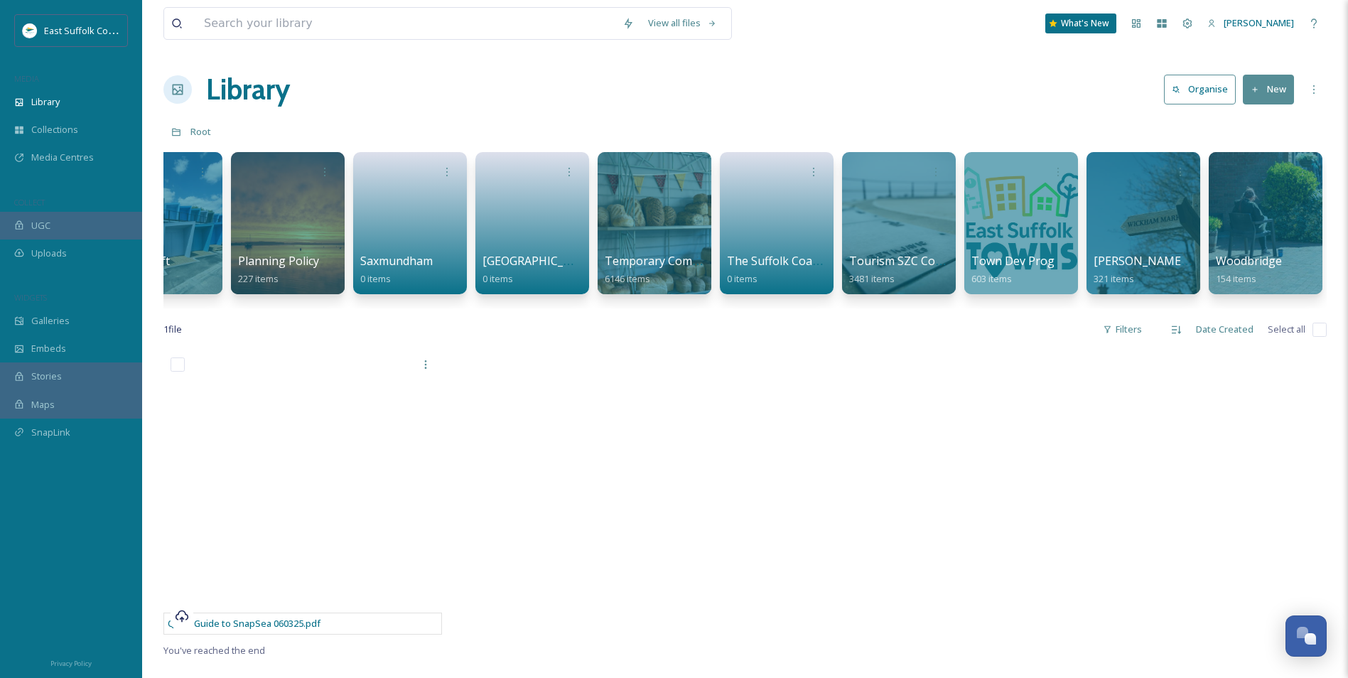
click at [919, 419] on div at bounding box center [892, 495] width 286 height 291
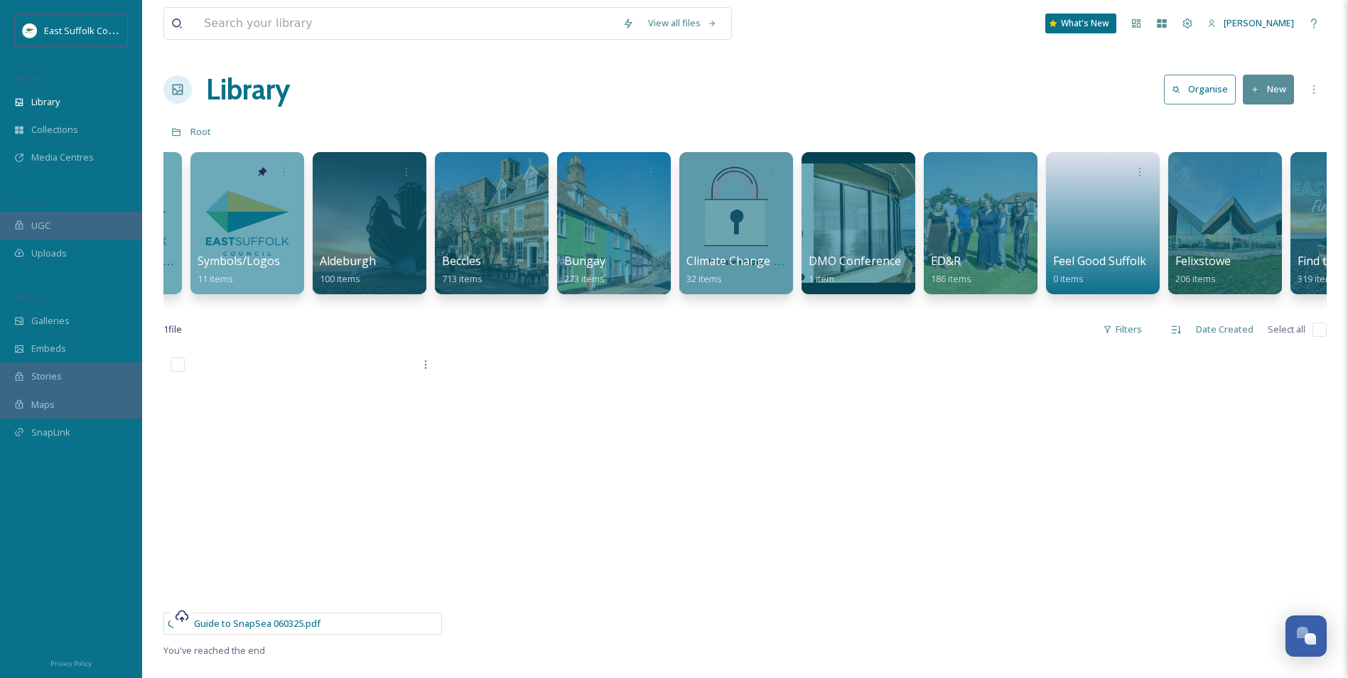
scroll to position [0, 0]
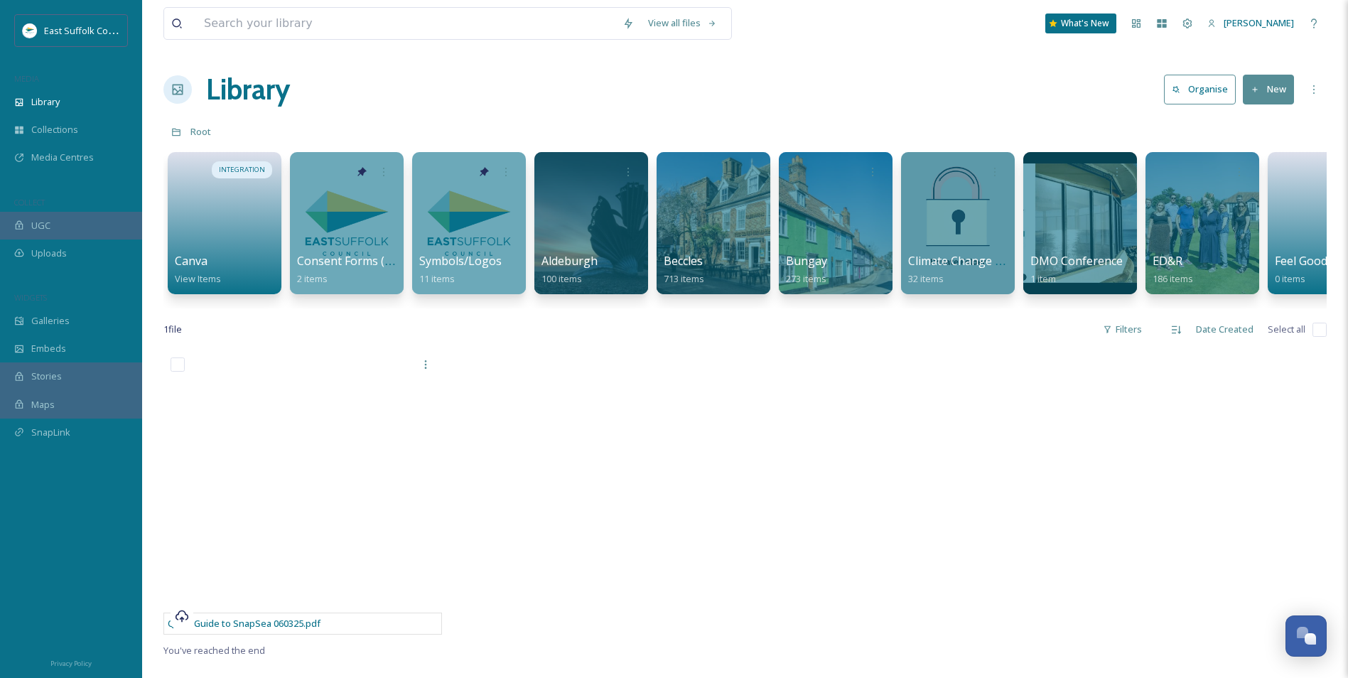
click at [587, 384] on div at bounding box center [599, 495] width 286 height 291
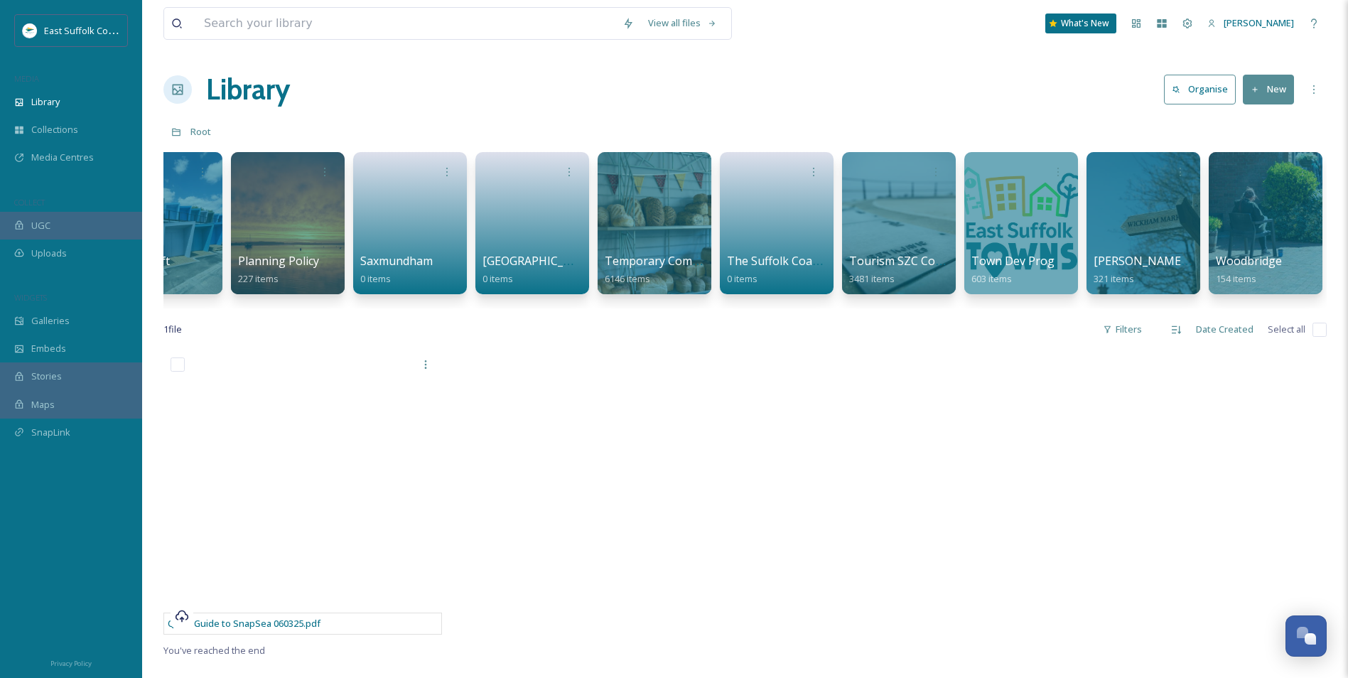
drag, startPoint x: 988, startPoint y: 307, endPoint x: 963, endPoint y: 318, distance: 26.4
click at [963, 308] on div "INTEGRATION Canva View Items Consent Forms (Template) 2 items Symbols/Logos 11 …" at bounding box center [744, 226] width 1163 height 163
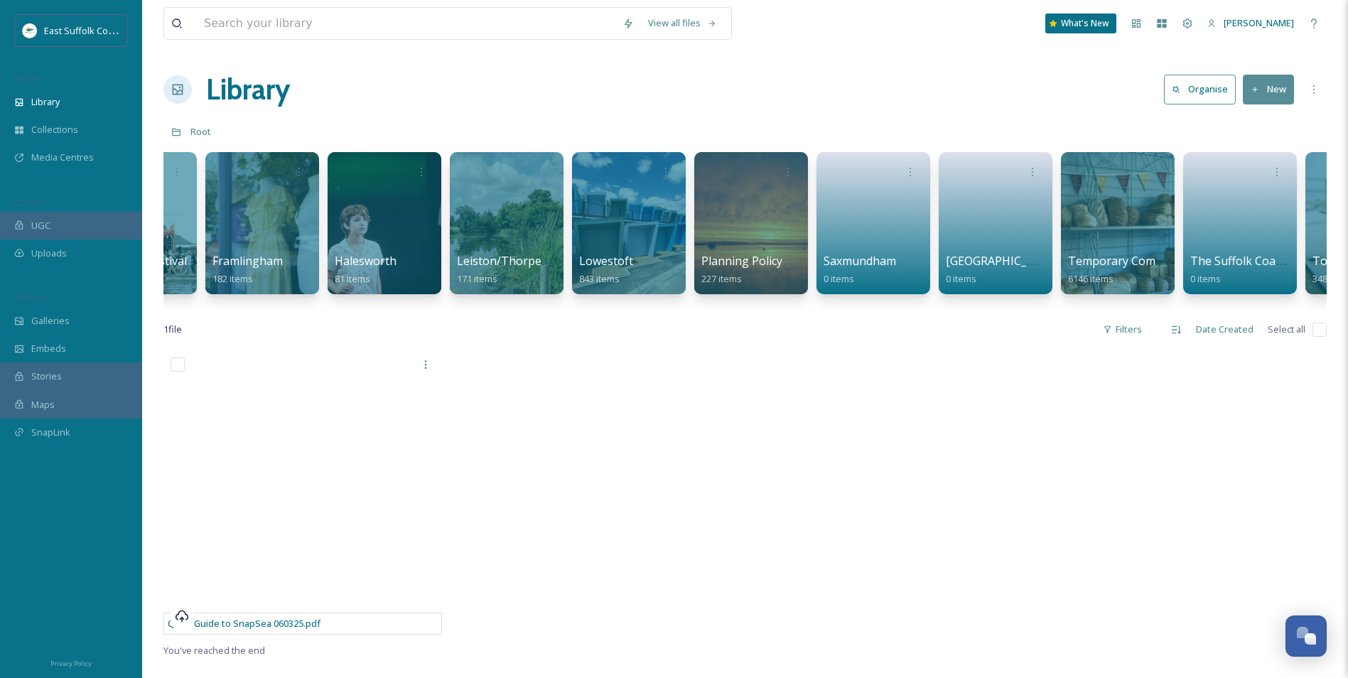
scroll to position [0, 0]
